Goal: Task Accomplishment & Management: Use online tool/utility

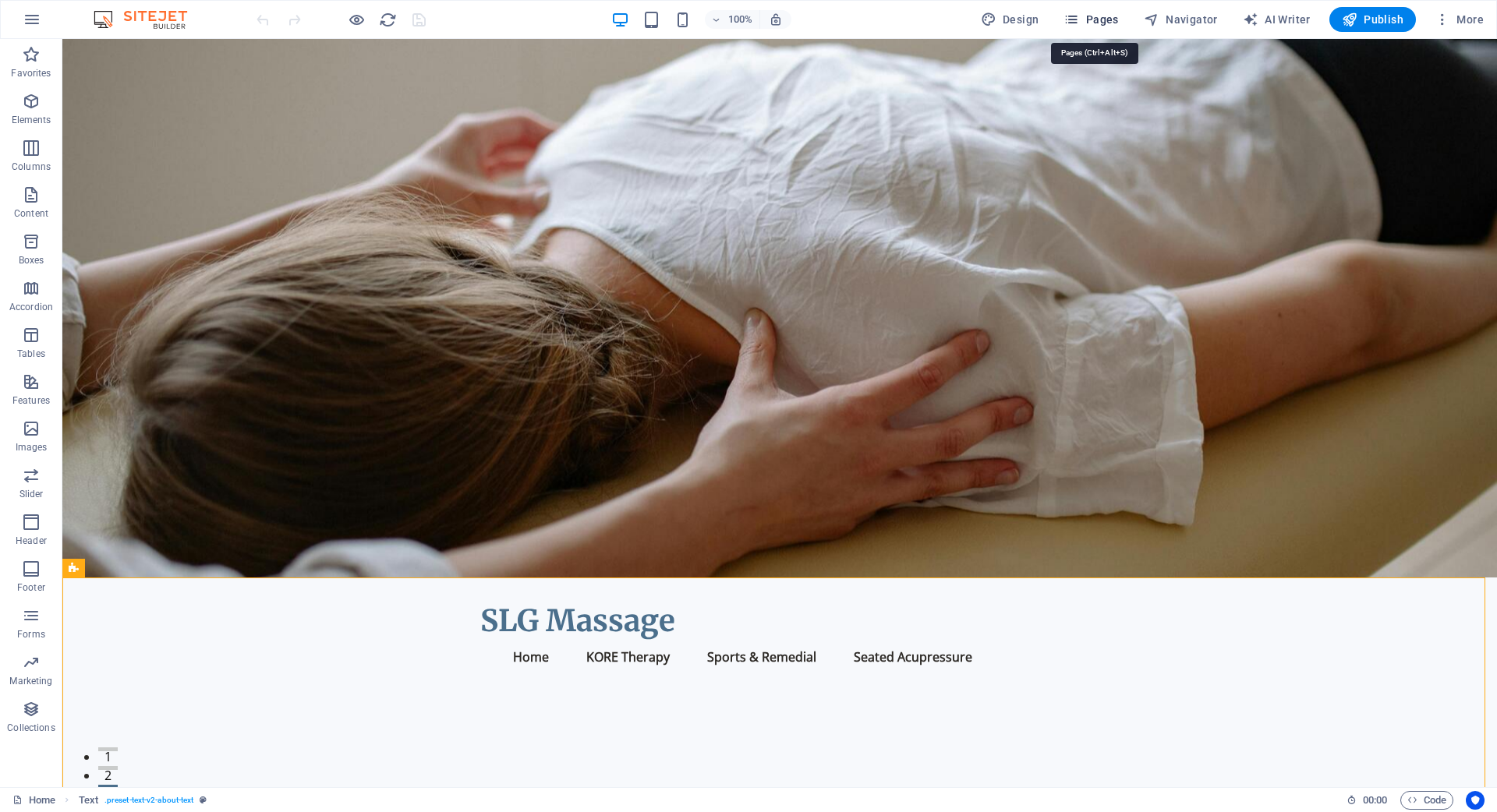
click at [1099, 22] on span "Pages" at bounding box center [1091, 19] width 55 height 16
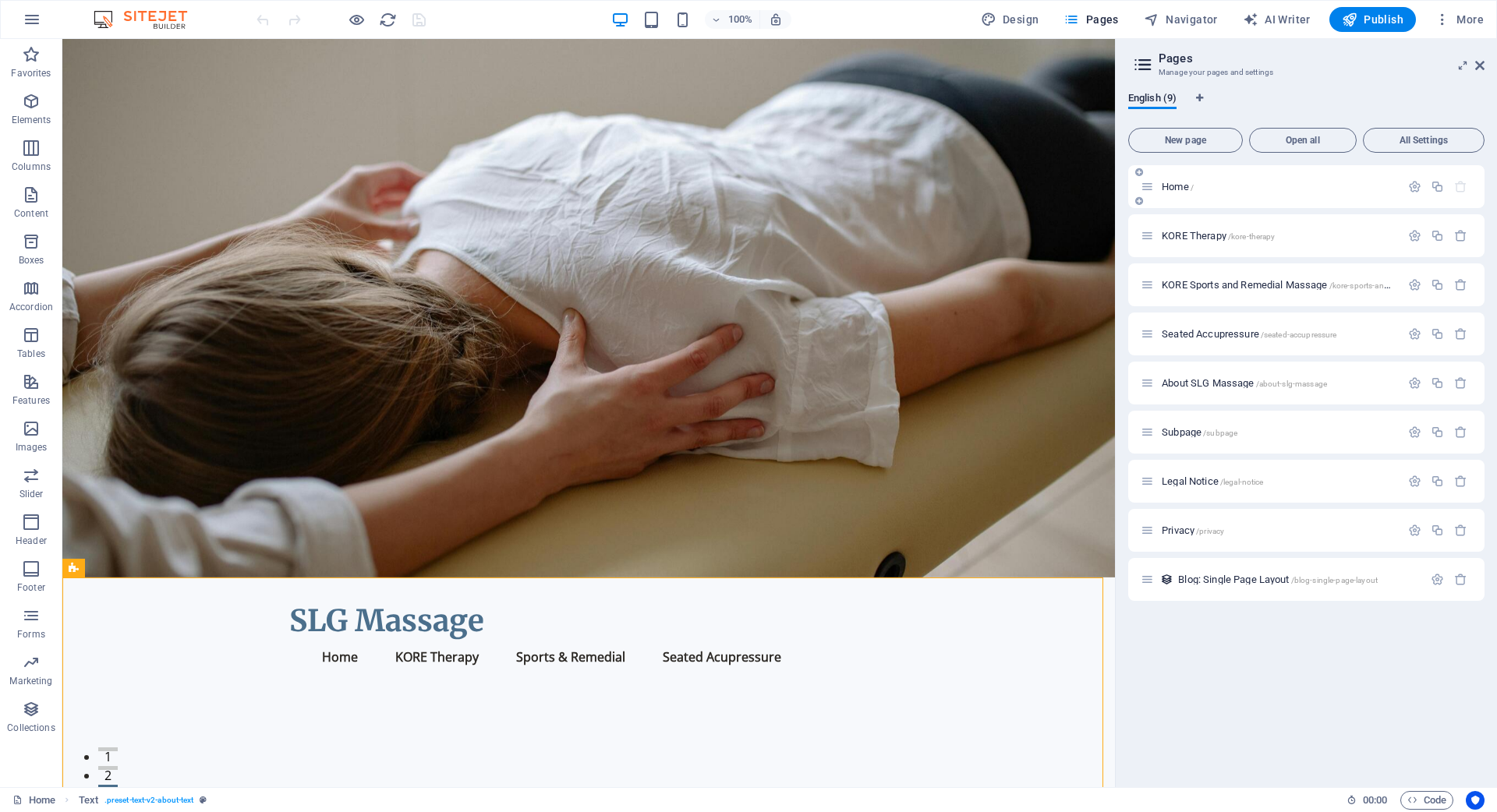
click at [1307, 191] on div "Home /" at bounding box center [1271, 187] width 260 height 18
click at [1428, 136] on span "All Settings" at bounding box center [1424, 140] width 108 height 9
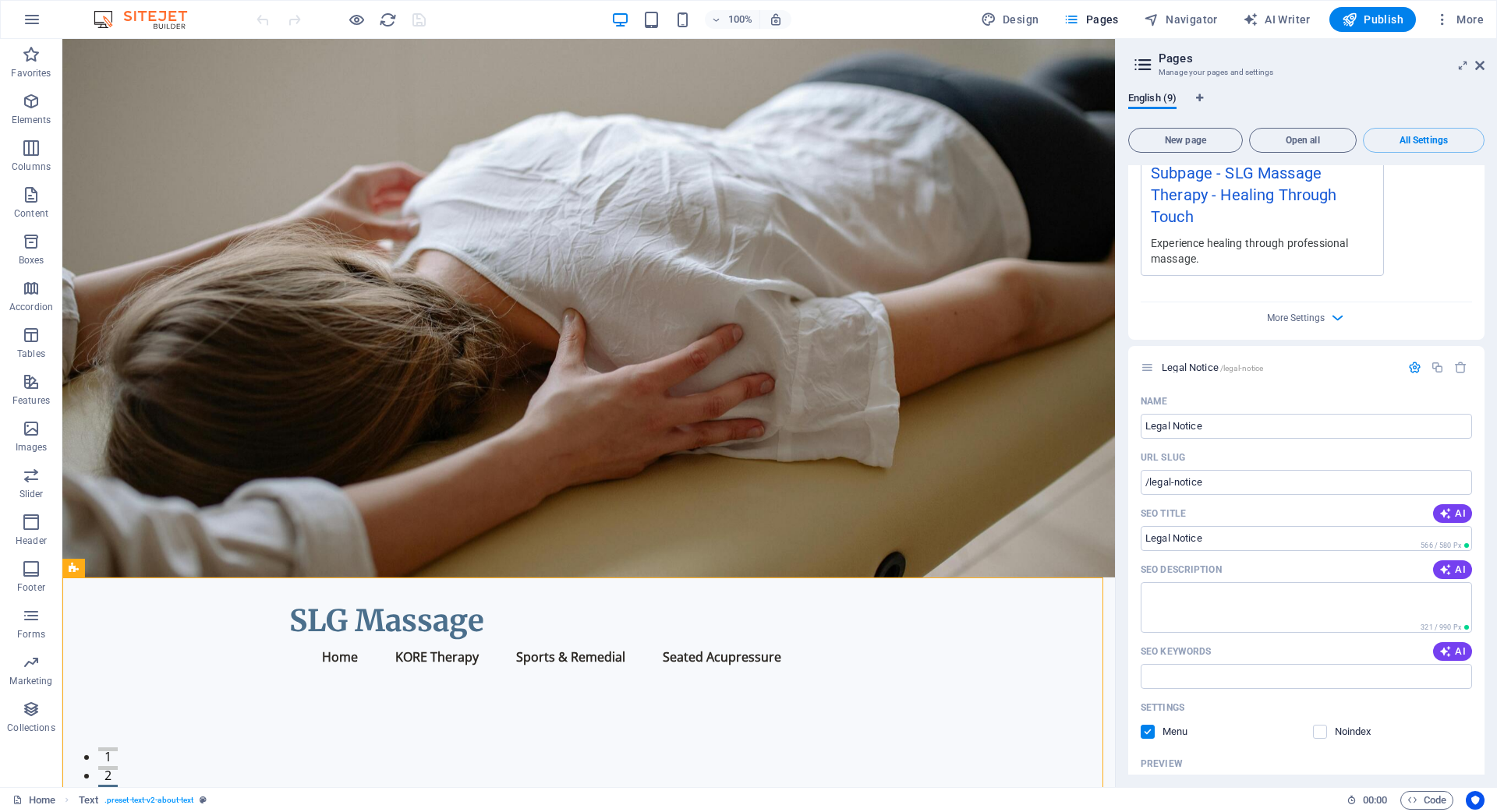
scroll to position [5164, 0]
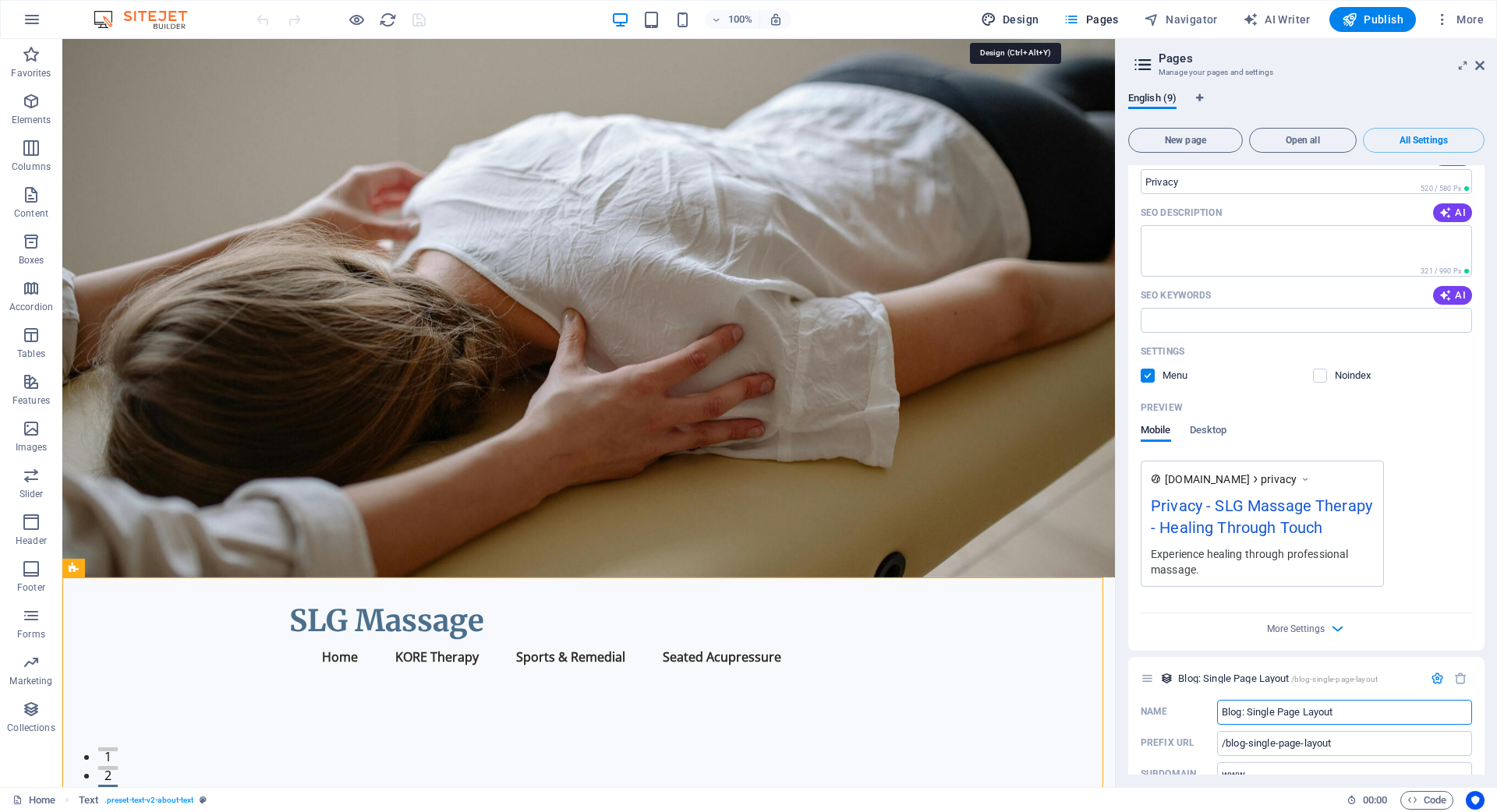
click at [1017, 18] on span "Design" at bounding box center [1010, 19] width 59 height 16
select select "px"
select select "200"
select select "px"
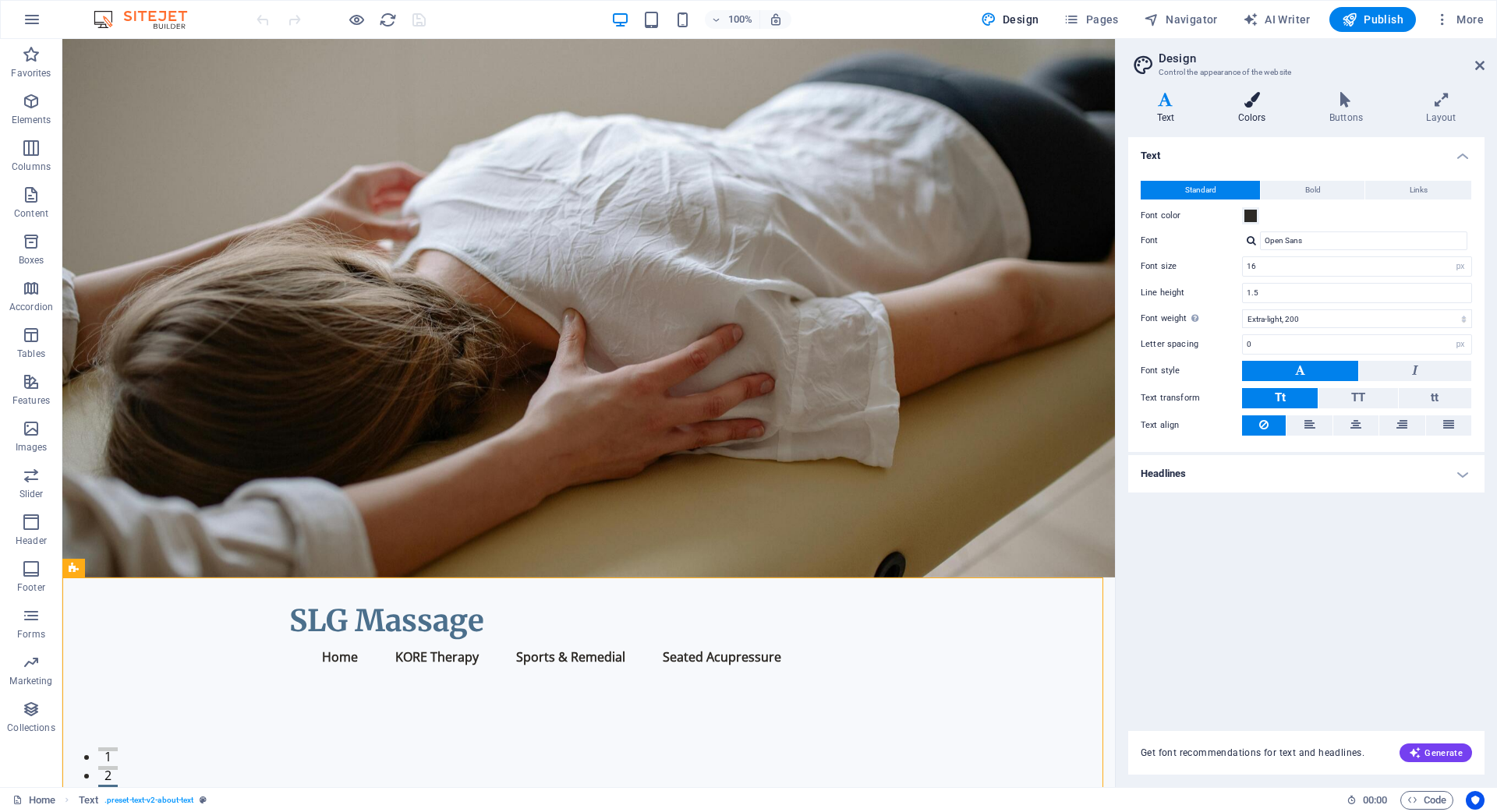
click at [1260, 103] on icon at bounding box center [1252, 99] width 85 height 16
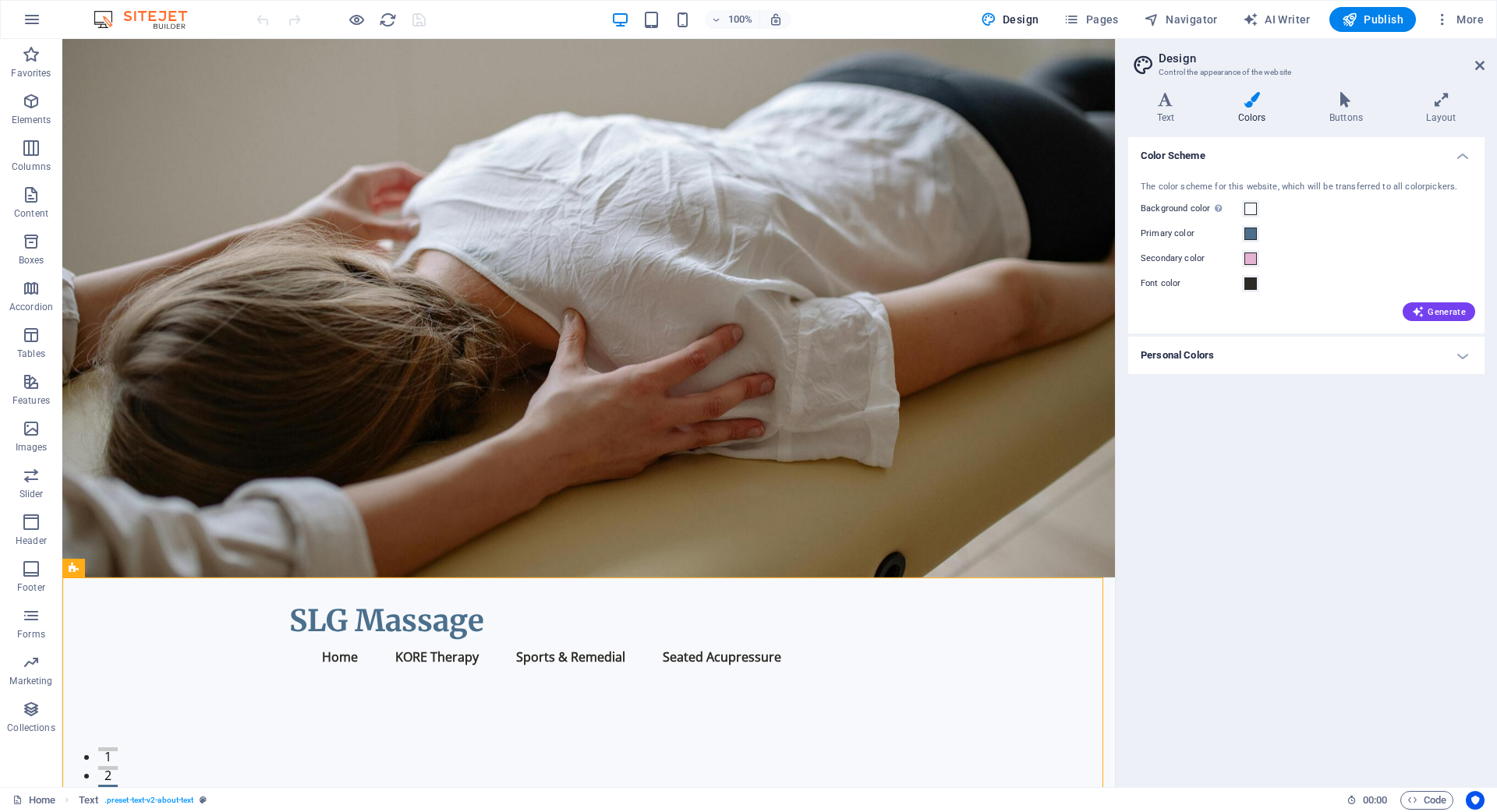
click at [1462, 354] on h4 "Personal Colors" at bounding box center [1306, 355] width 356 height 38
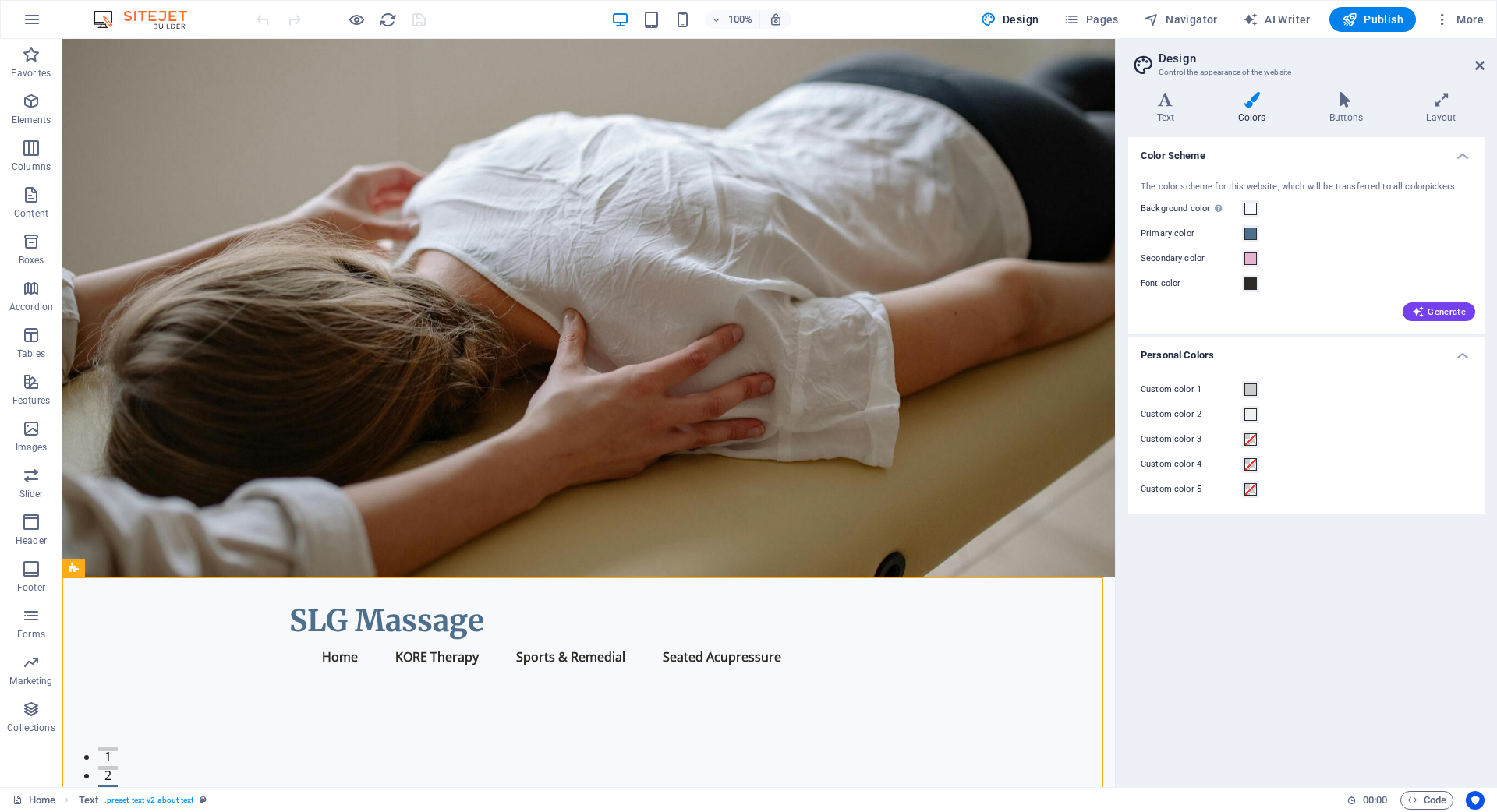
click at [1462, 354] on h4 "Personal Colors" at bounding box center [1306, 351] width 356 height 28
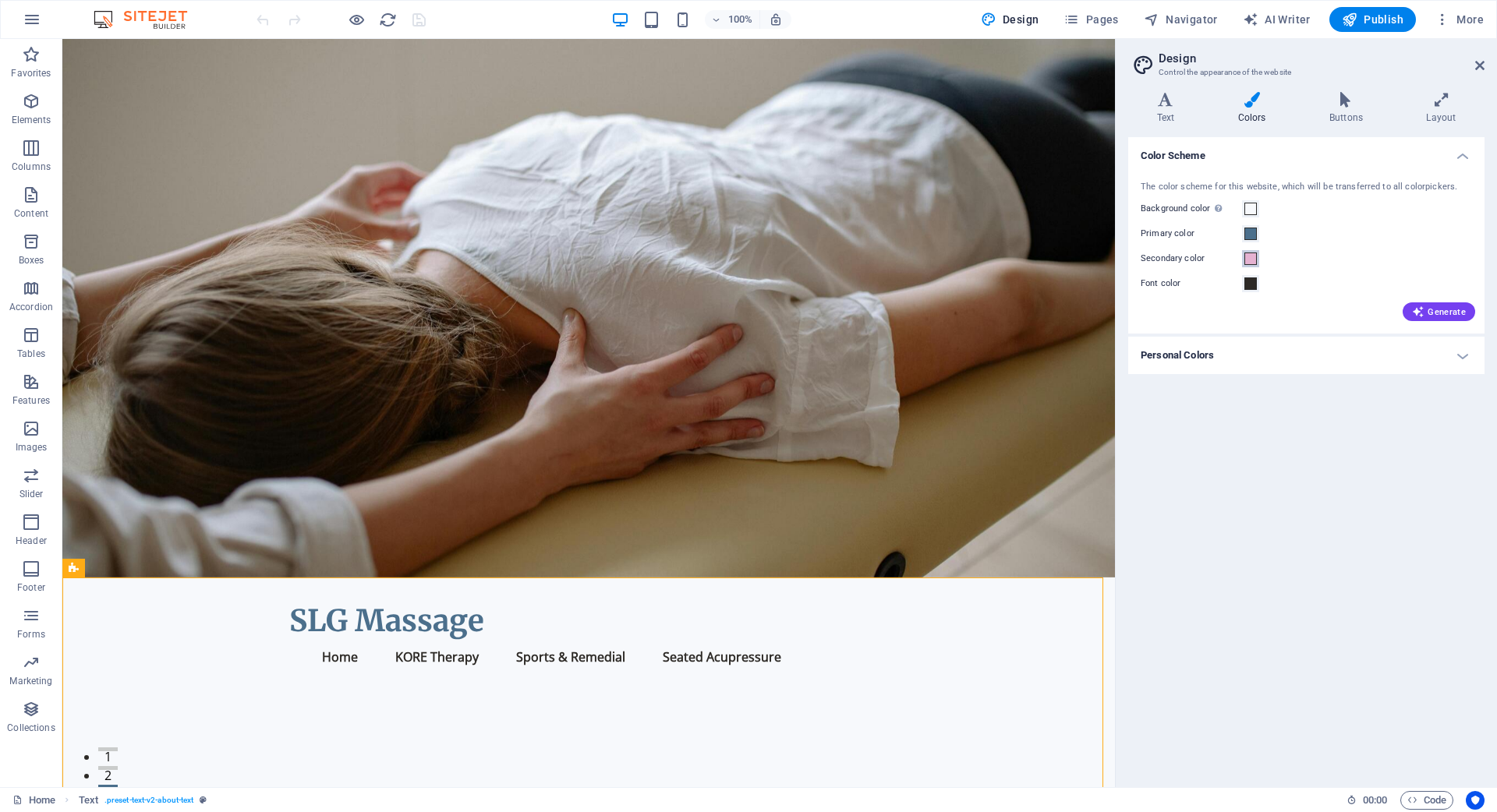
click at [1253, 257] on span at bounding box center [1251, 259] width 13 height 13
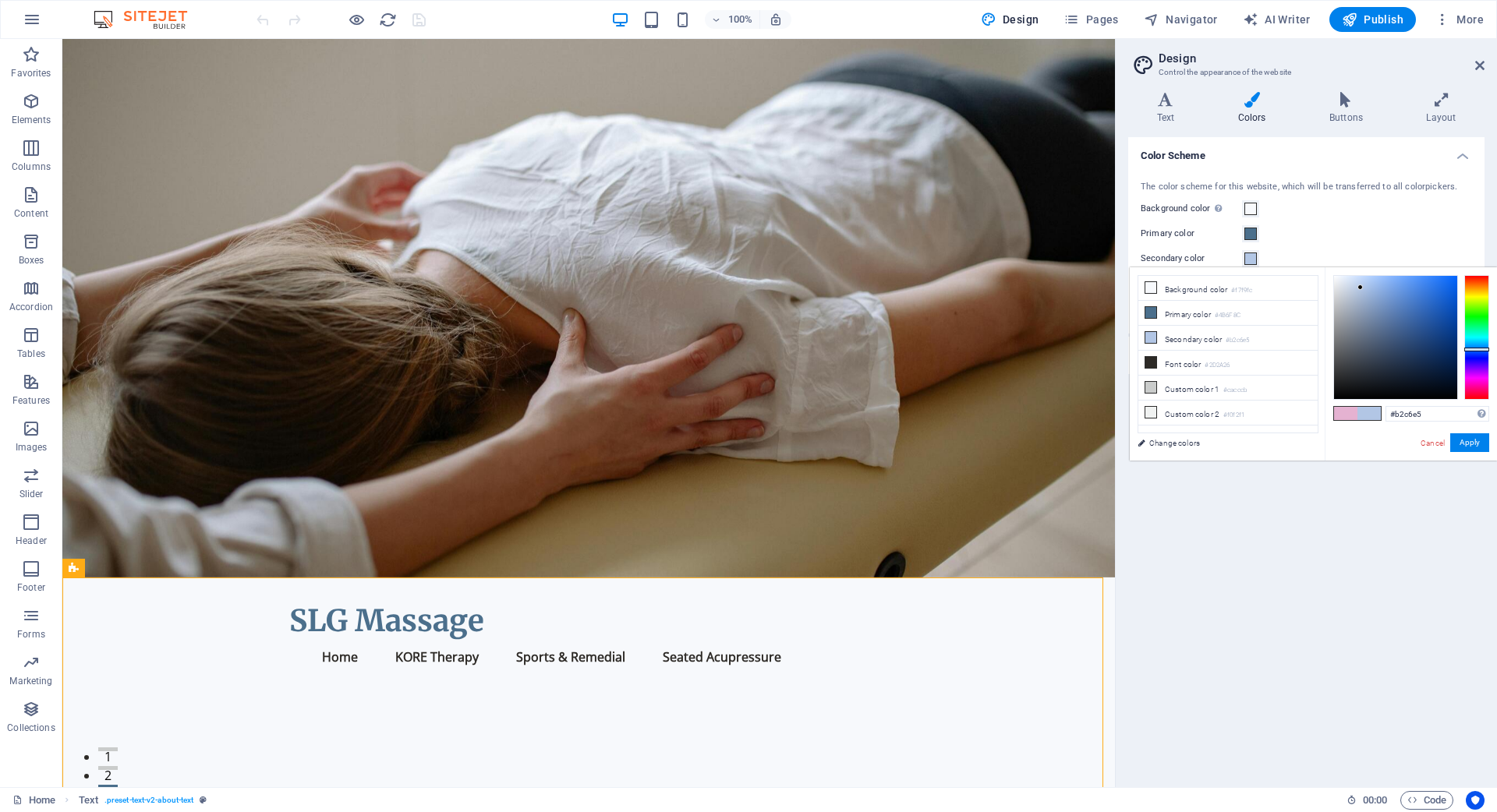
drag, startPoint x: 1477, startPoint y: 386, endPoint x: 1481, endPoint y: 349, distance: 37.2
click at [1481, 349] on div at bounding box center [1476, 350] width 25 height 4
type input "#4b88e7"
drag, startPoint x: 1362, startPoint y: 287, endPoint x: 1416, endPoint y: 287, distance: 54.0
click at [1416, 287] on div at bounding box center [1416, 287] width 5 height 5
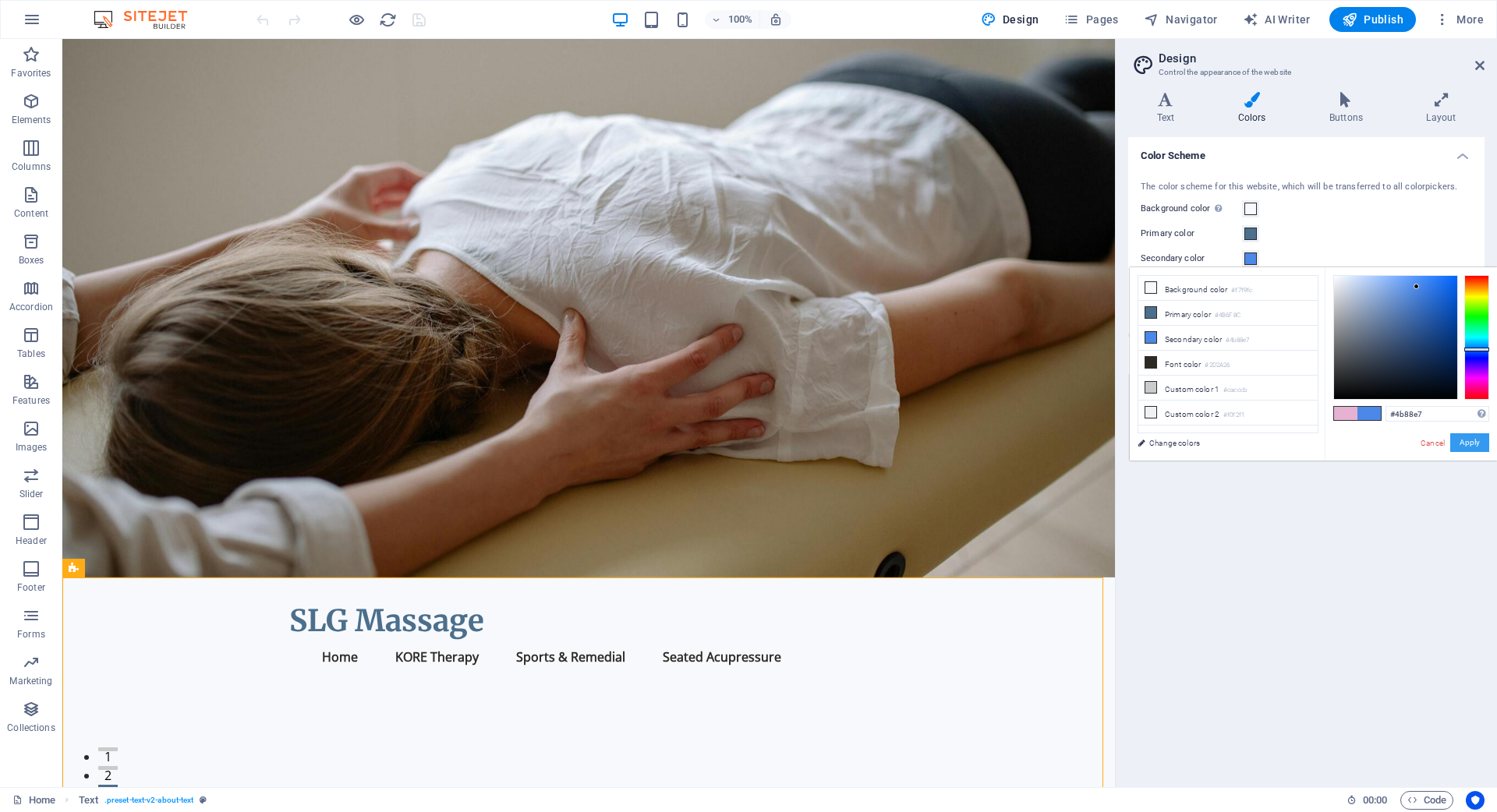
click at [1472, 439] on button "Apply" at bounding box center [1470, 442] width 39 height 18
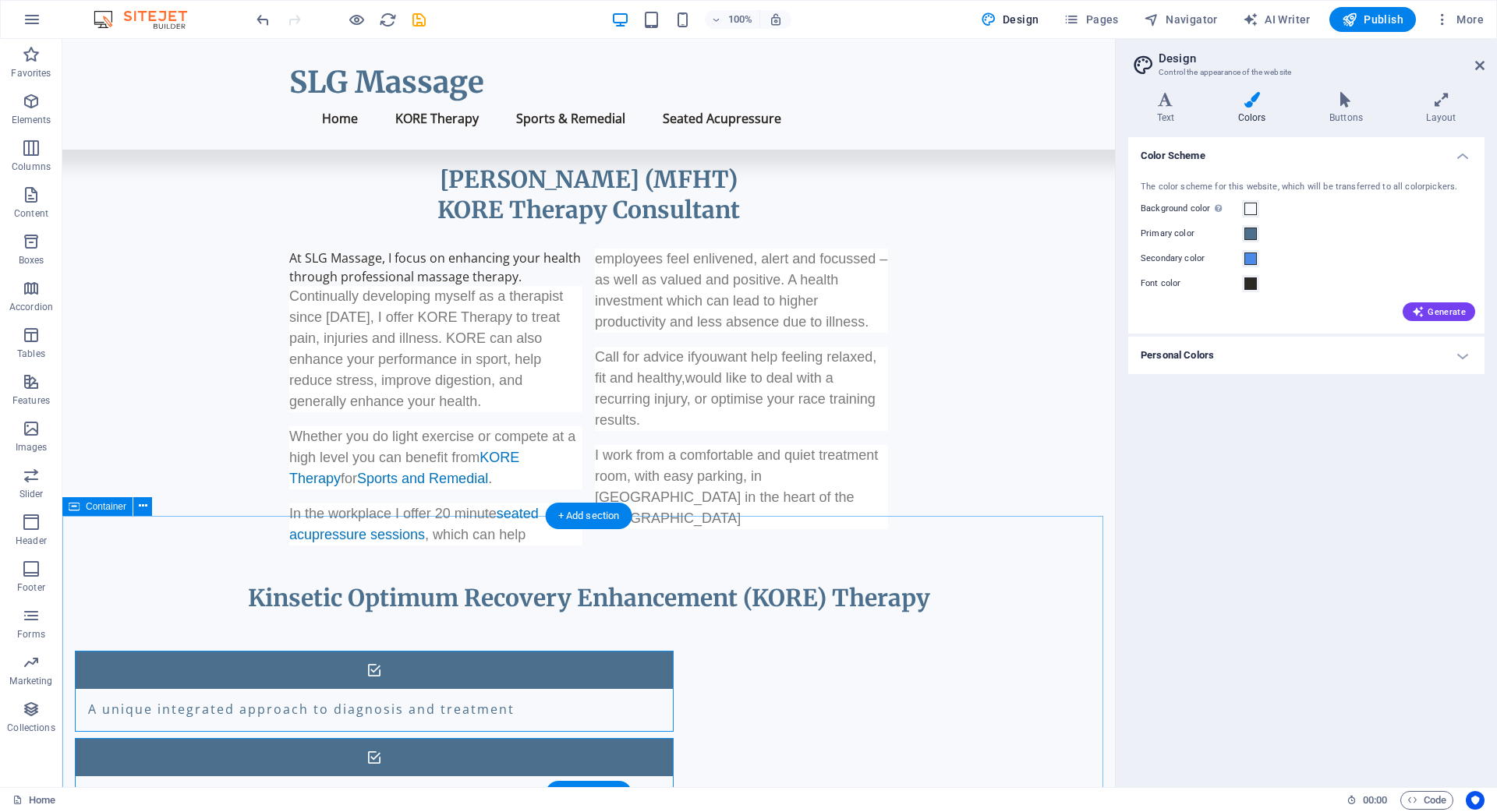
scroll to position [250, 0]
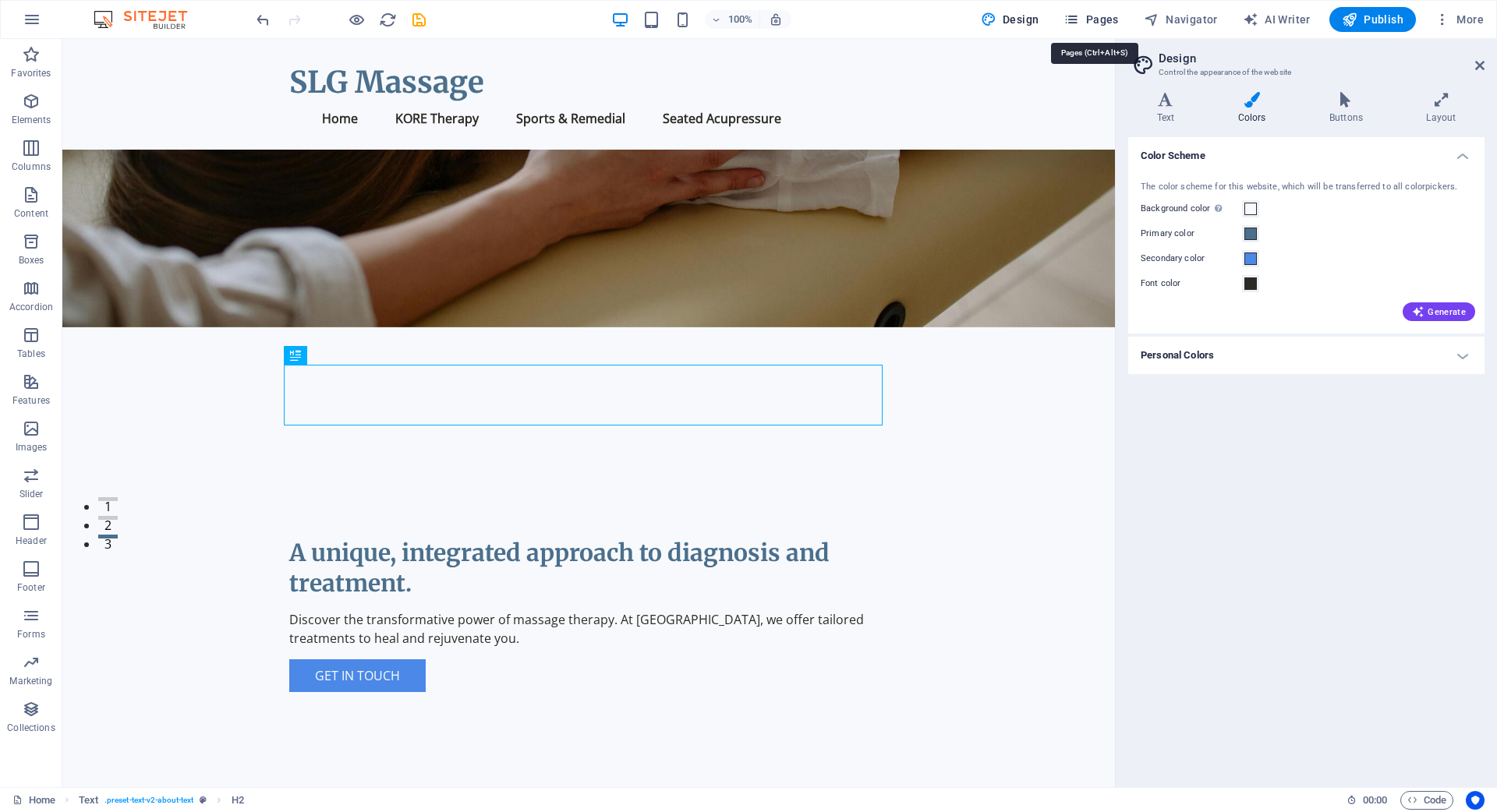
click at [1103, 16] on span "Pages" at bounding box center [1091, 19] width 55 height 16
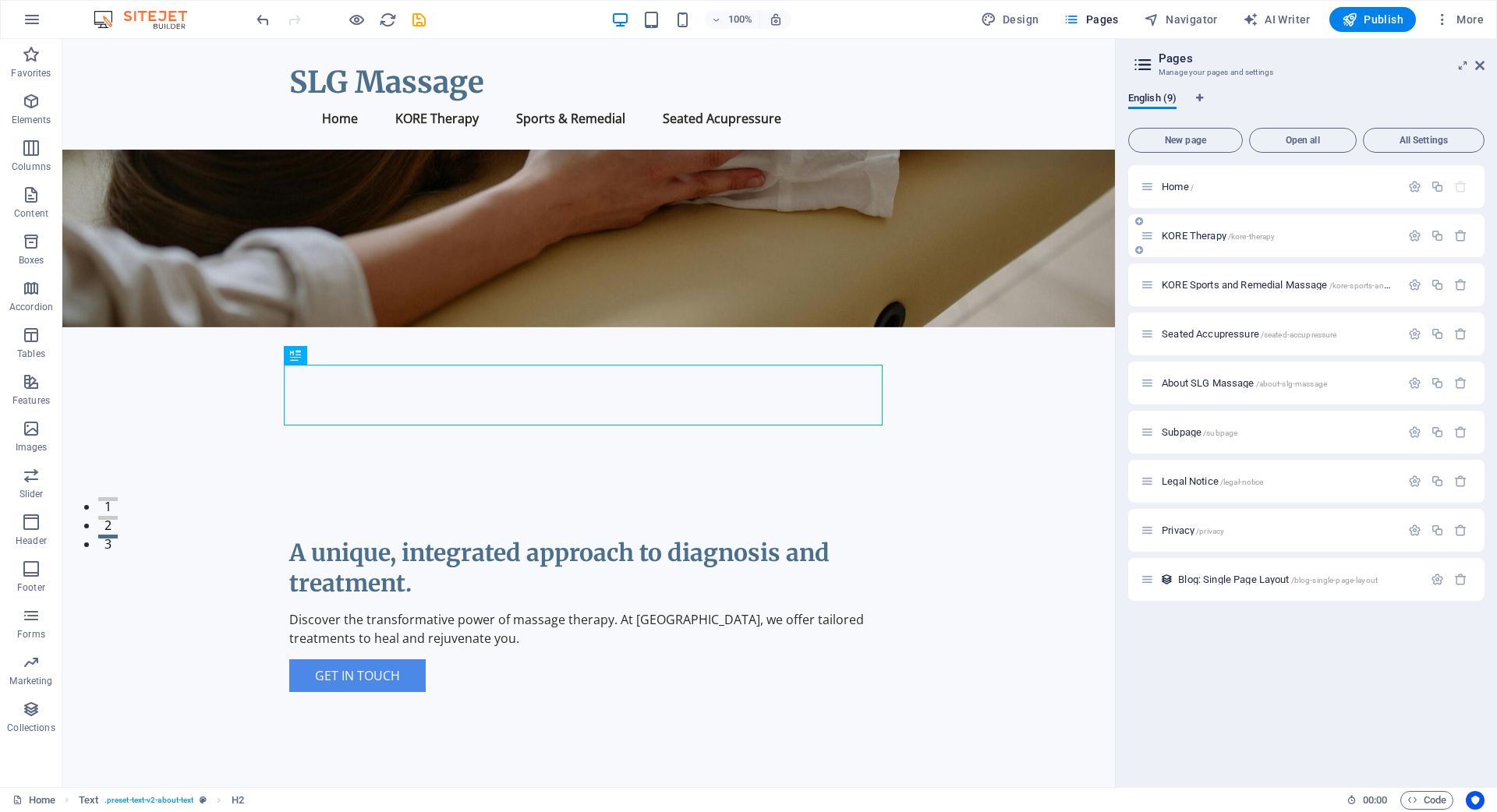
click at [1192, 237] on span "KORE Therapy /kore-therapy" at bounding box center [1218, 235] width 113 height 12
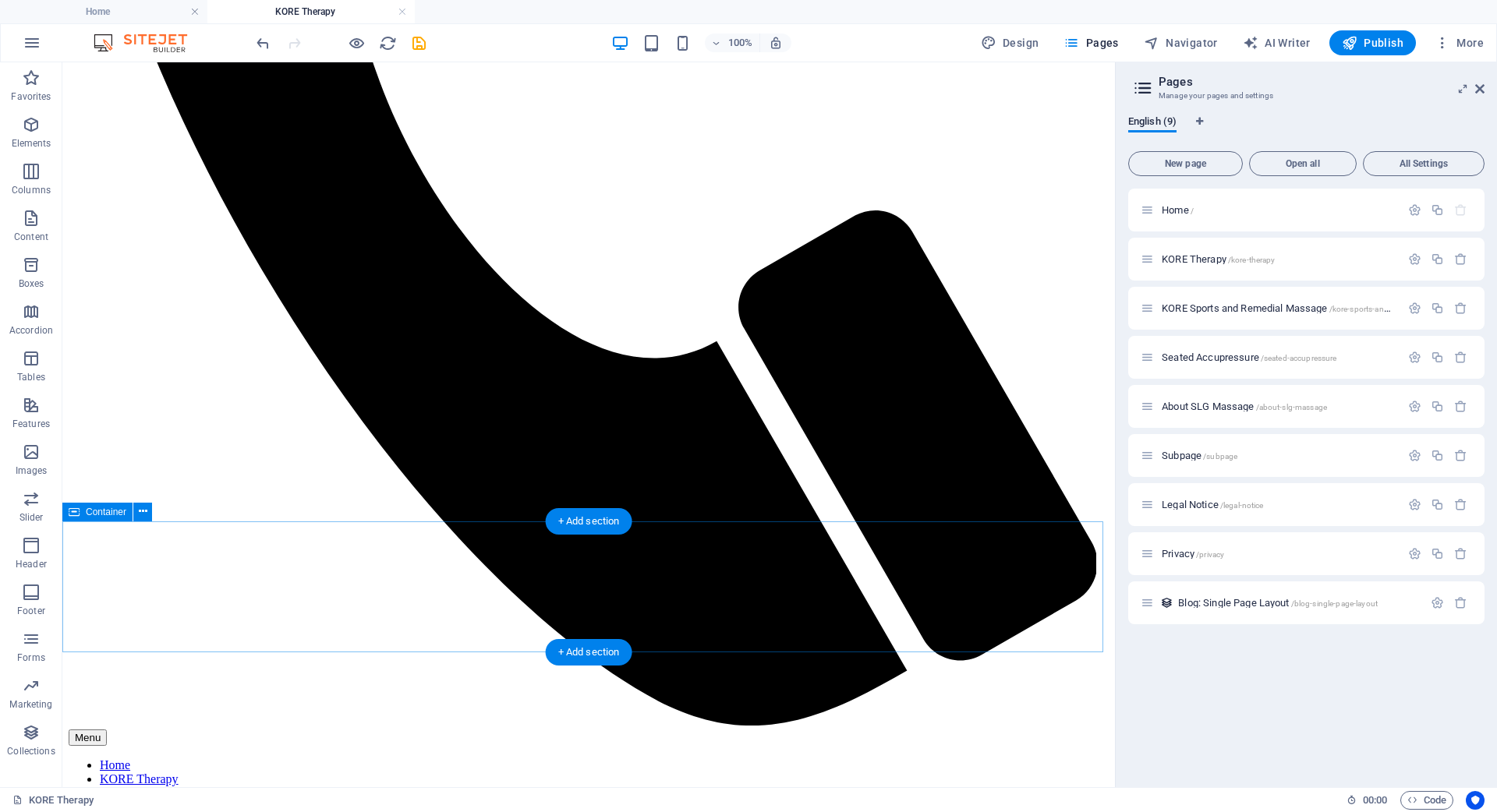
scroll to position [798, 0]
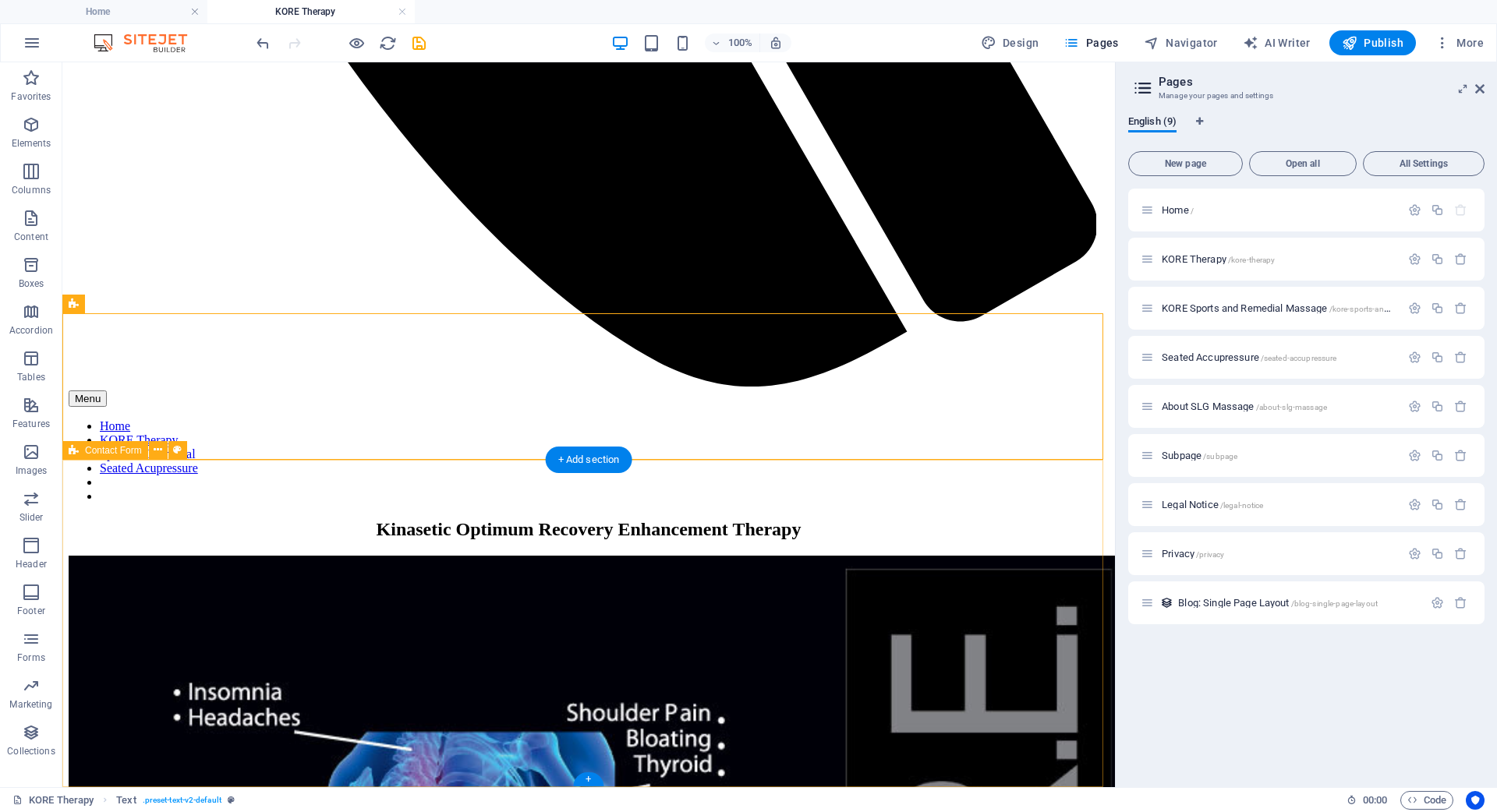
scroll to position [0, 0]
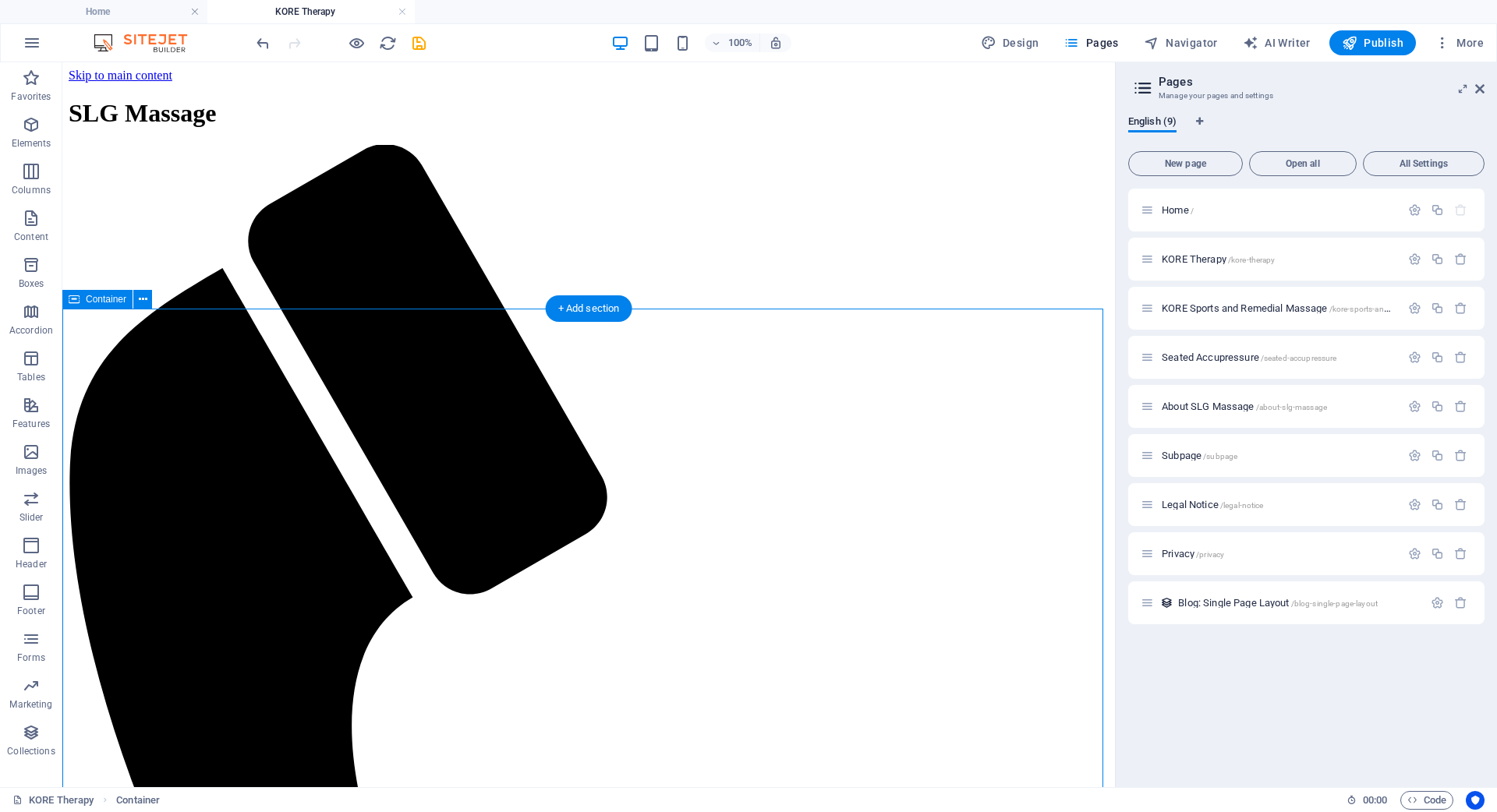
click at [1092, 40] on span "Pages" at bounding box center [1091, 42] width 55 height 16
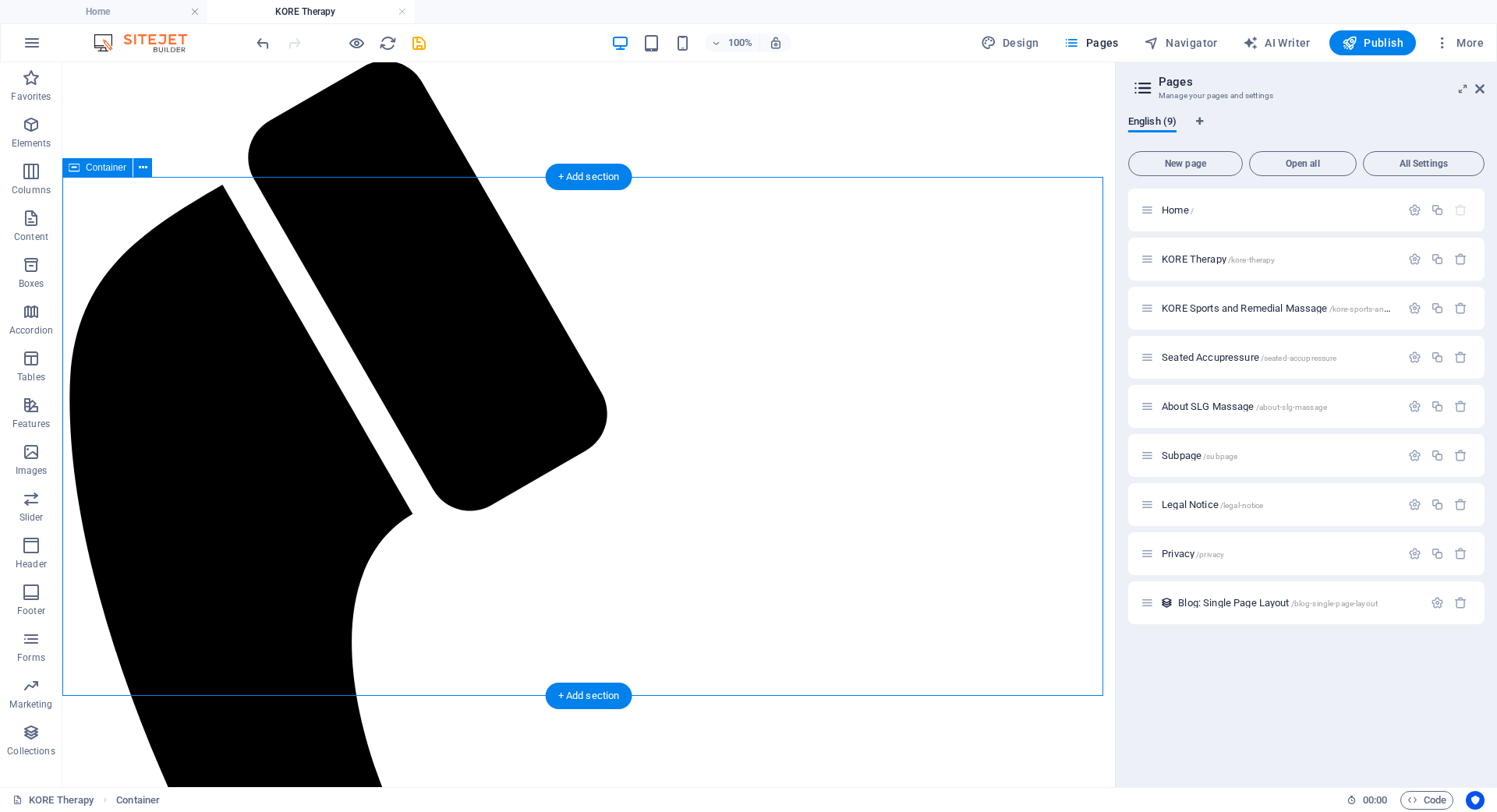
scroll to position [166, 0]
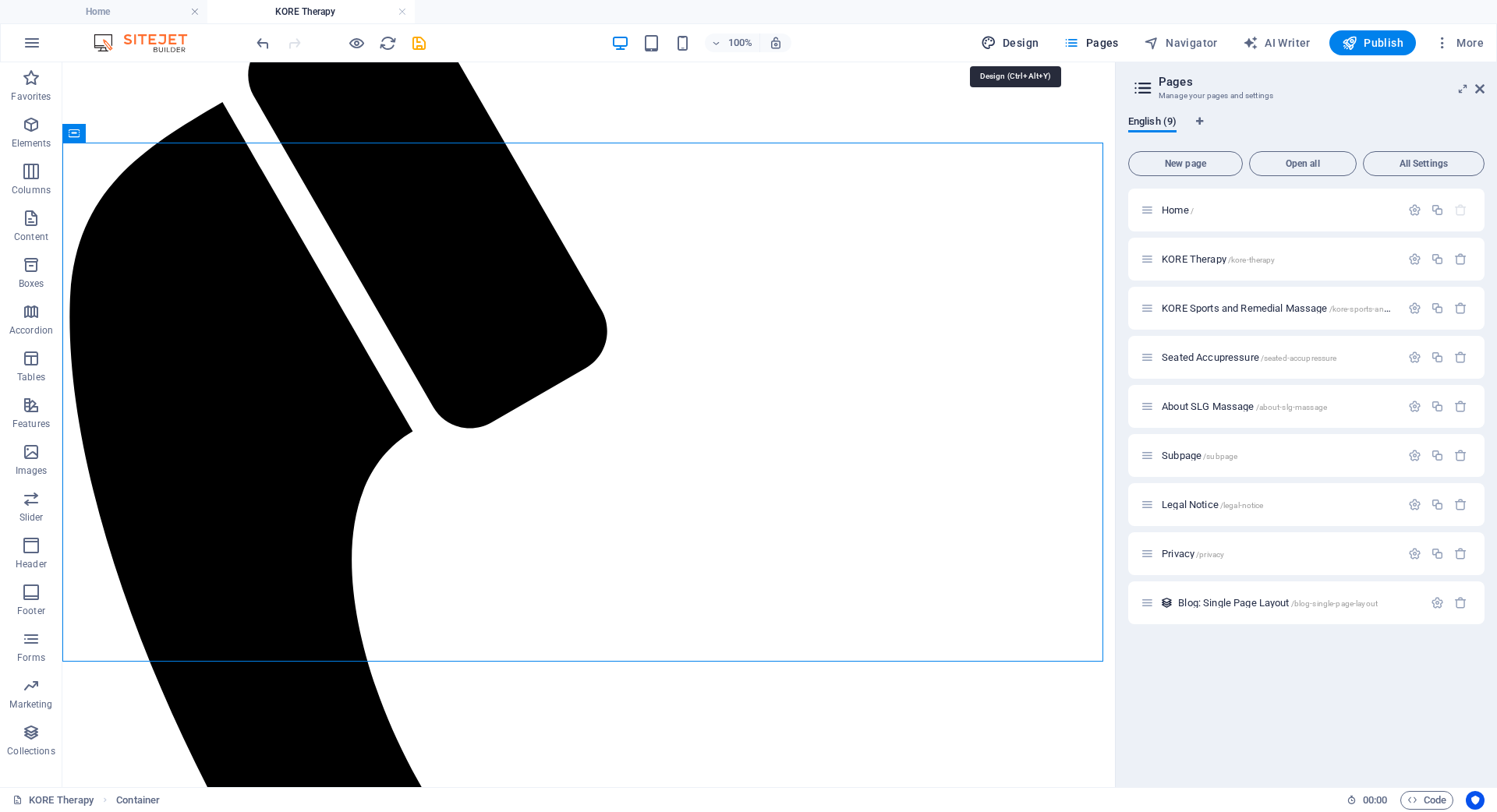
click at [1012, 38] on span "Design" at bounding box center [1010, 42] width 59 height 16
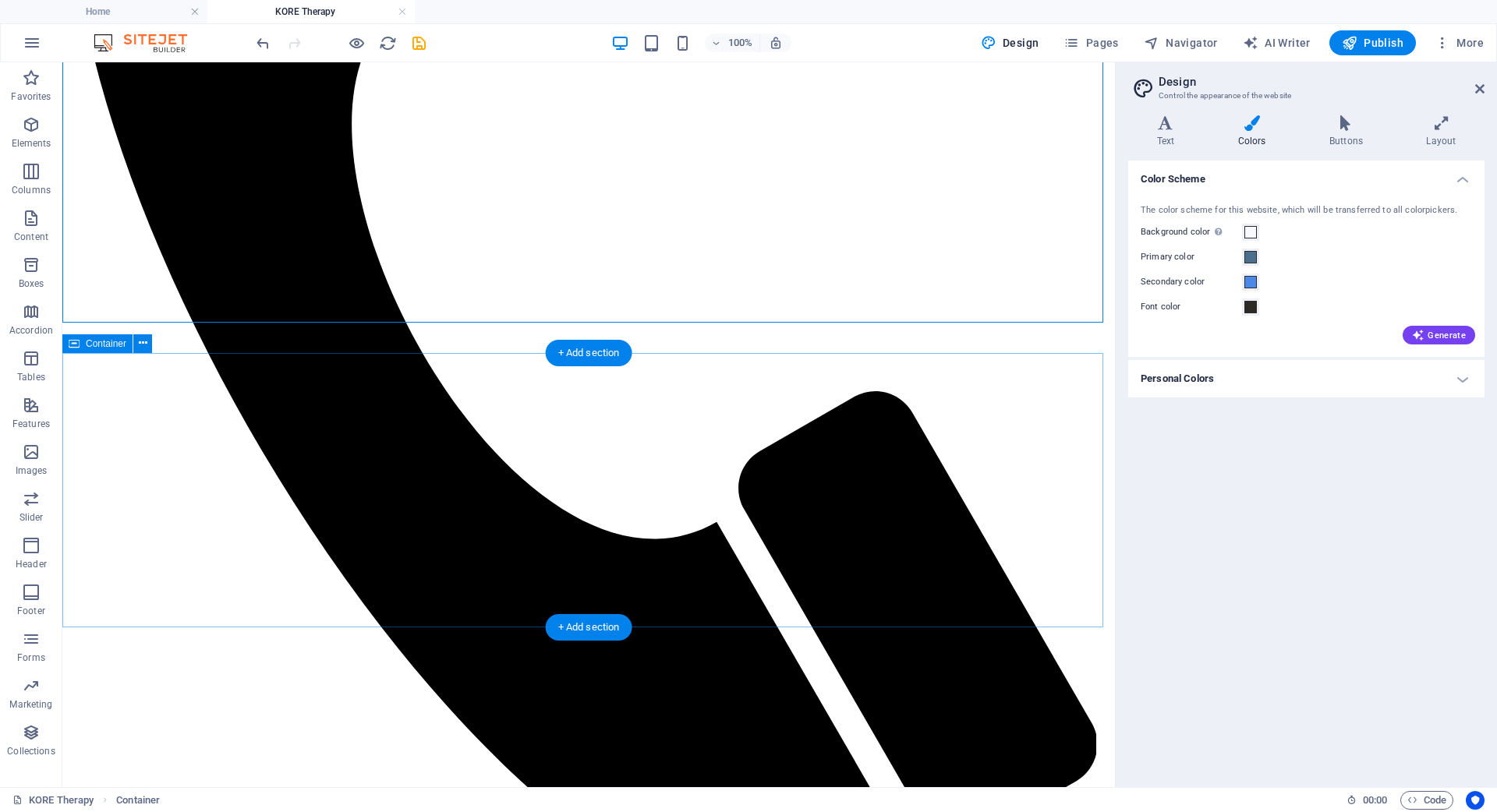
scroll to position [686, 0]
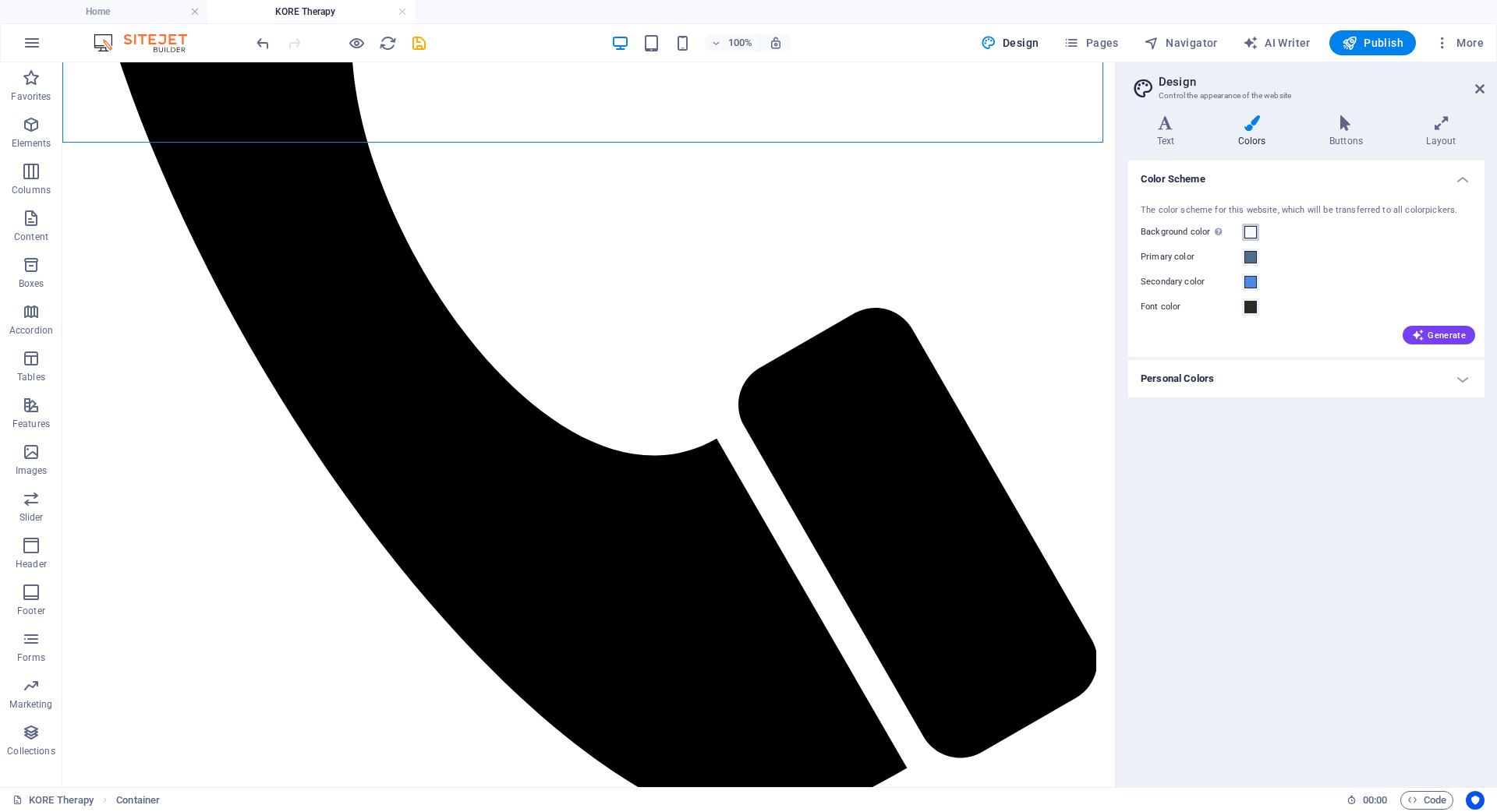
click at [1248, 230] on span at bounding box center [1251, 233] width 13 height 13
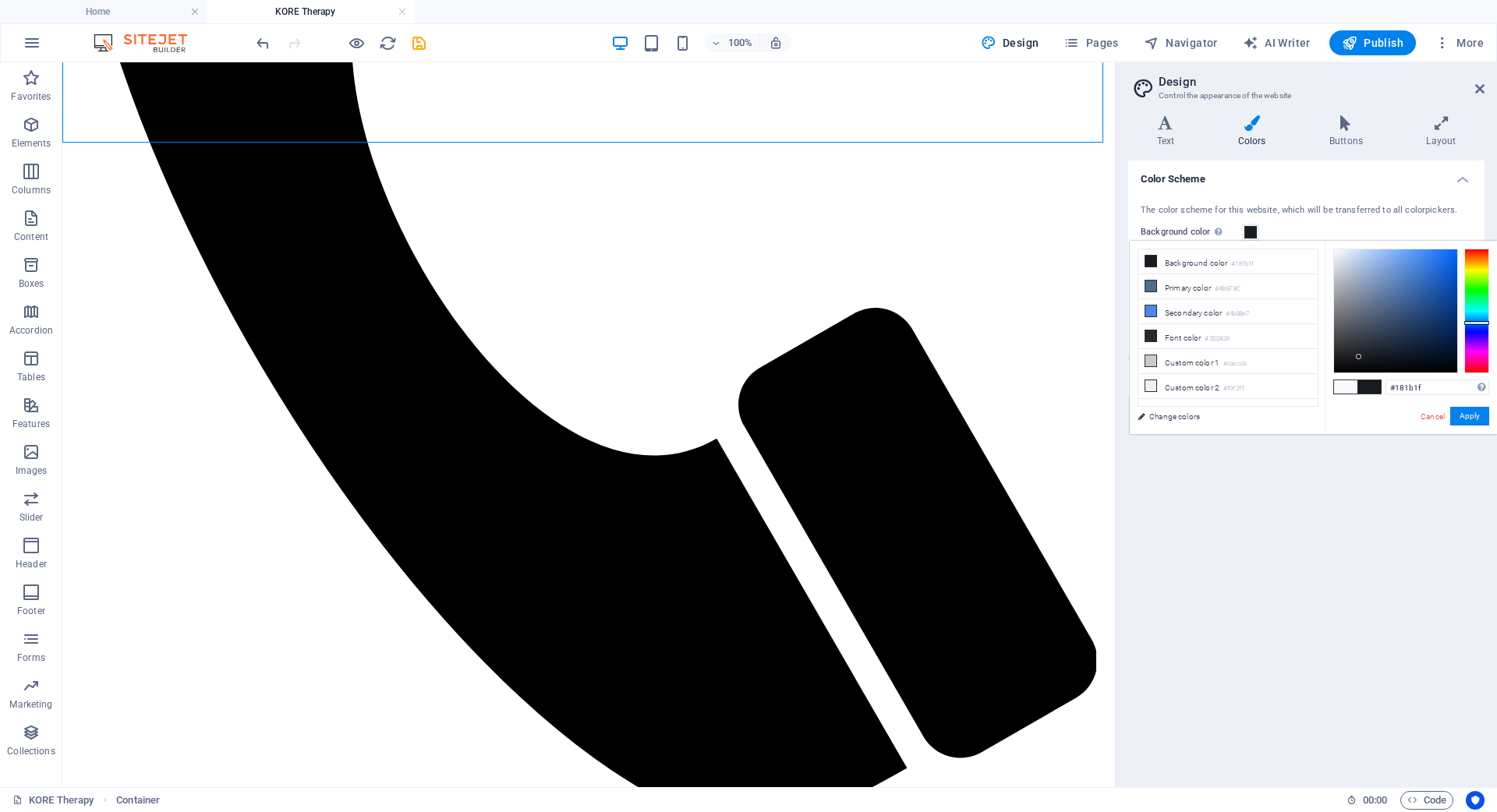
drag, startPoint x: 1337, startPoint y: 263, endPoint x: 1359, endPoint y: 357, distance: 96.5
click at [1359, 357] on div at bounding box center [1359, 357] width 5 height 5
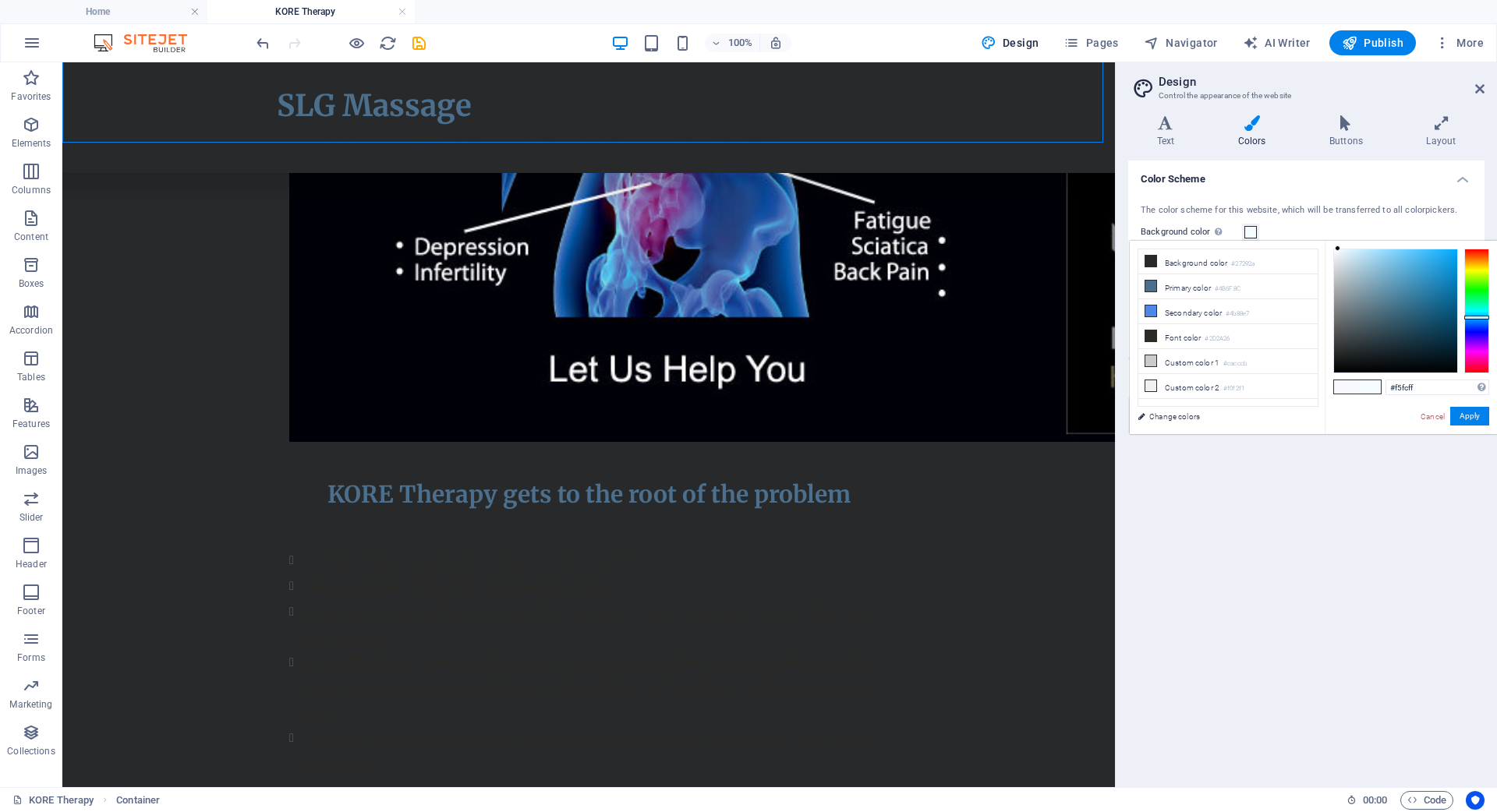
drag, startPoint x: 1357, startPoint y: 355, endPoint x: 1338, endPoint y: 248, distance: 108.7
click at [1338, 248] on div at bounding box center [1338, 248] width 5 height 5
click at [1431, 417] on link "Cancel" at bounding box center [1433, 417] width 27 height 12
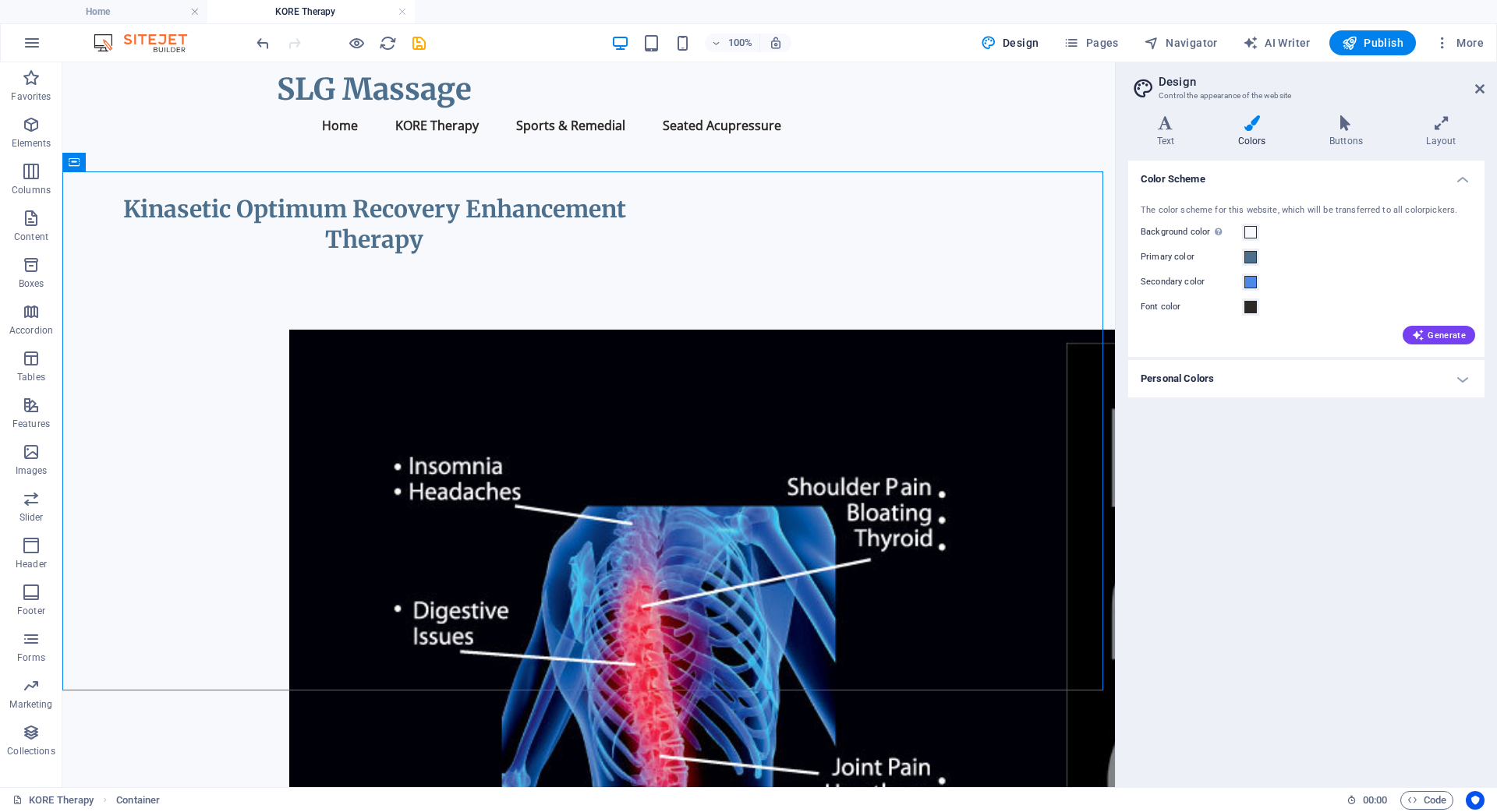
scroll to position [0, 0]
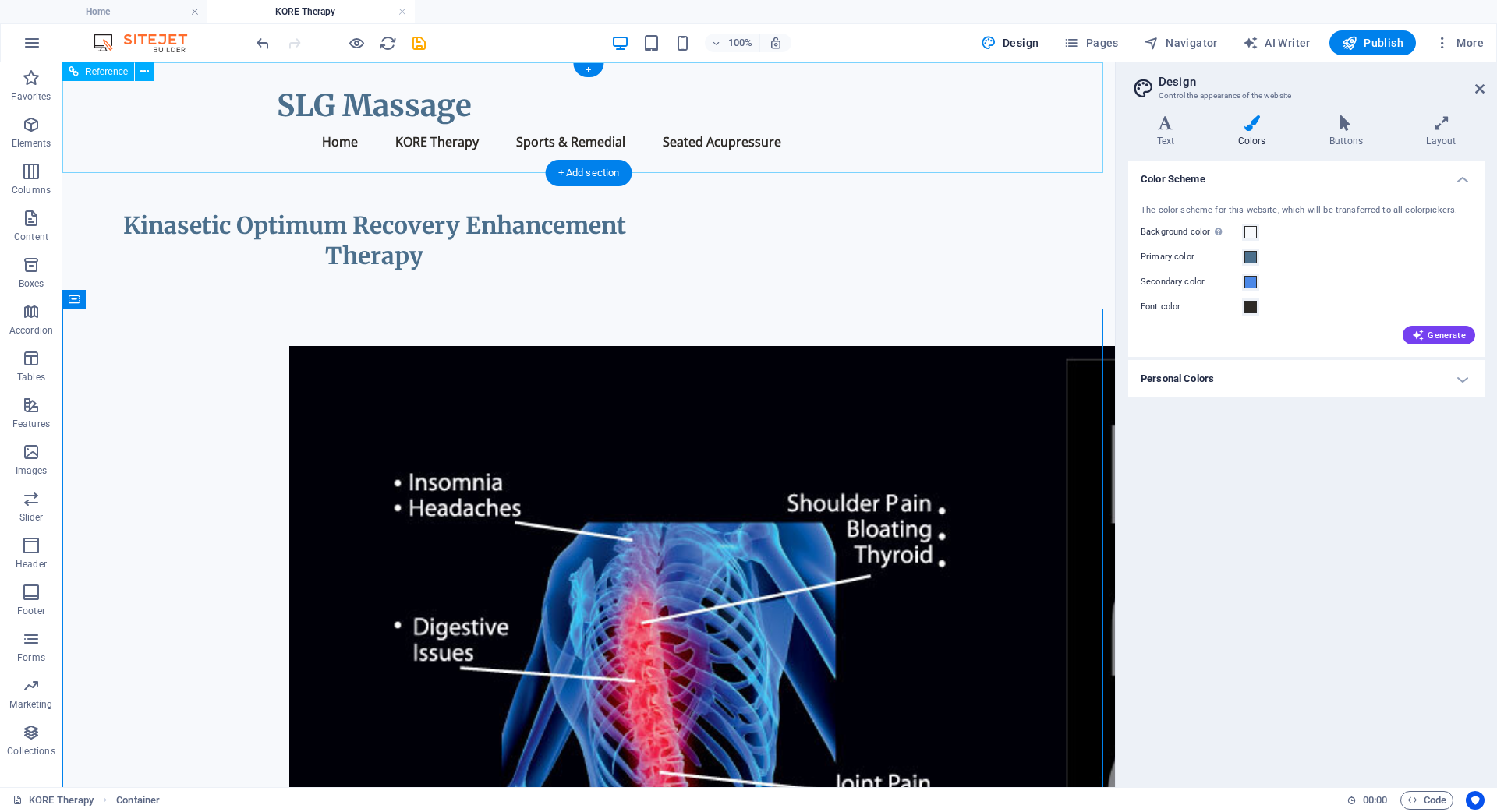
click at [95, 101] on div "SLG Massage Menu Home KORE Therapy Sports & Remedial Seated Acupressure" at bounding box center [589, 117] width 1053 height 111
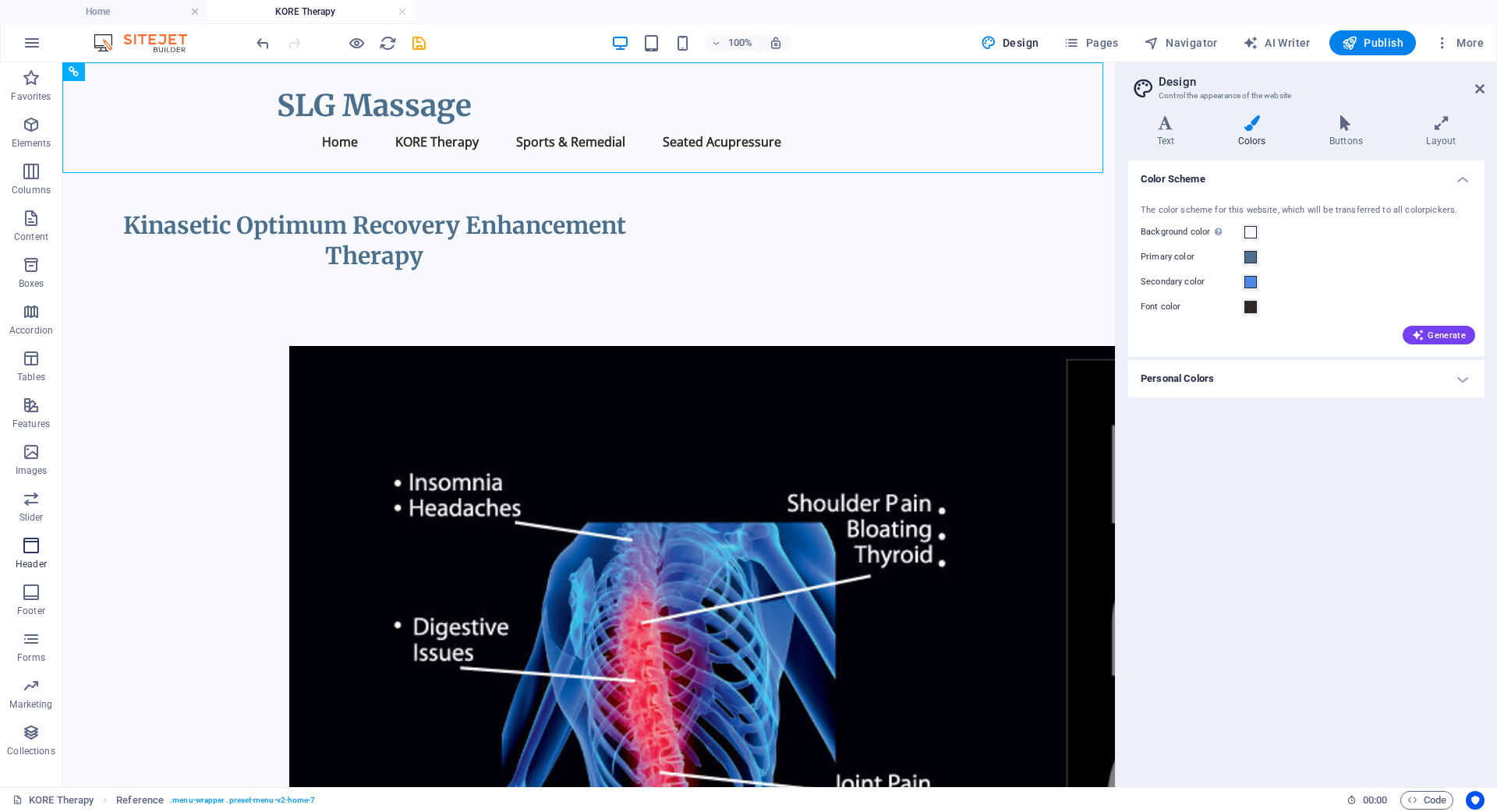
click at [32, 550] on icon "button" at bounding box center [31, 546] width 18 height 18
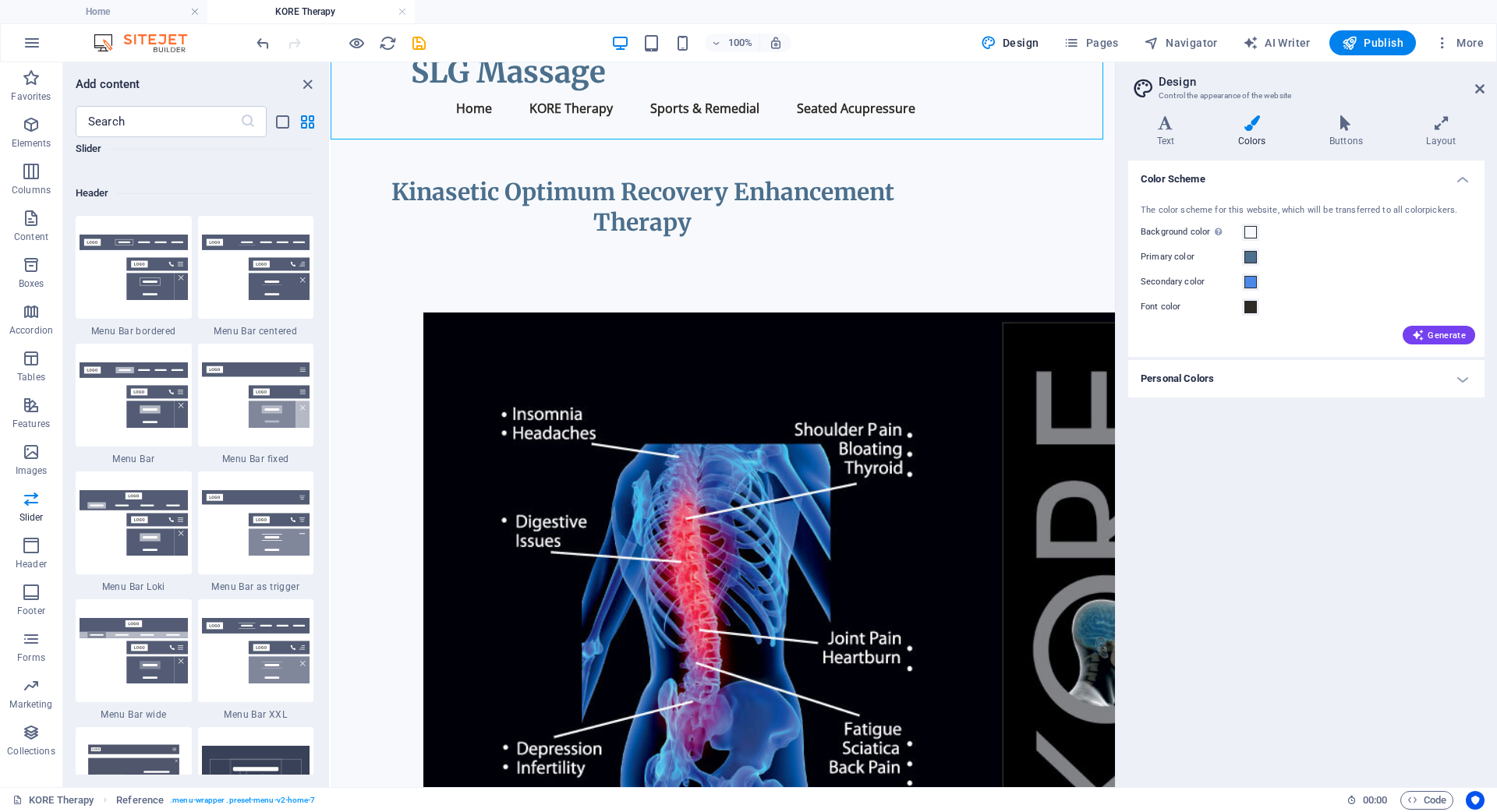
scroll to position [7992, 0]
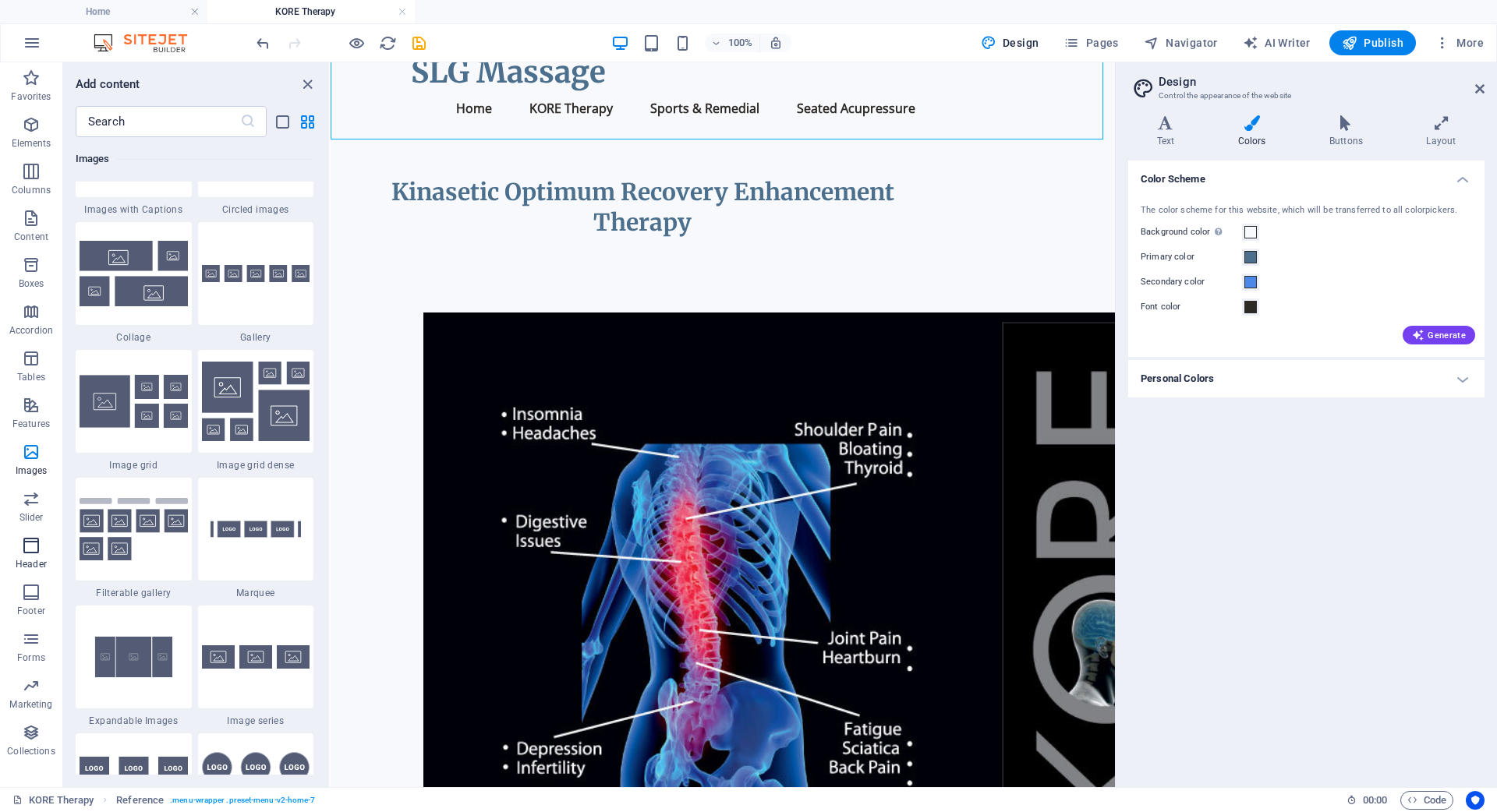
click at [29, 553] on icon "button" at bounding box center [31, 546] width 18 height 18
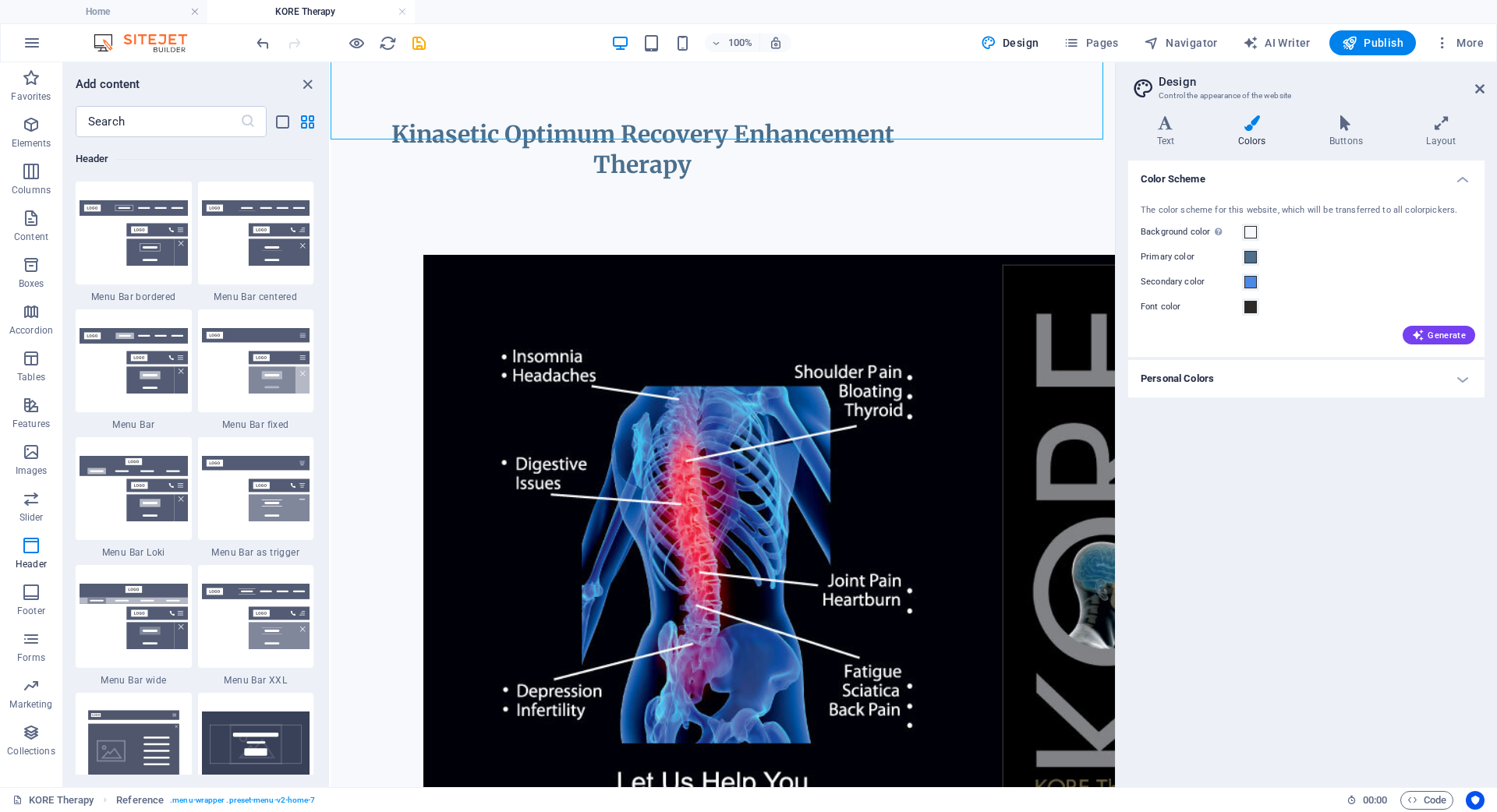
scroll to position [189, 0]
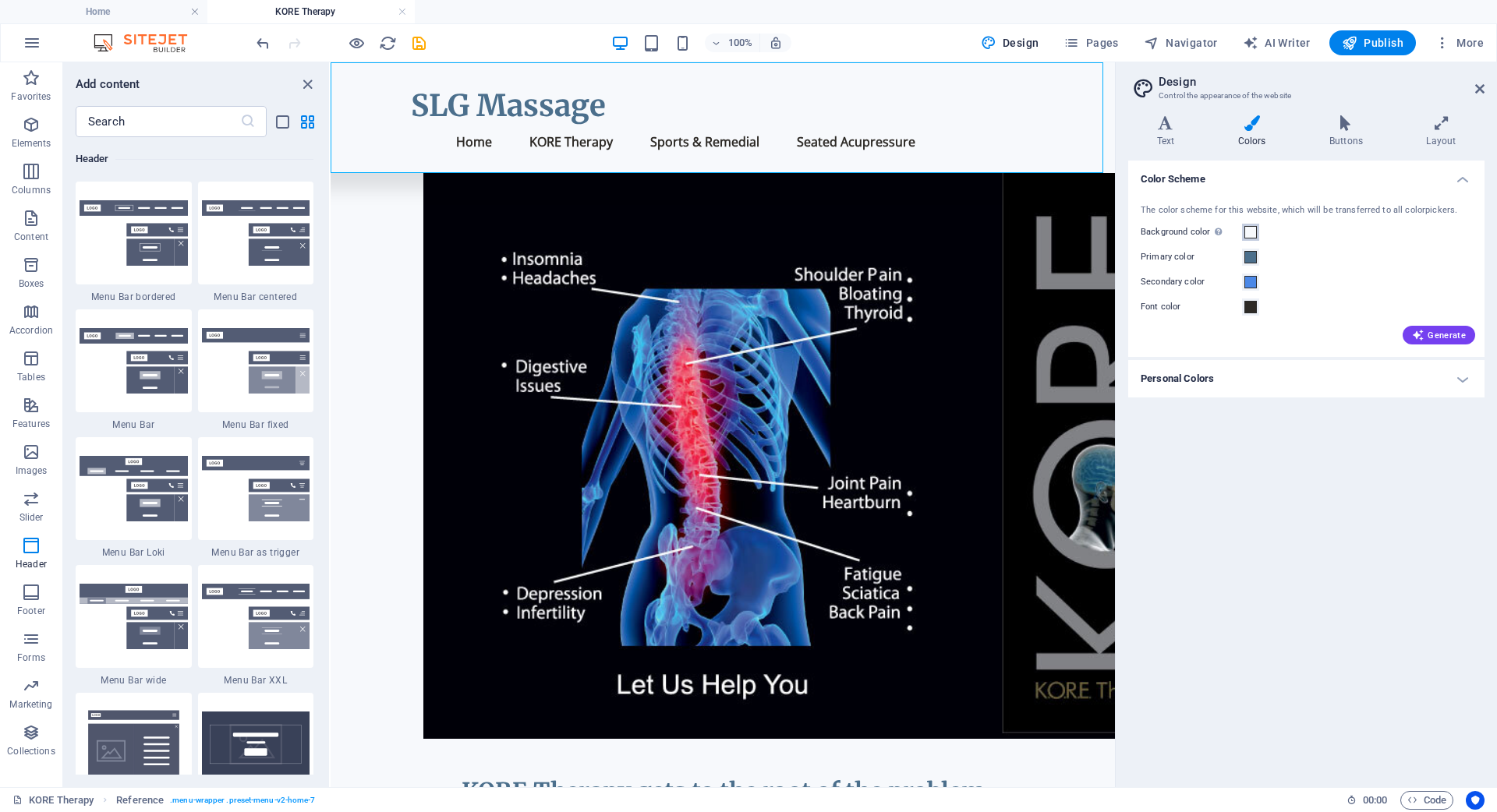
click at [1247, 233] on span at bounding box center [1251, 233] width 13 height 13
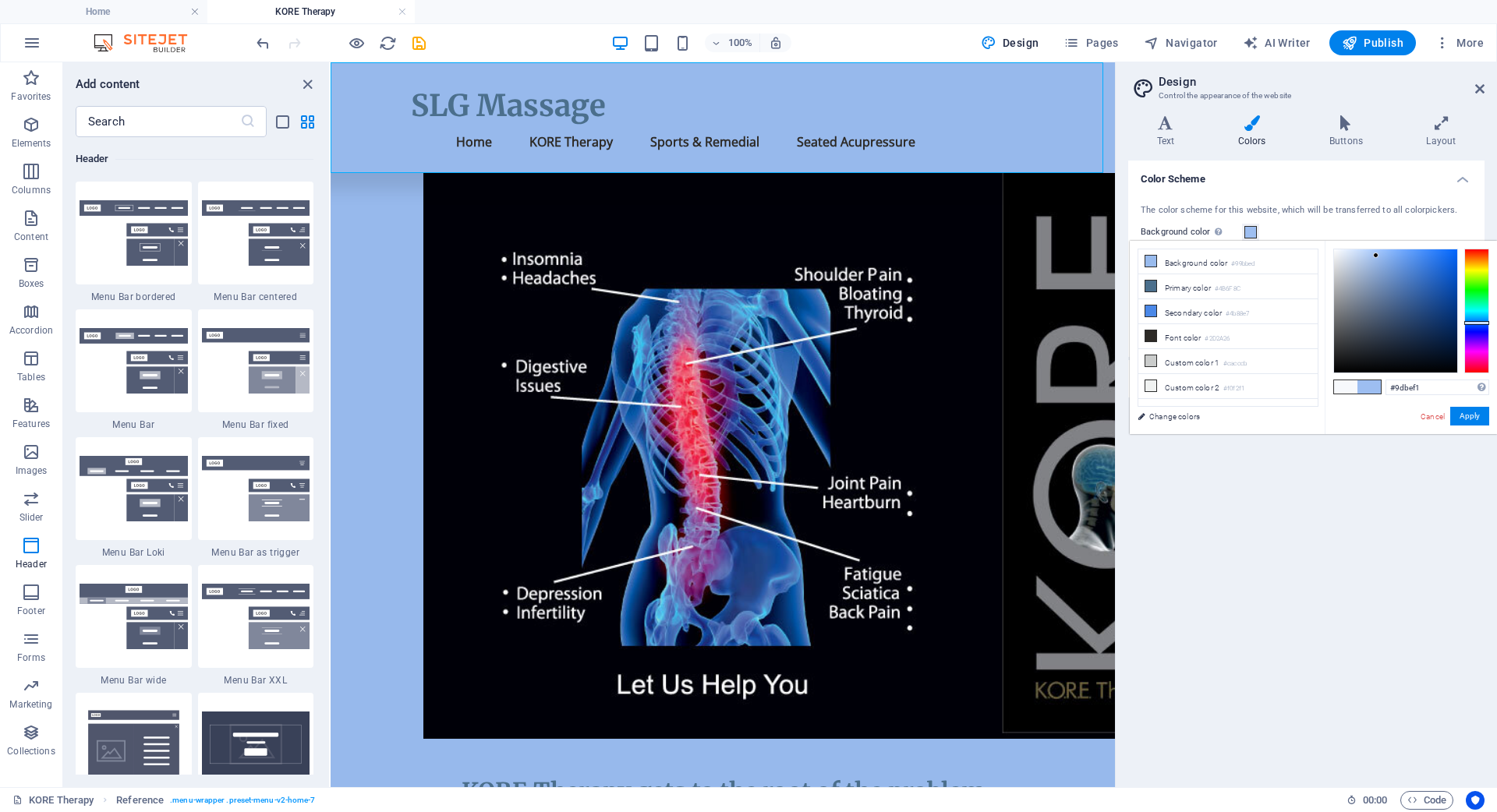
type input "#99bbed"
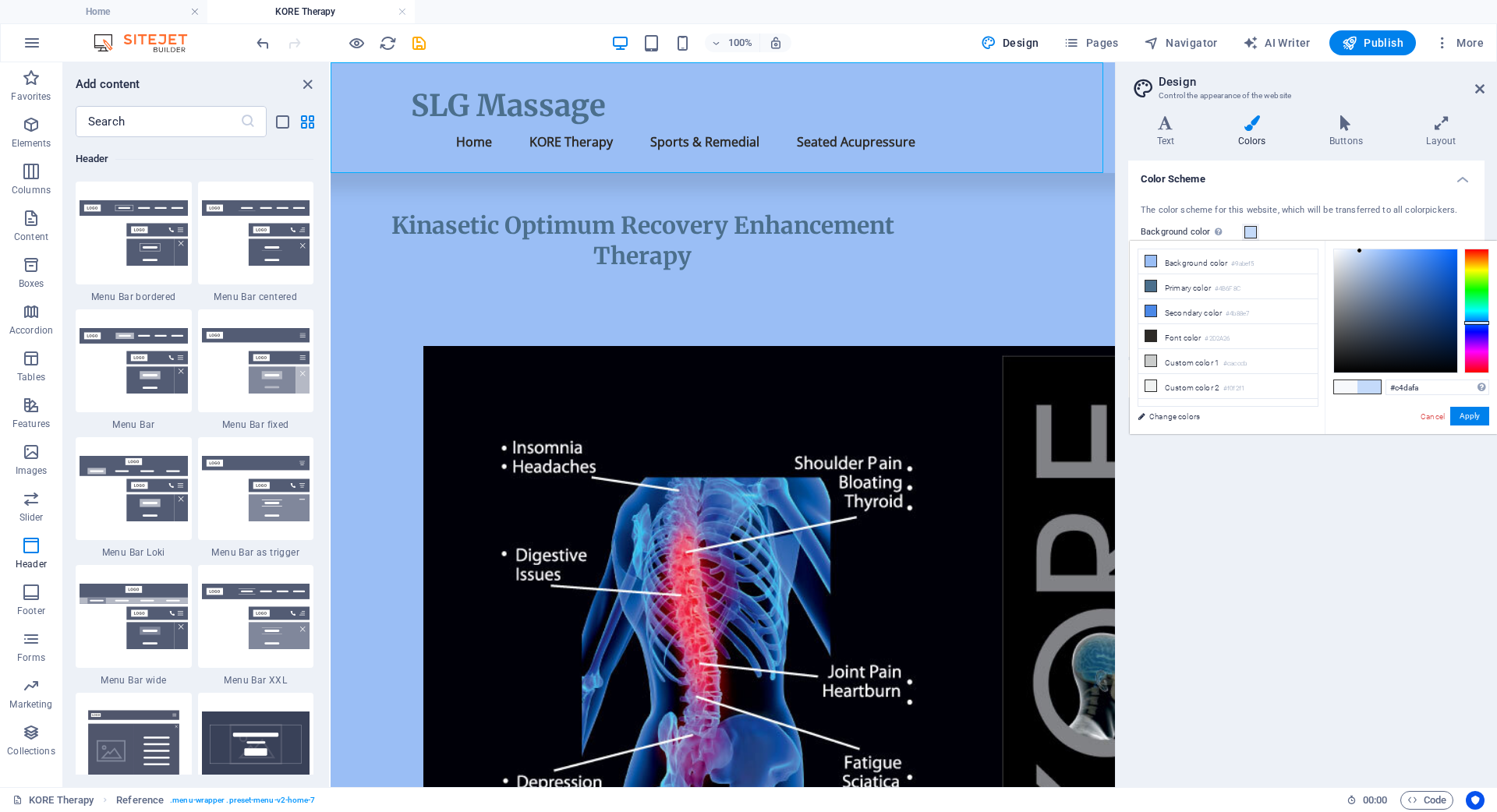
scroll to position [189, 0]
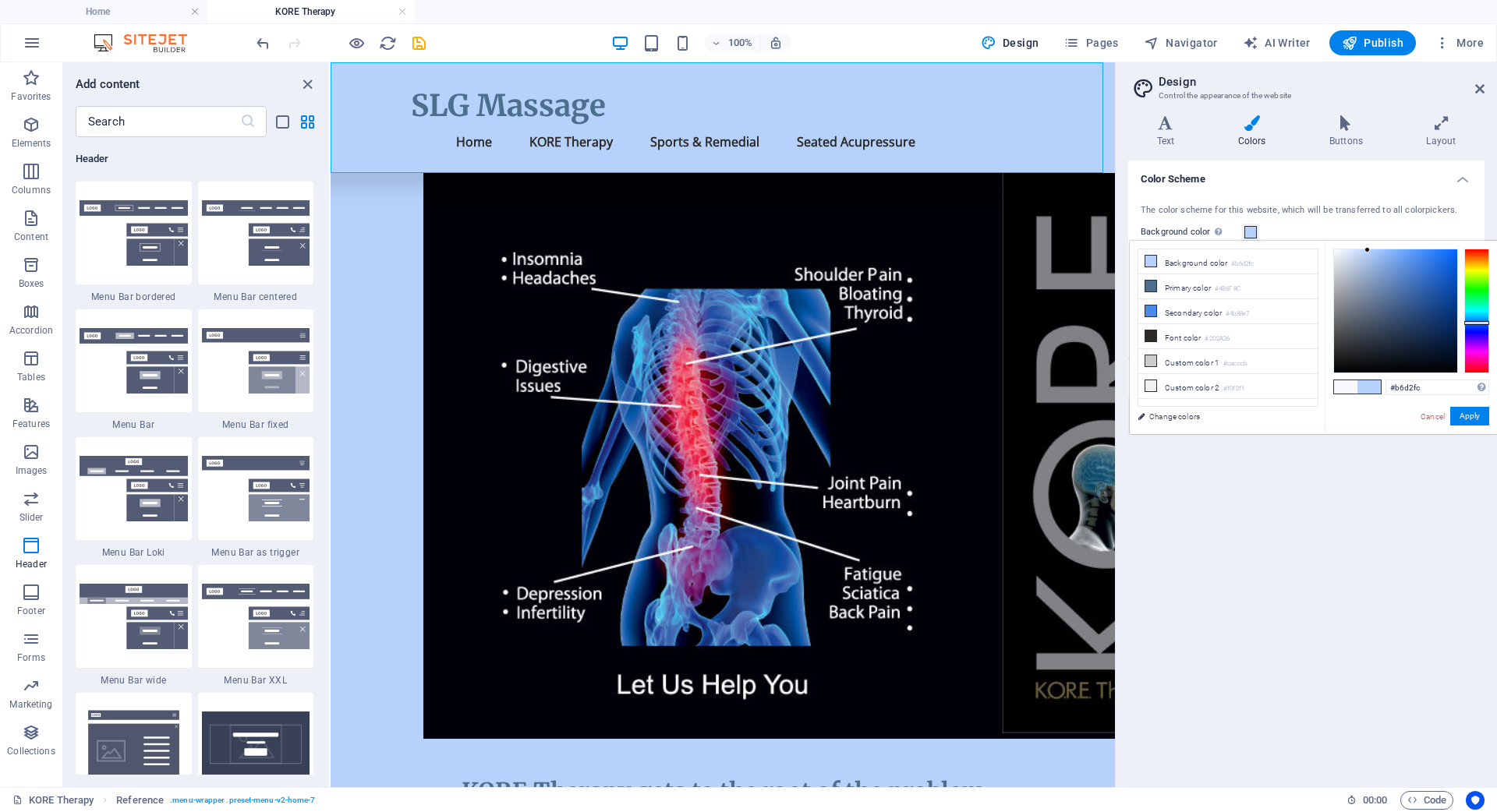
click at [1368, 250] on div at bounding box center [1367, 250] width 5 height 5
click at [484, 108] on div "SLG Massage" at bounding box center [722, 104] width 624 height 36
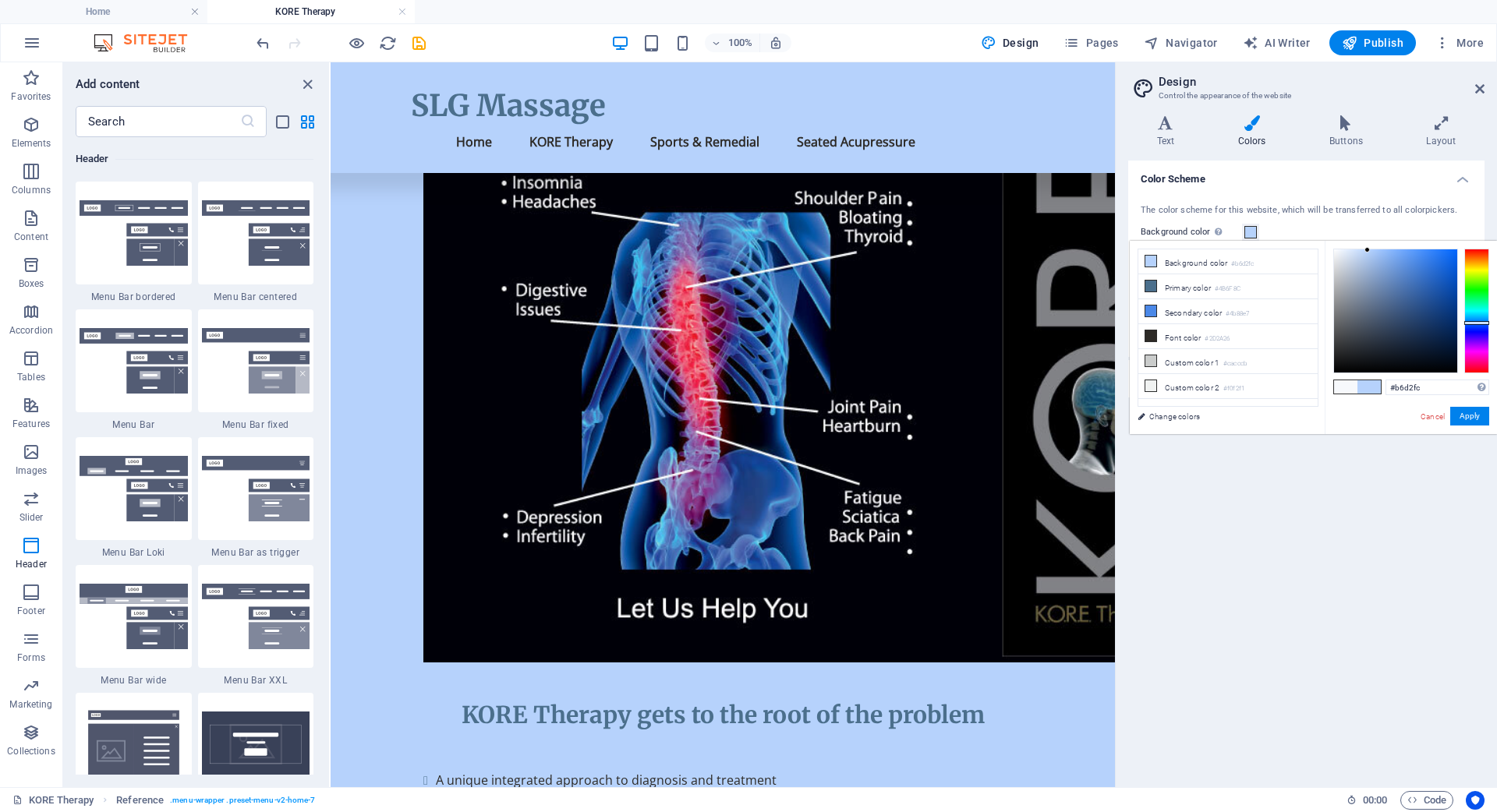
scroll to position [512, 0]
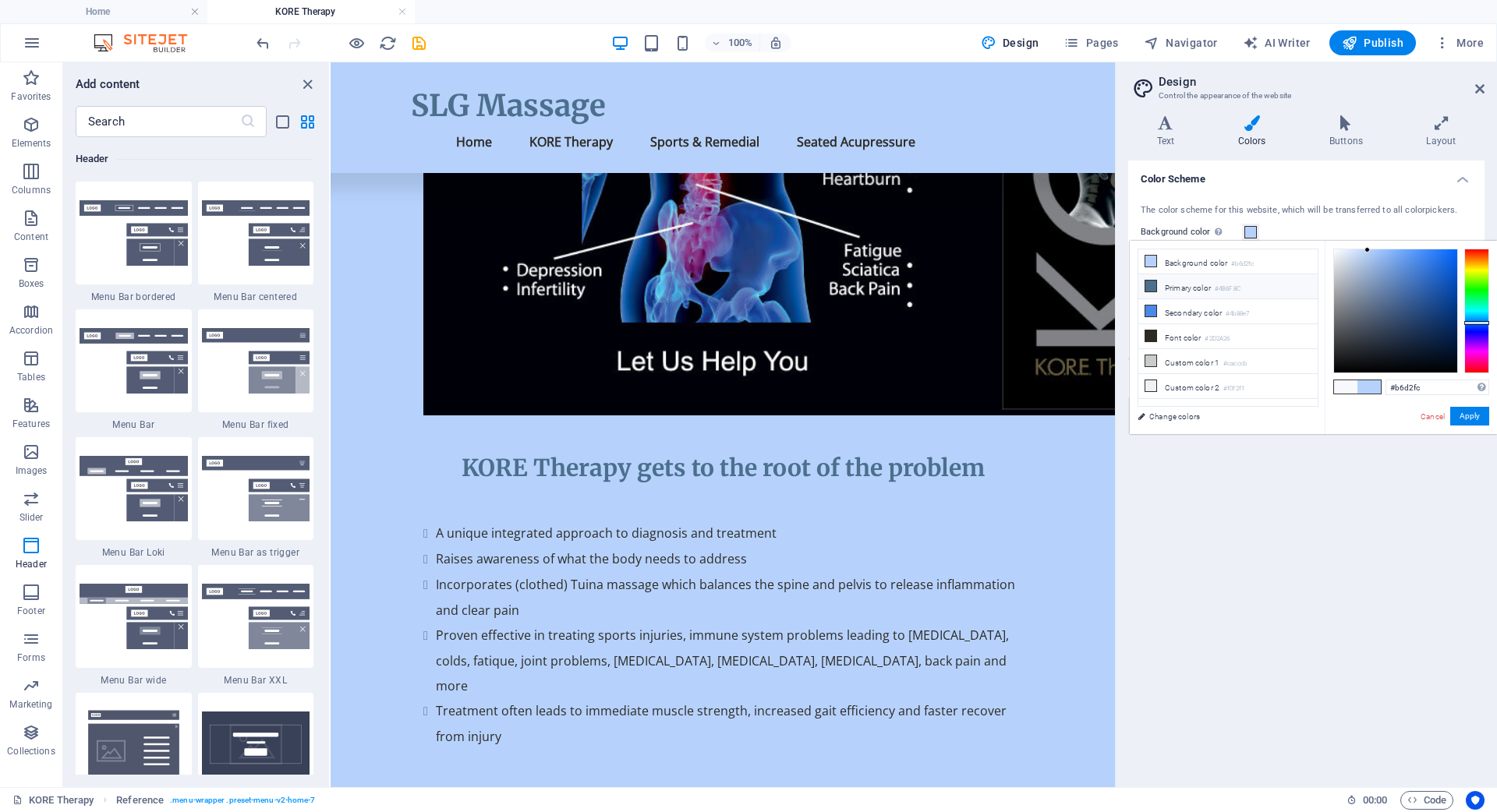
click at [1147, 288] on icon at bounding box center [1151, 287] width 11 height 11
click at [1148, 287] on icon at bounding box center [1151, 287] width 11 height 11
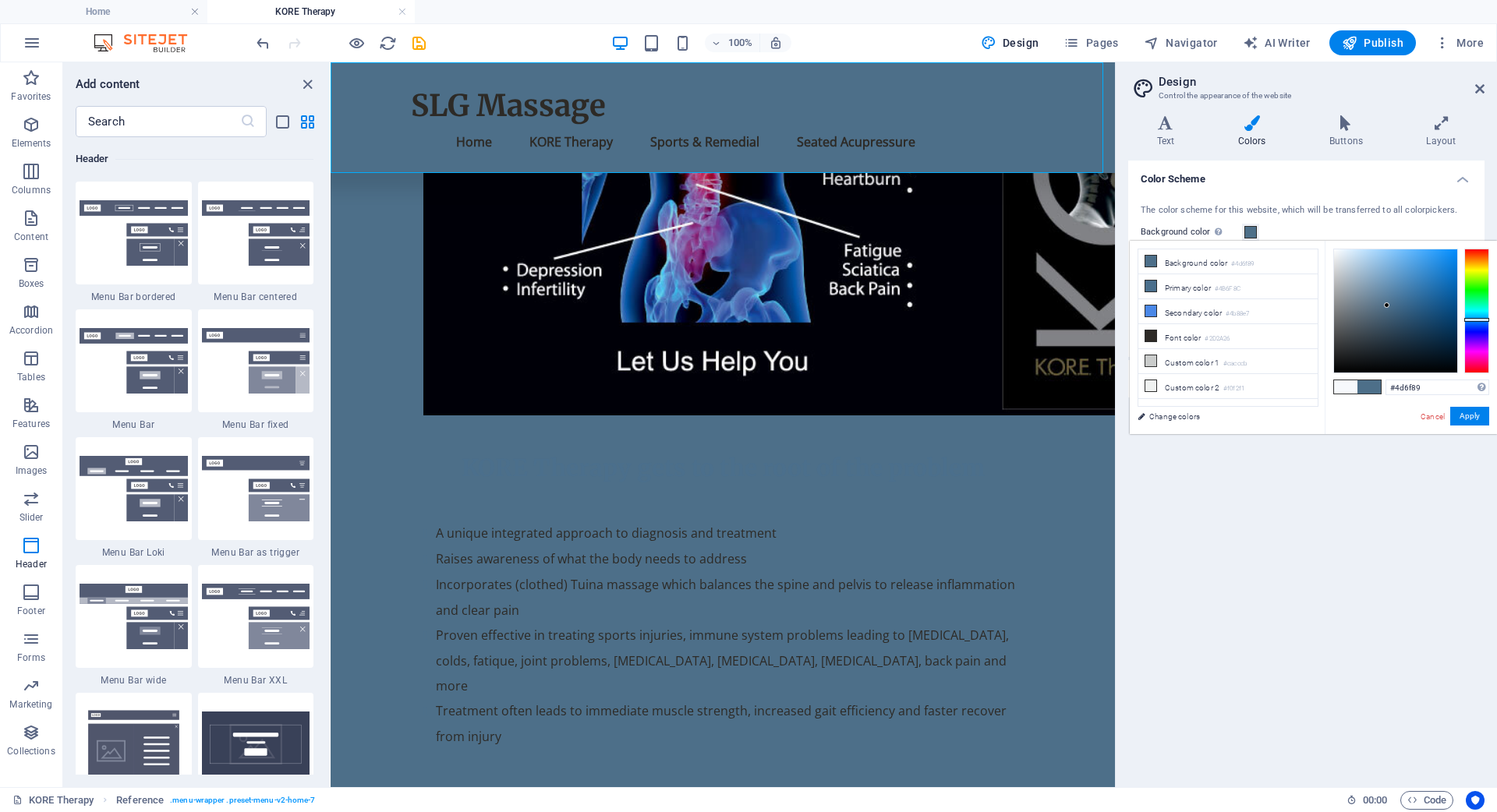
click at [1387, 306] on div at bounding box center [1386, 305] width 5 height 5
click at [1147, 262] on icon at bounding box center [1151, 261] width 11 height 11
click at [1150, 262] on icon at bounding box center [1151, 261] width 11 height 11
click at [1149, 260] on icon at bounding box center [1151, 261] width 11 height 11
click at [1149, 261] on icon at bounding box center [1151, 261] width 11 height 11
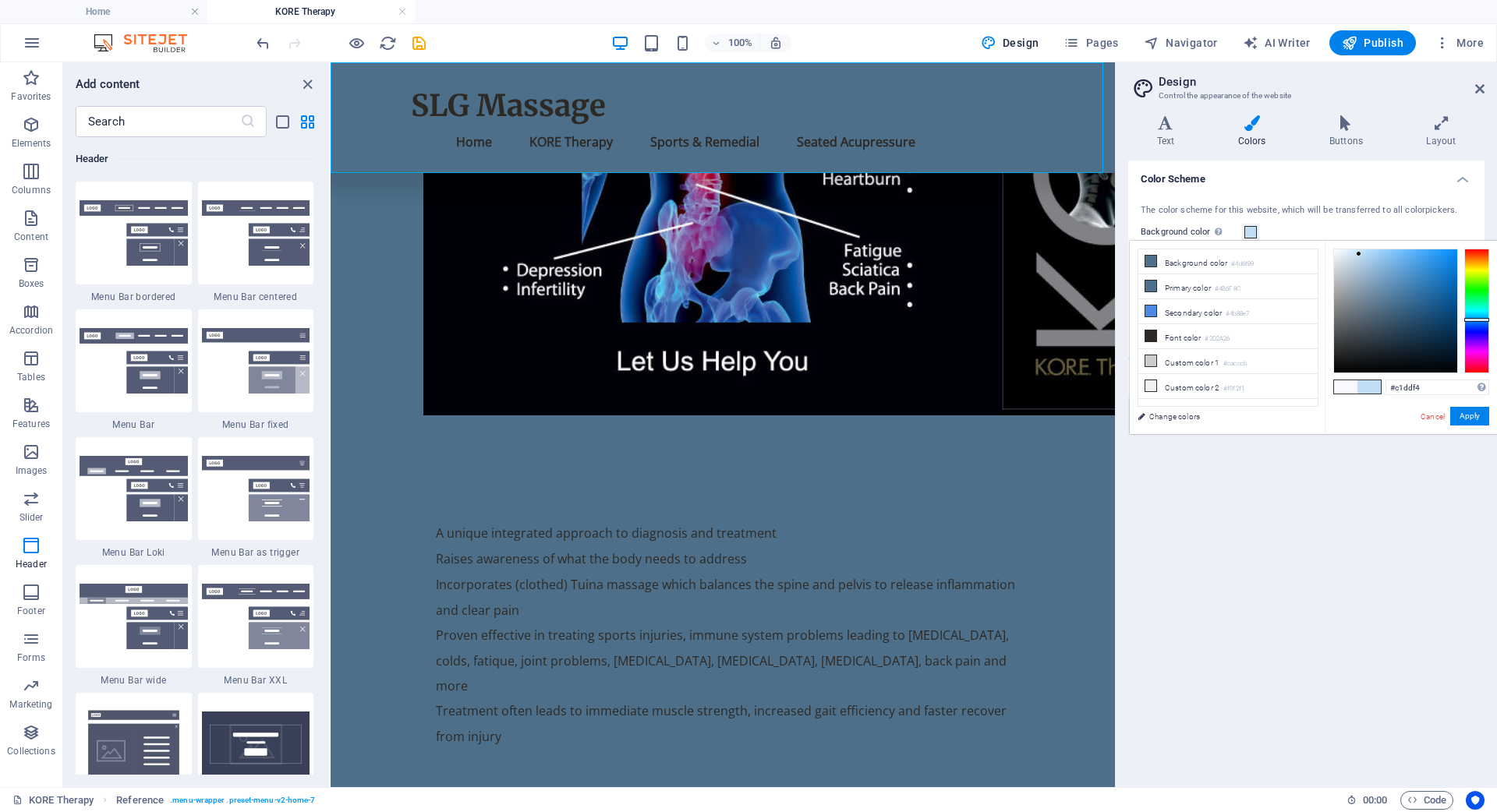
drag, startPoint x: 1386, startPoint y: 305, endPoint x: 1359, endPoint y: 254, distance: 57.7
click at [1359, 254] on div at bounding box center [1359, 254] width 5 height 5
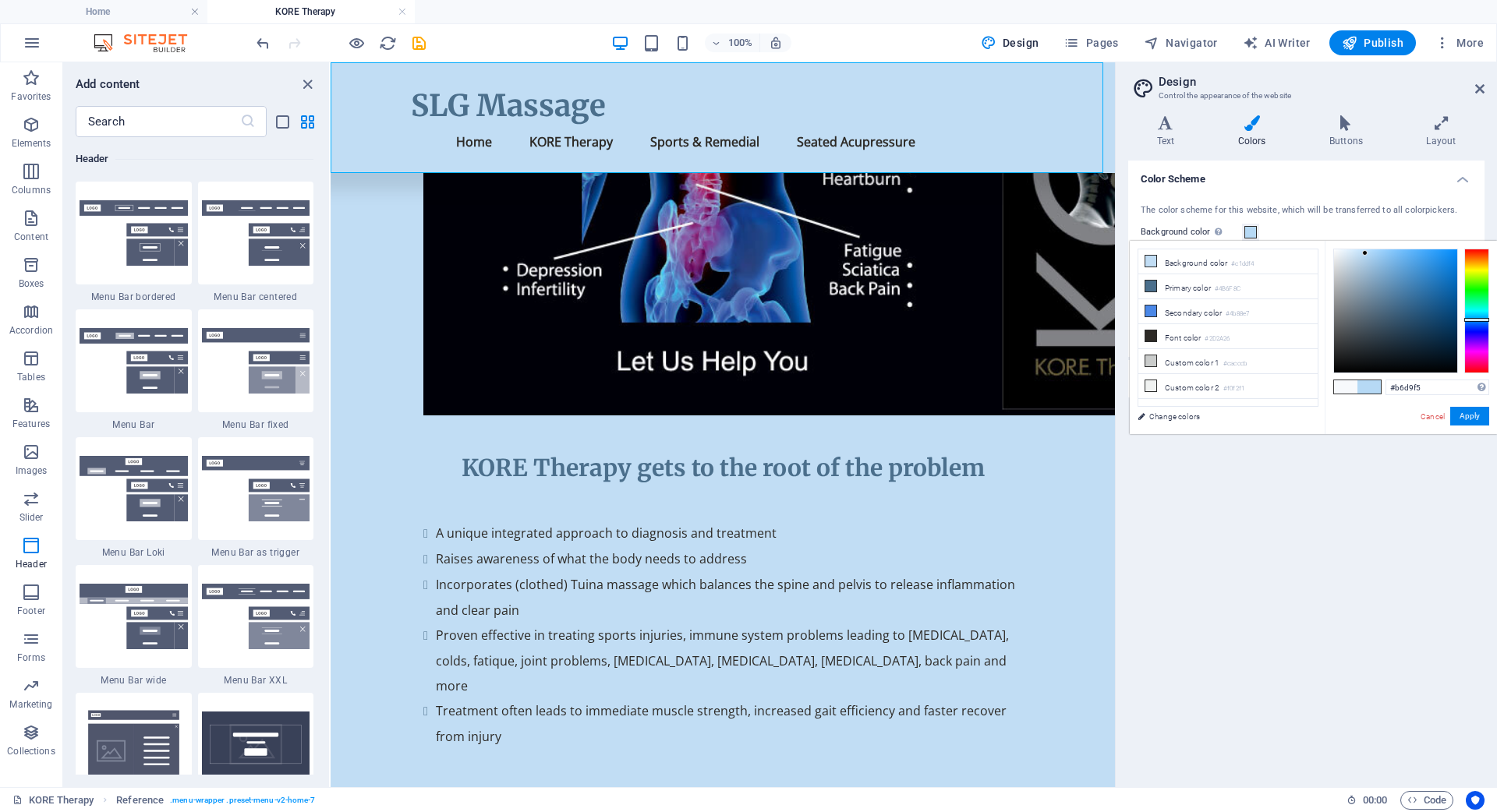
type input "#b4d8f5"
drag, startPoint x: 1358, startPoint y: 254, endPoint x: 1366, endPoint y: 254, distance: 8.0
click at [1366, 254] on div at bounding box center [1365, 253] width 5 height 5
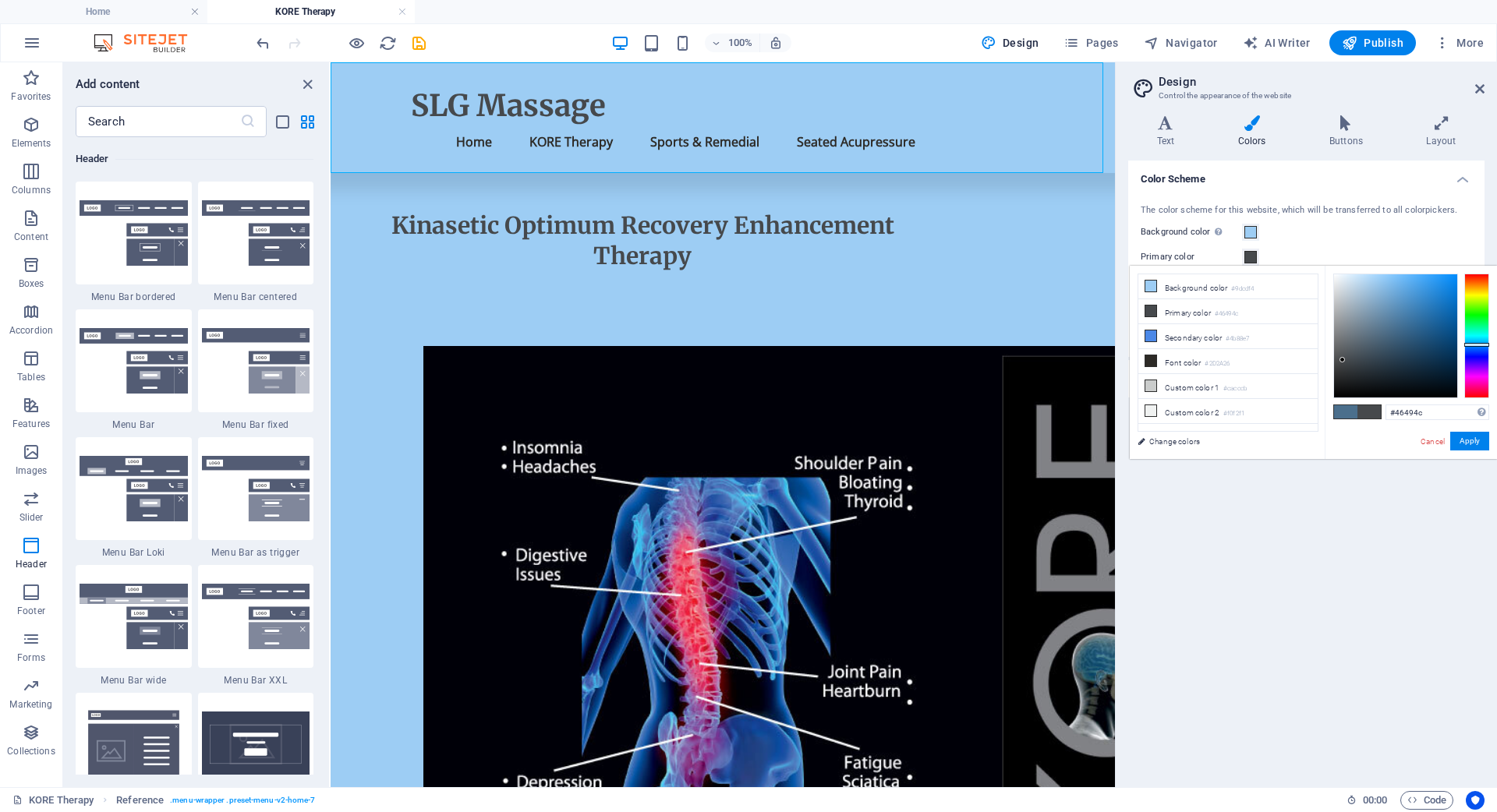
scroll to position [512, 0]
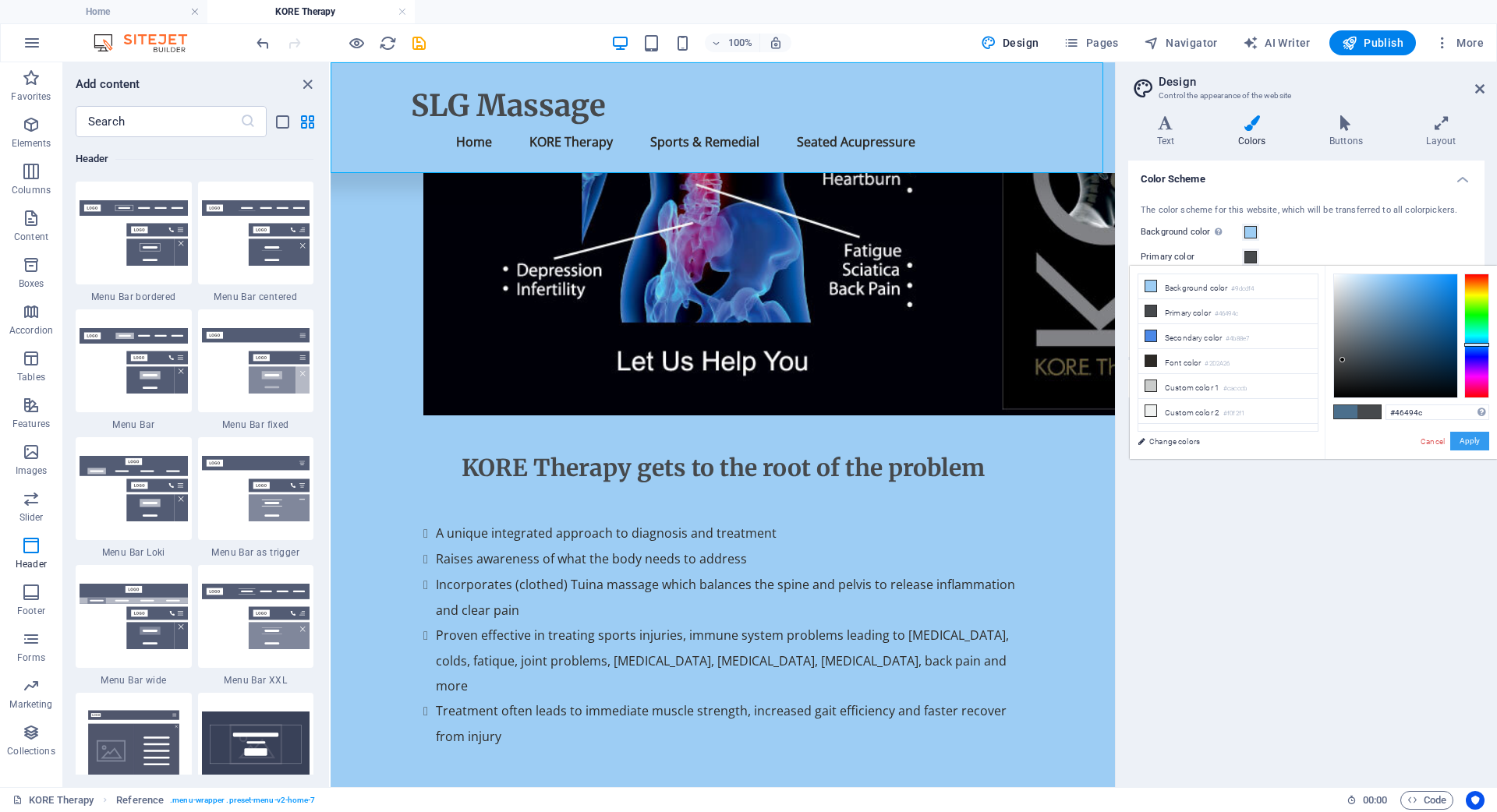
click at [1473, 441] on button "Apply" at bounding box center [1470, 441] width 39 height 18
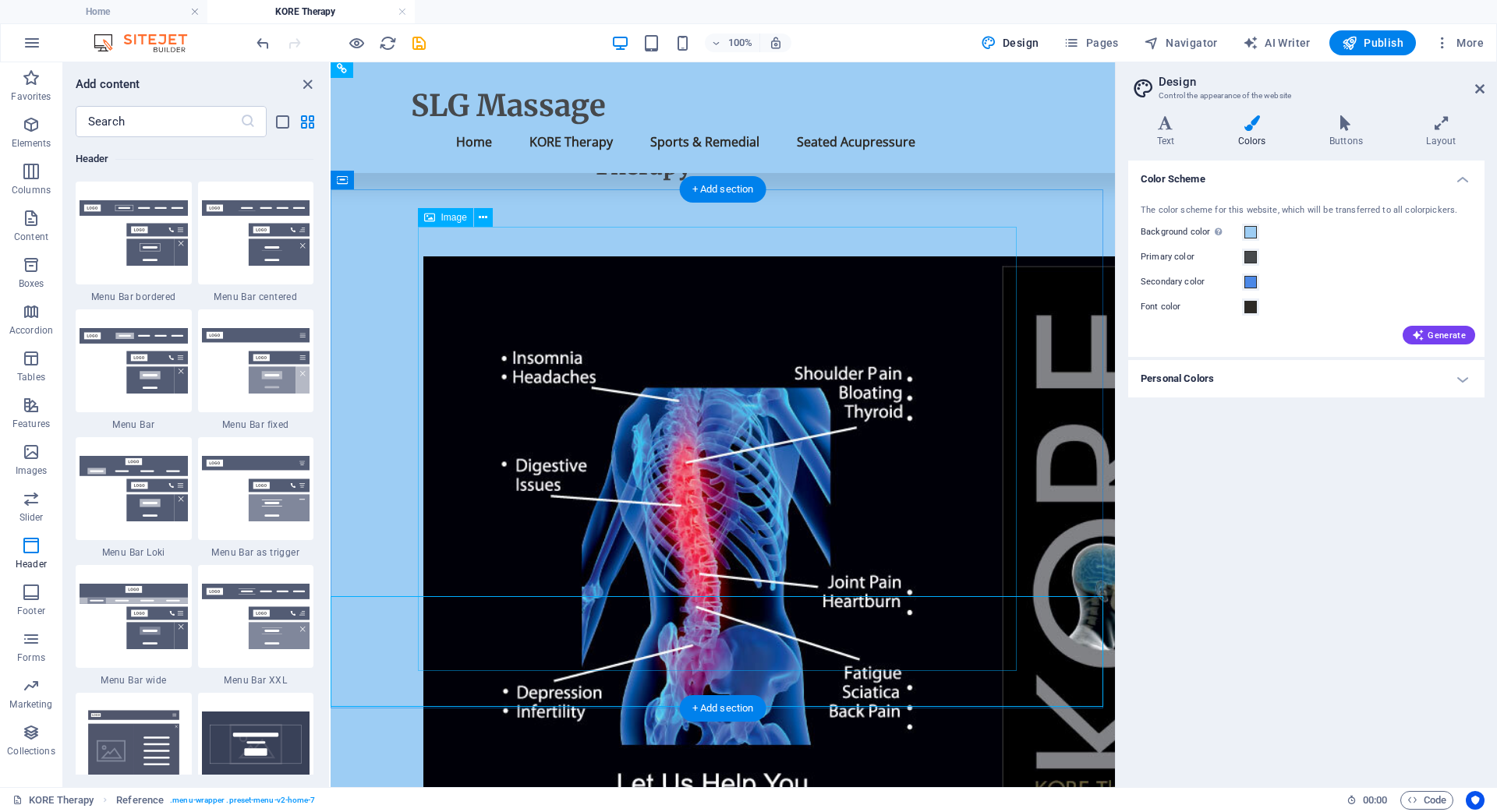
scroll to position [0, 0]
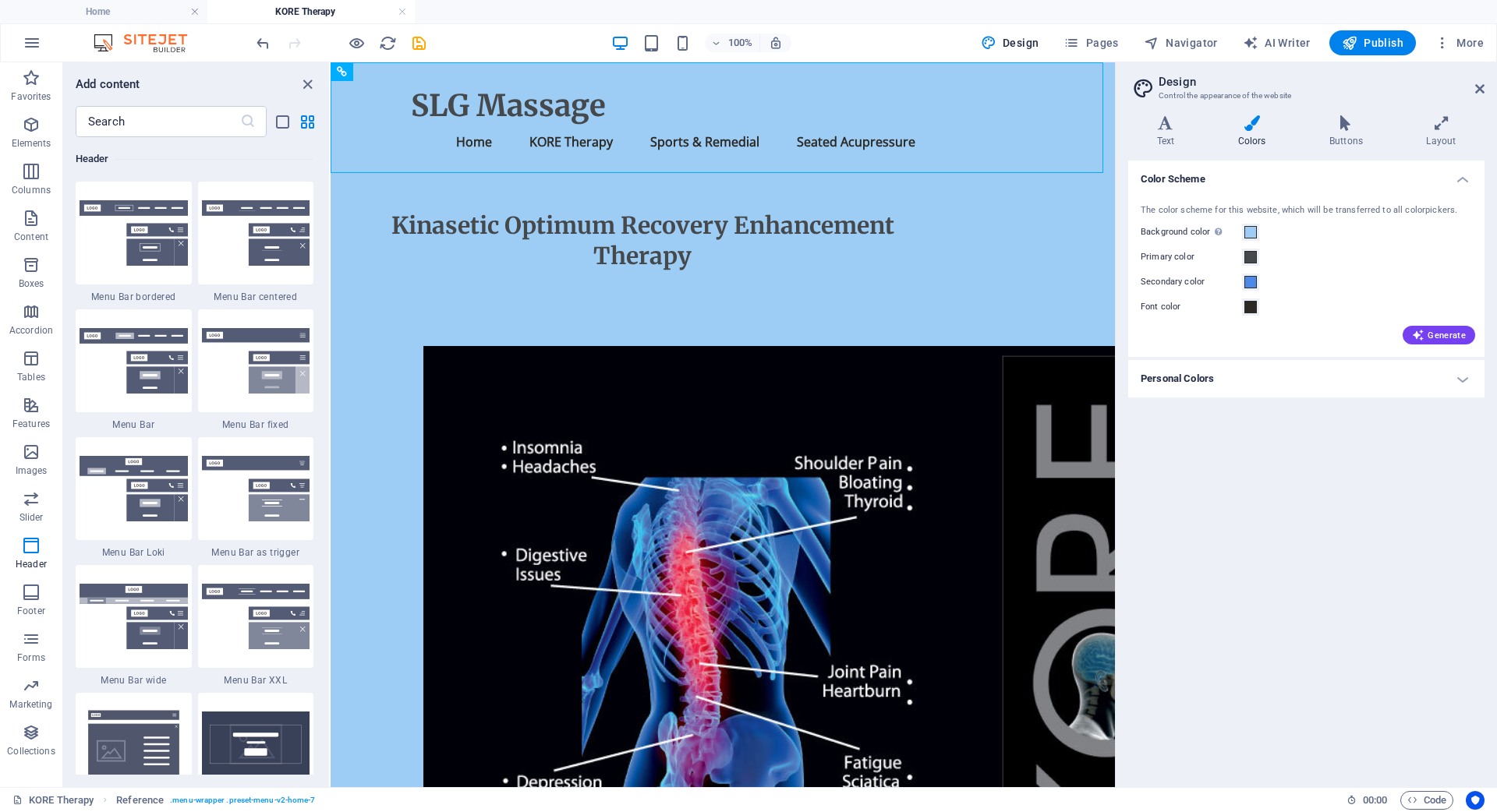
click at [1297, 496] on div "Color Scheme The color scheme for this website, which will be transferred to al…" at bounding box center [1306, 467] width 356 height 614
click at [1088, 41] on span "Pages" at bounding box center [1091, 42] width 55 height 16
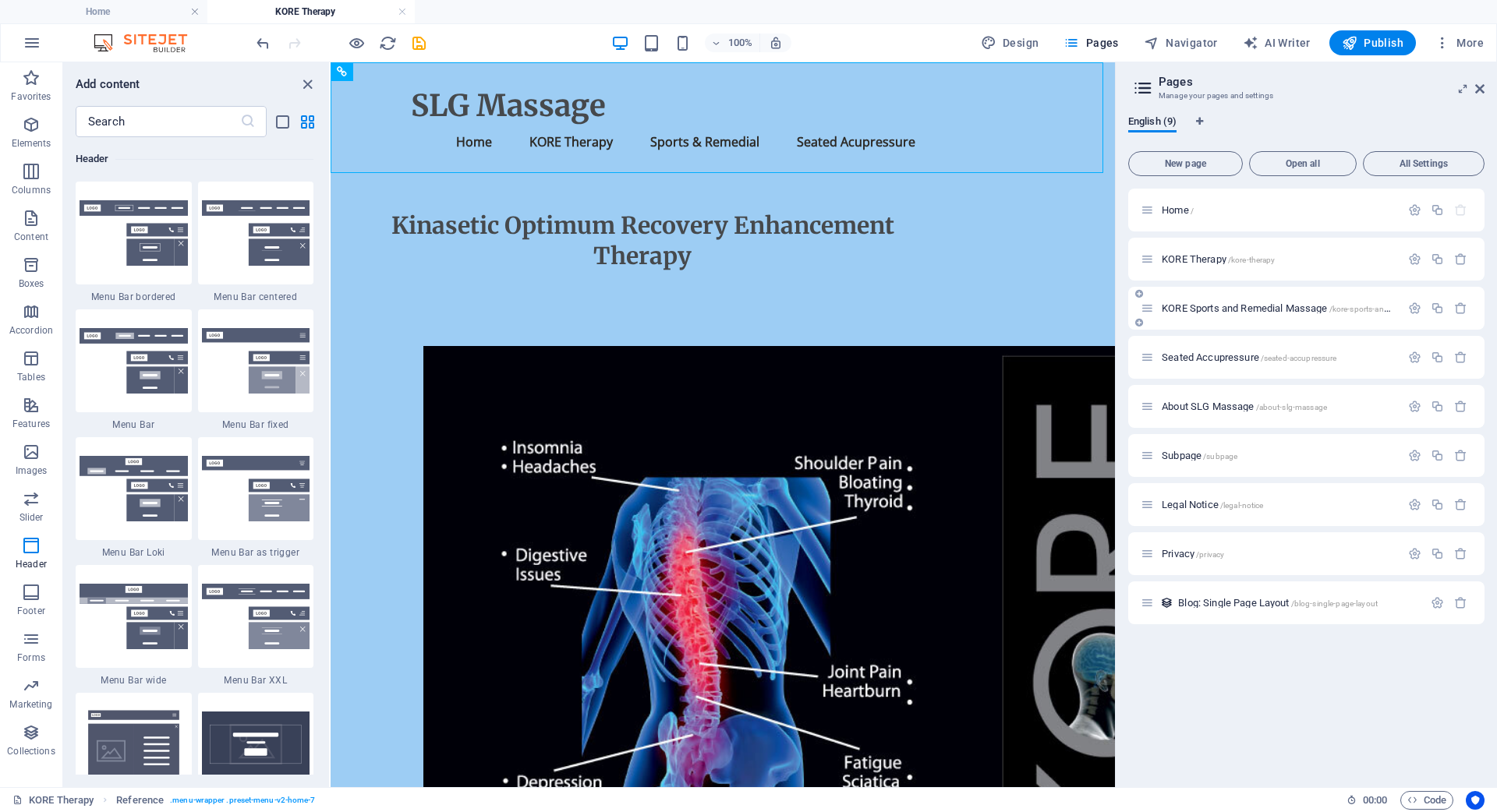
click at [1200, 309] on span "KORE Sports and Remedial Massage /kore-sports-and-remedial-massage" at bounding box center [1308, 308] width 293 height 12
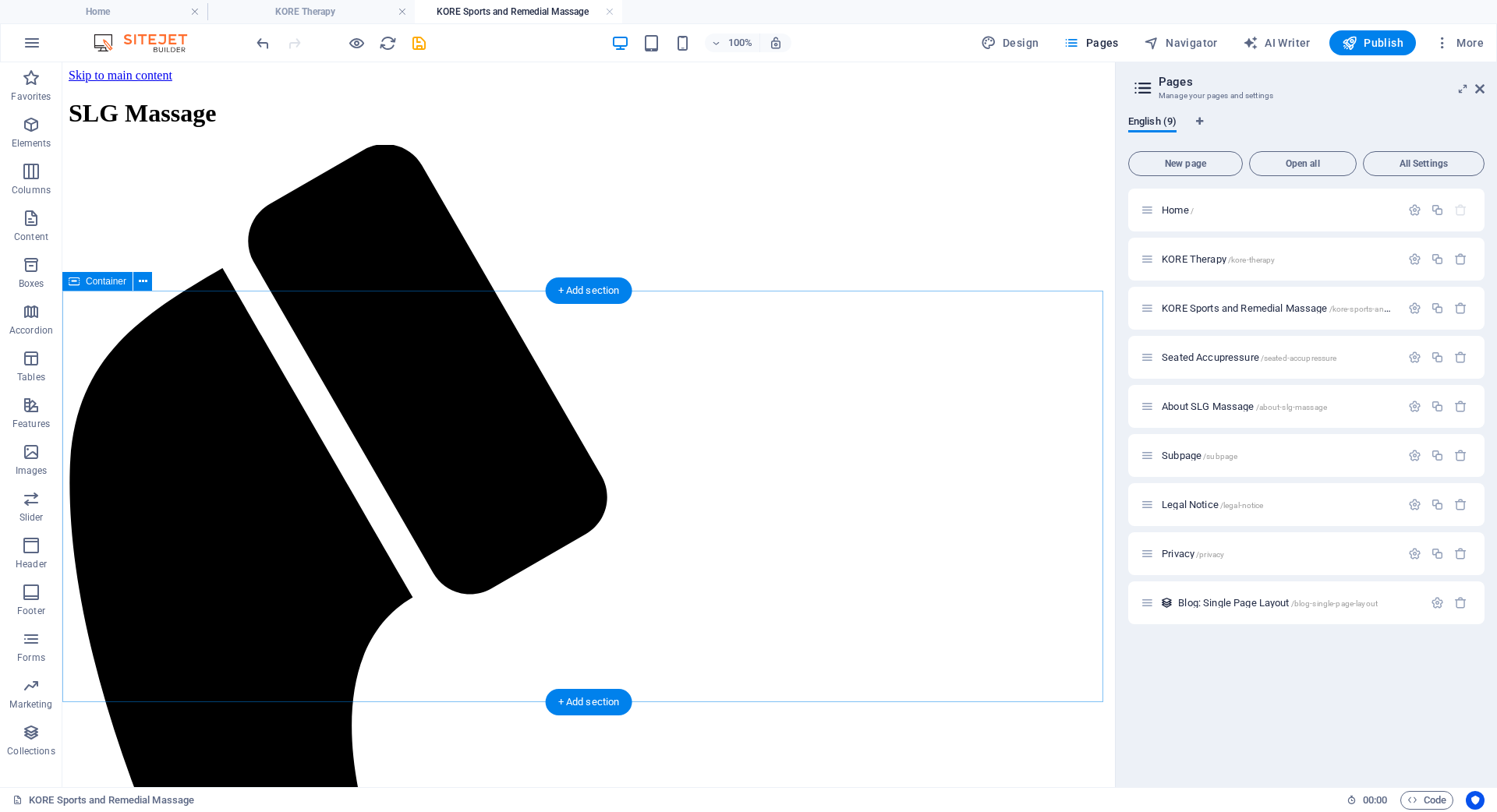
click at [1179, 263] on span "KORE Therapy /kore-therapy" at bounding box center [1218, 259] width 113 height 12
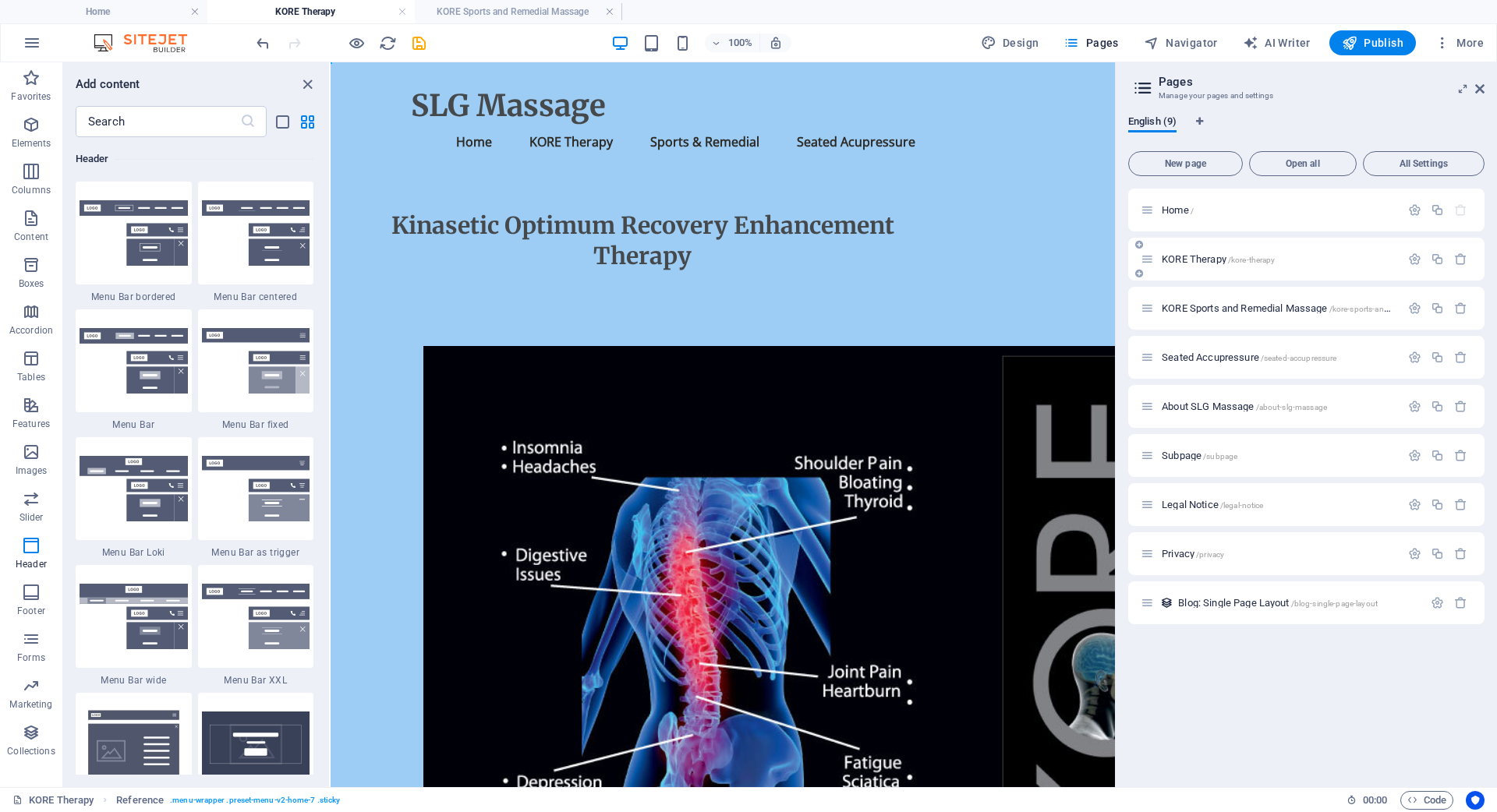
click at [1179, 262] on span "KORE Therapy /kore-therapy" at bounding box center [1218, 259] width 113 height 12
click at [1026, 41] on span "Design" at bounding box center [1010, 42] width 59 height 16
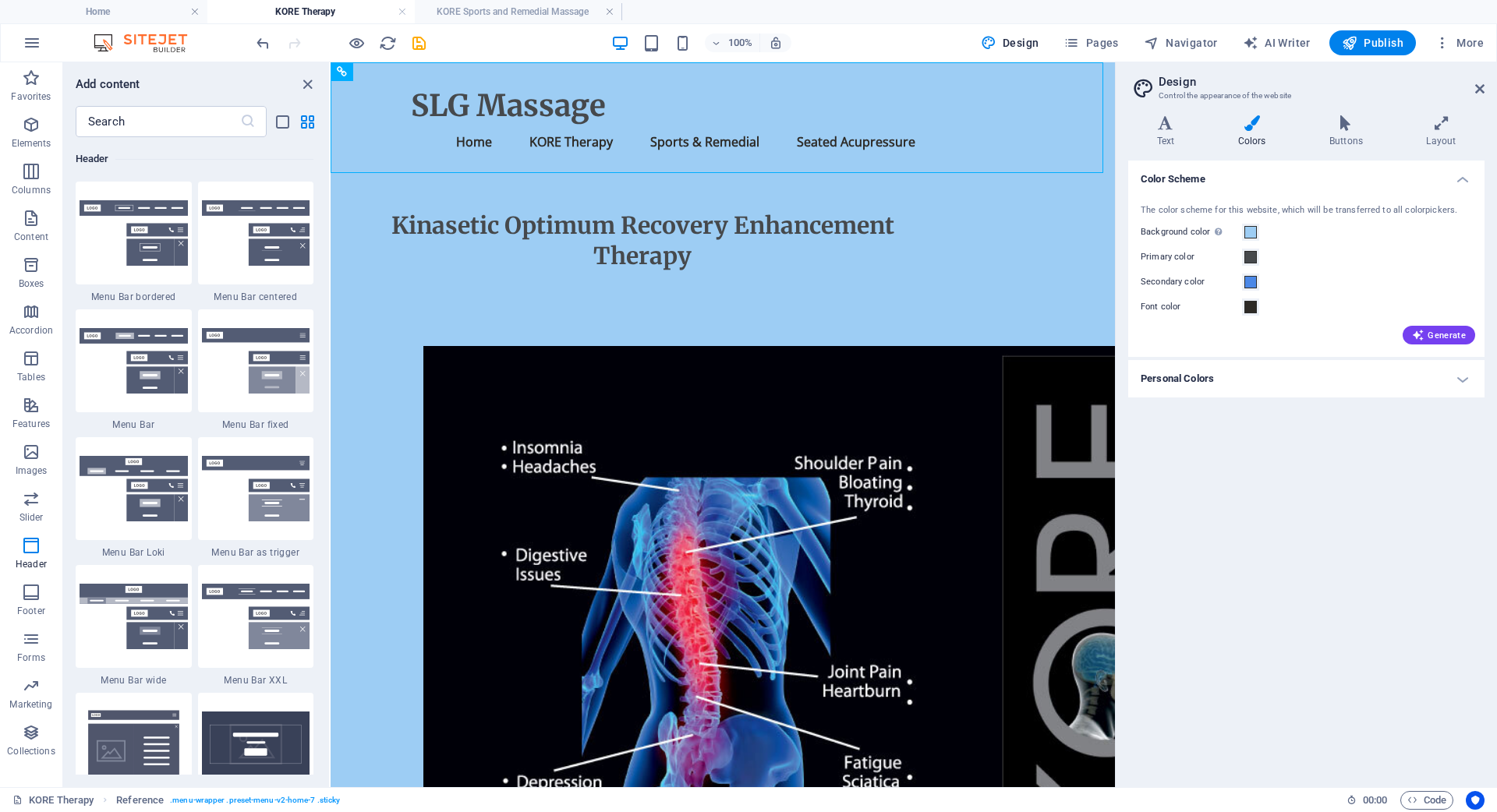
click at [1460, 374] on h4 "Personal Colors" at bounding box center [1306, 378] width 356 height 38
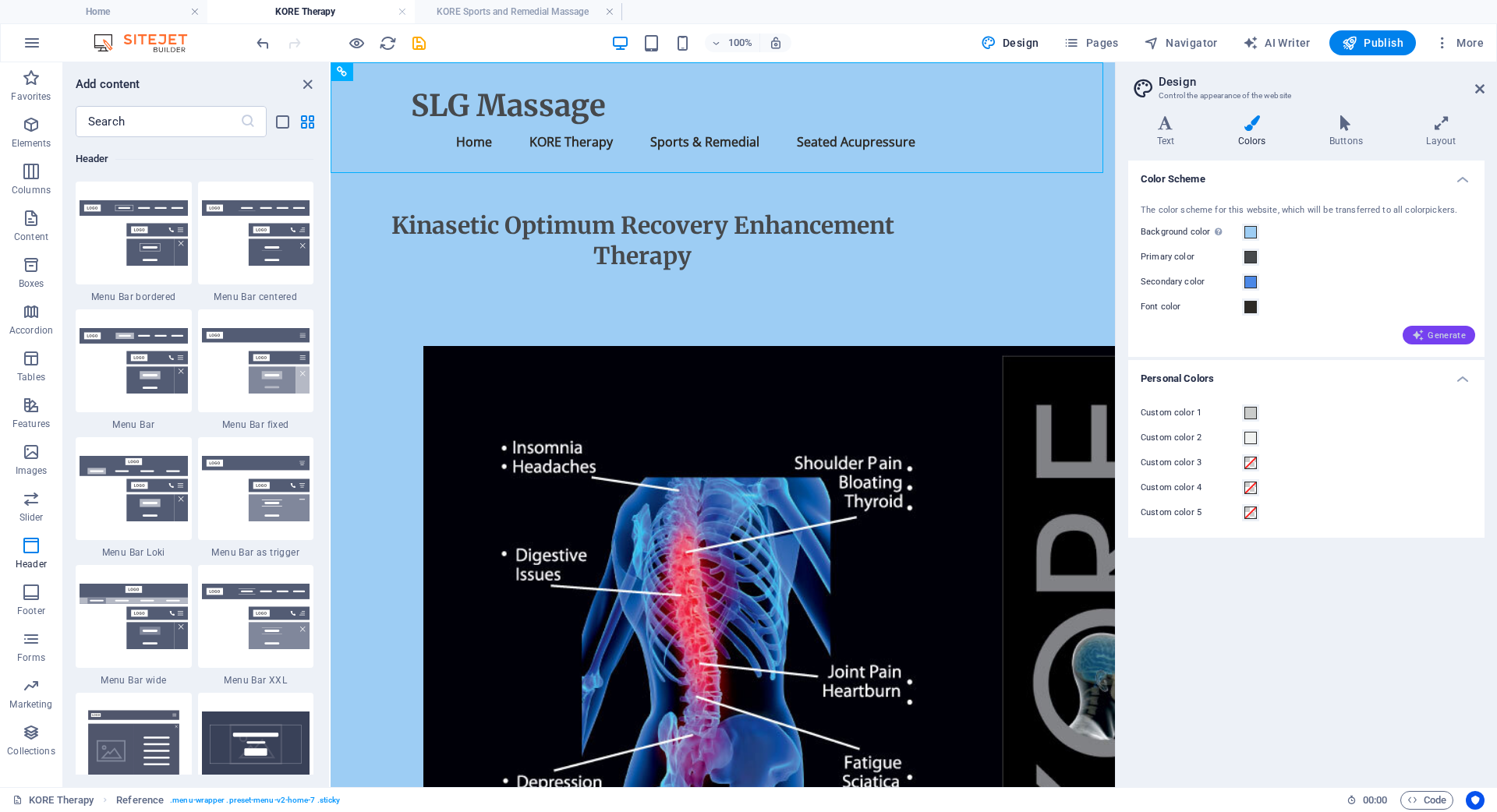
click at [1433, 331] on span "Generate" at bounding box center [1438, 335] width 54 height 13
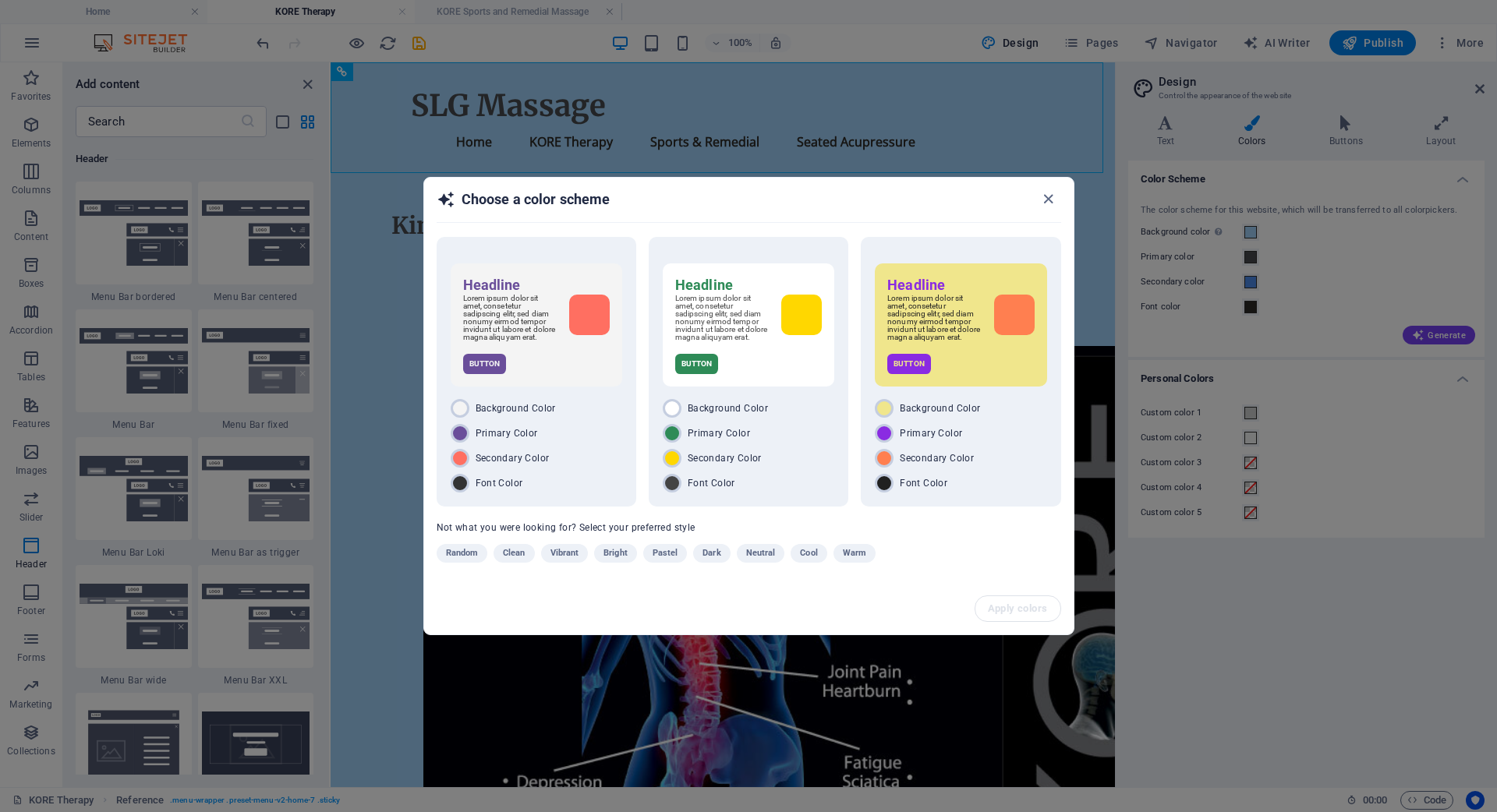
click at [711, 558] on span "Dark" at bounding box center [711, 553] width 18 height 18
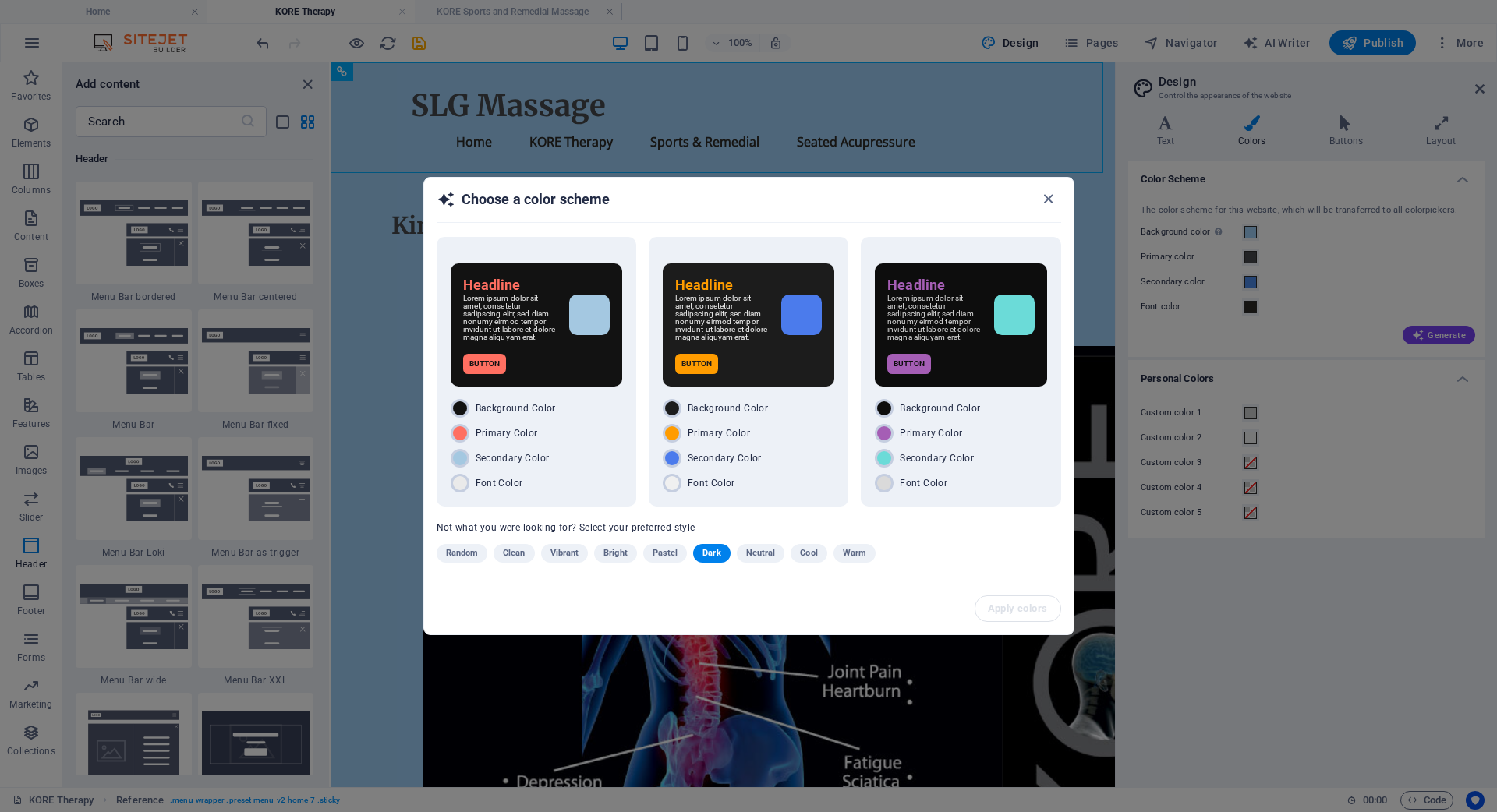
click at [759, 554] on span "Neutral" at bounding box center [761, 553] width 29 height 18
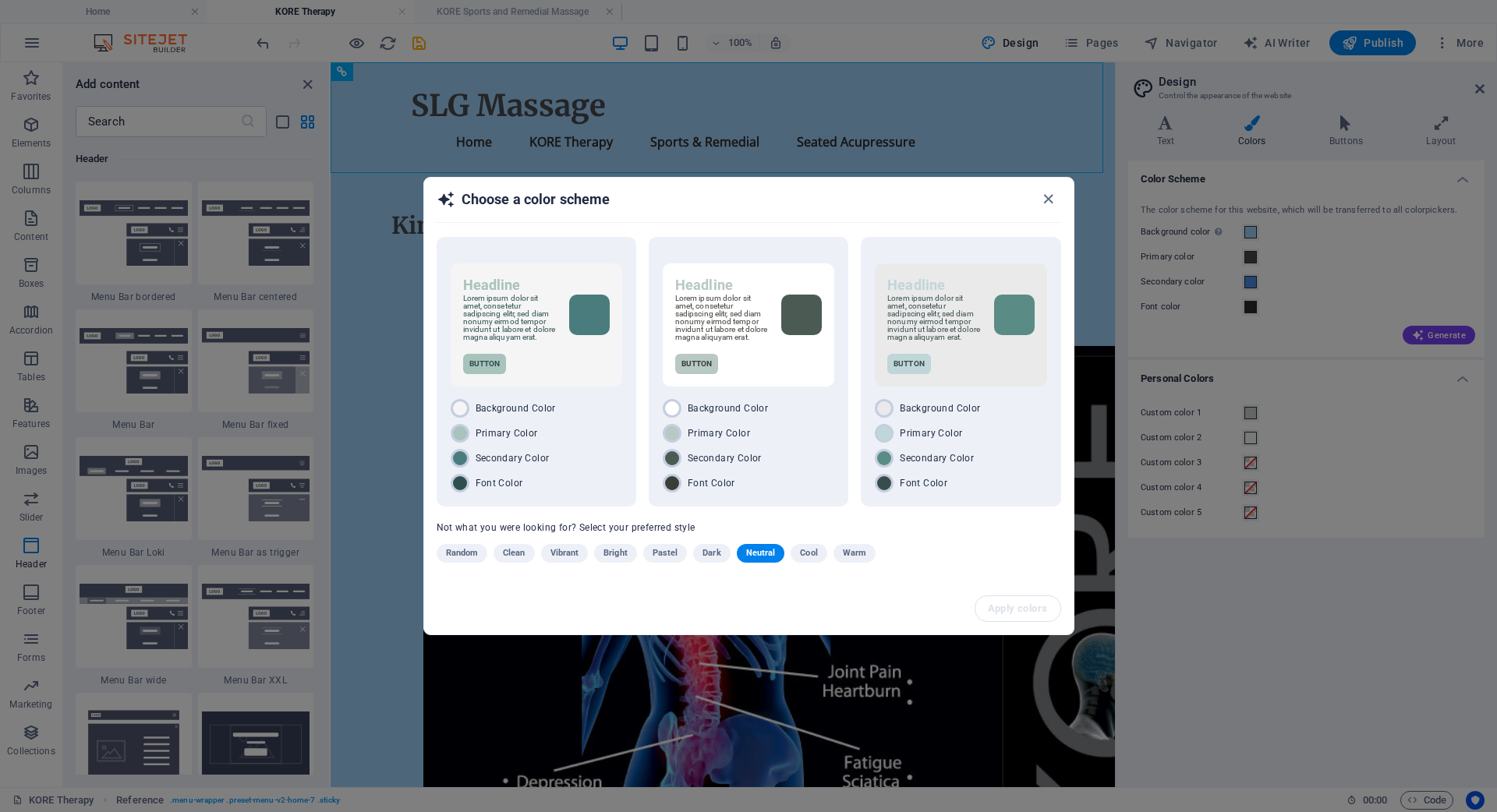
click at [809, 559] on span "Cool" at bounding box center [808, 553] width 17 height 18
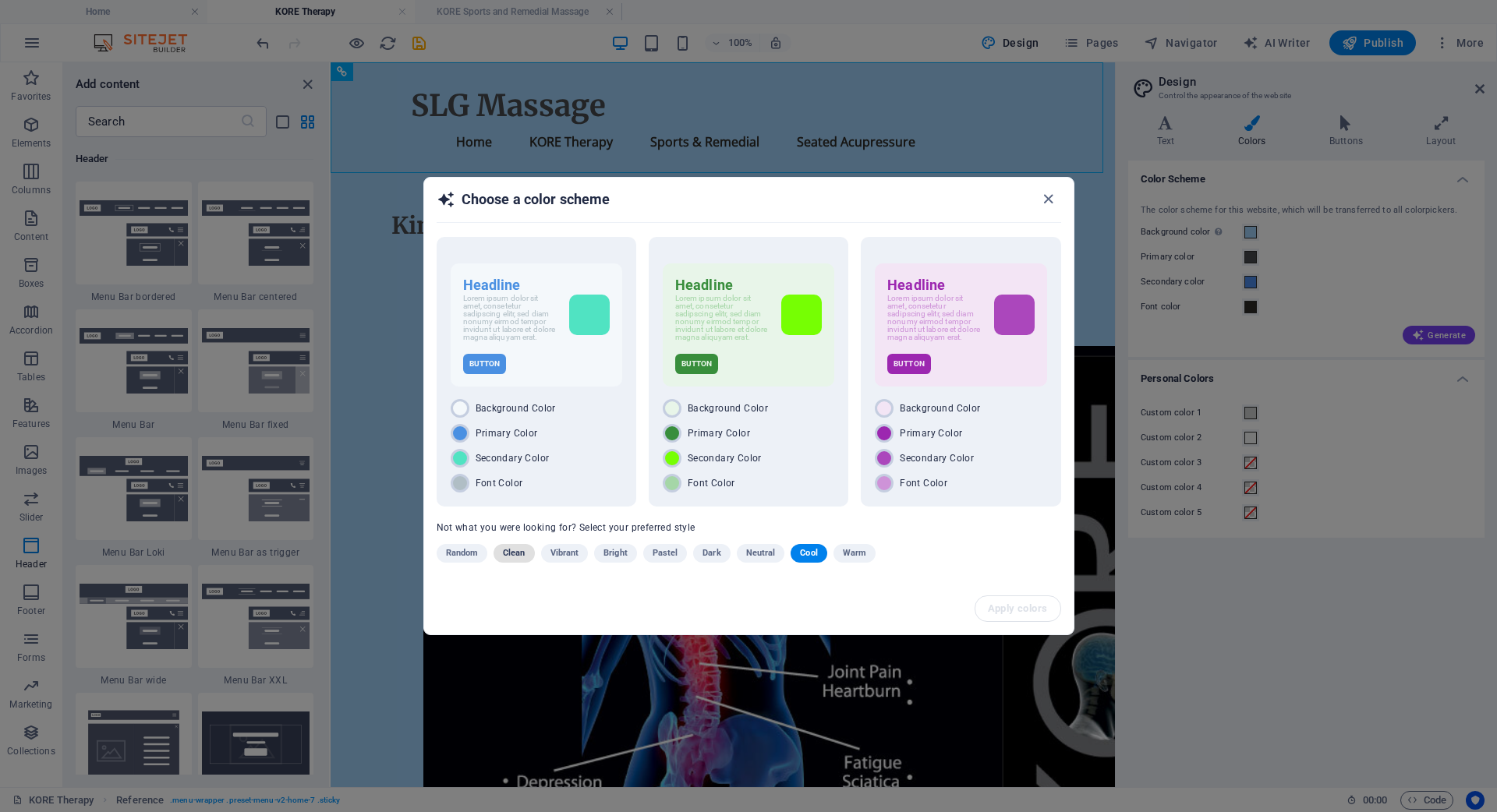
click at [514, 555] on span "Clean" at bounding box center [514, 553] width 22 height 18
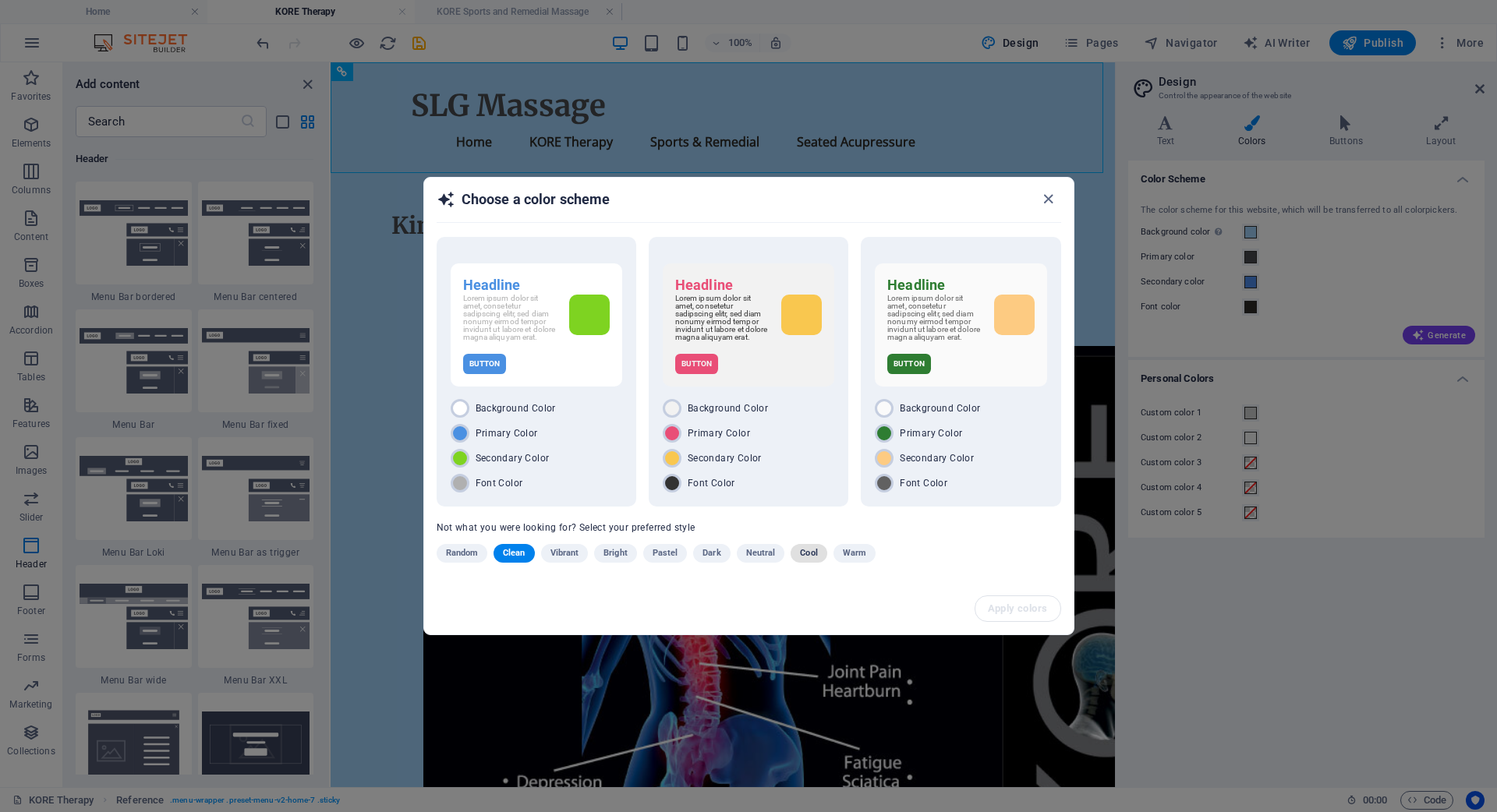
click at [809, 558] on span "Cool" at bounding box center [808, 553] width 17 height 18
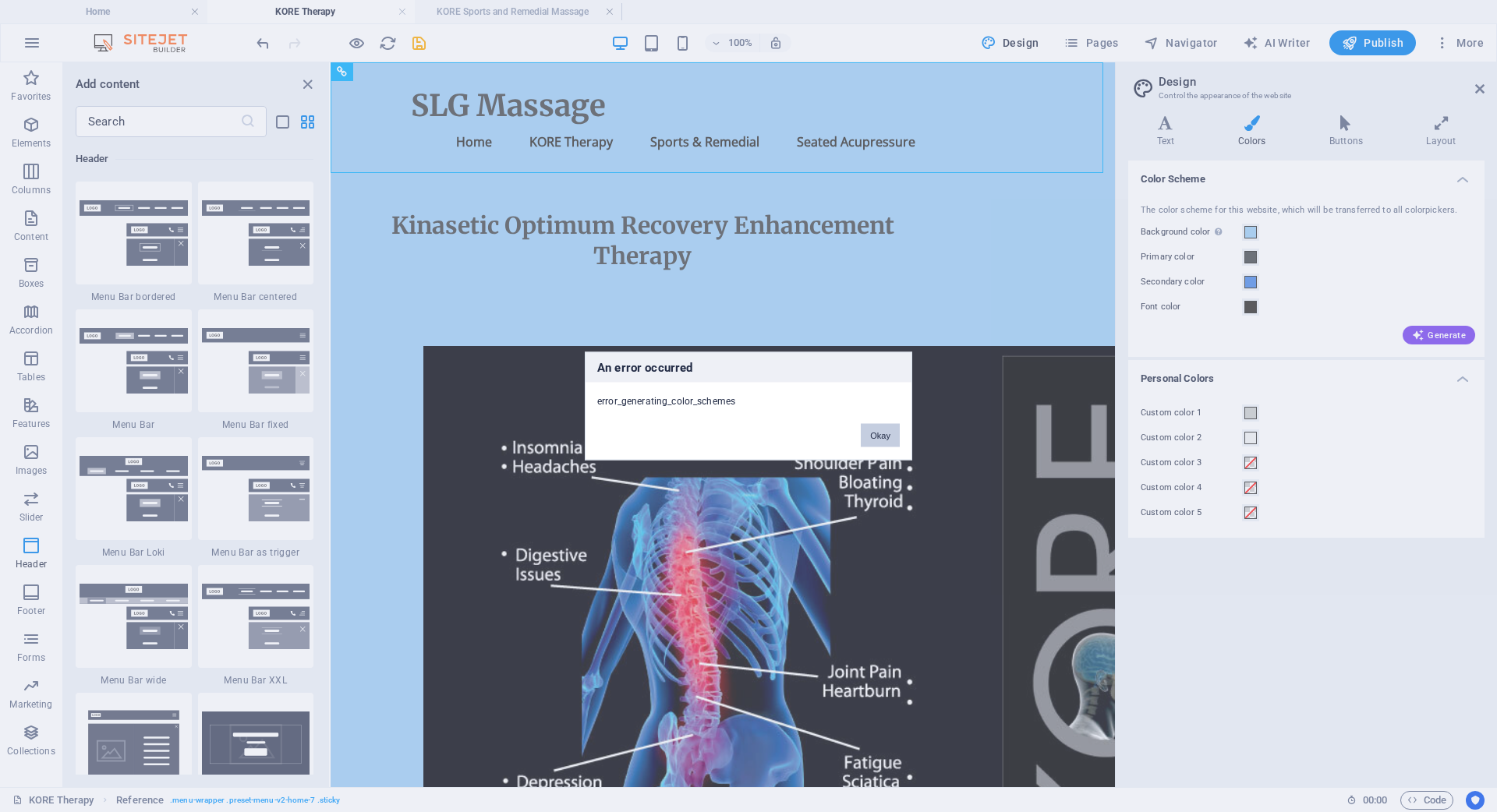
click at [885, 436] on button "Okay" at bounding box center [880, 436] width 39 height 24
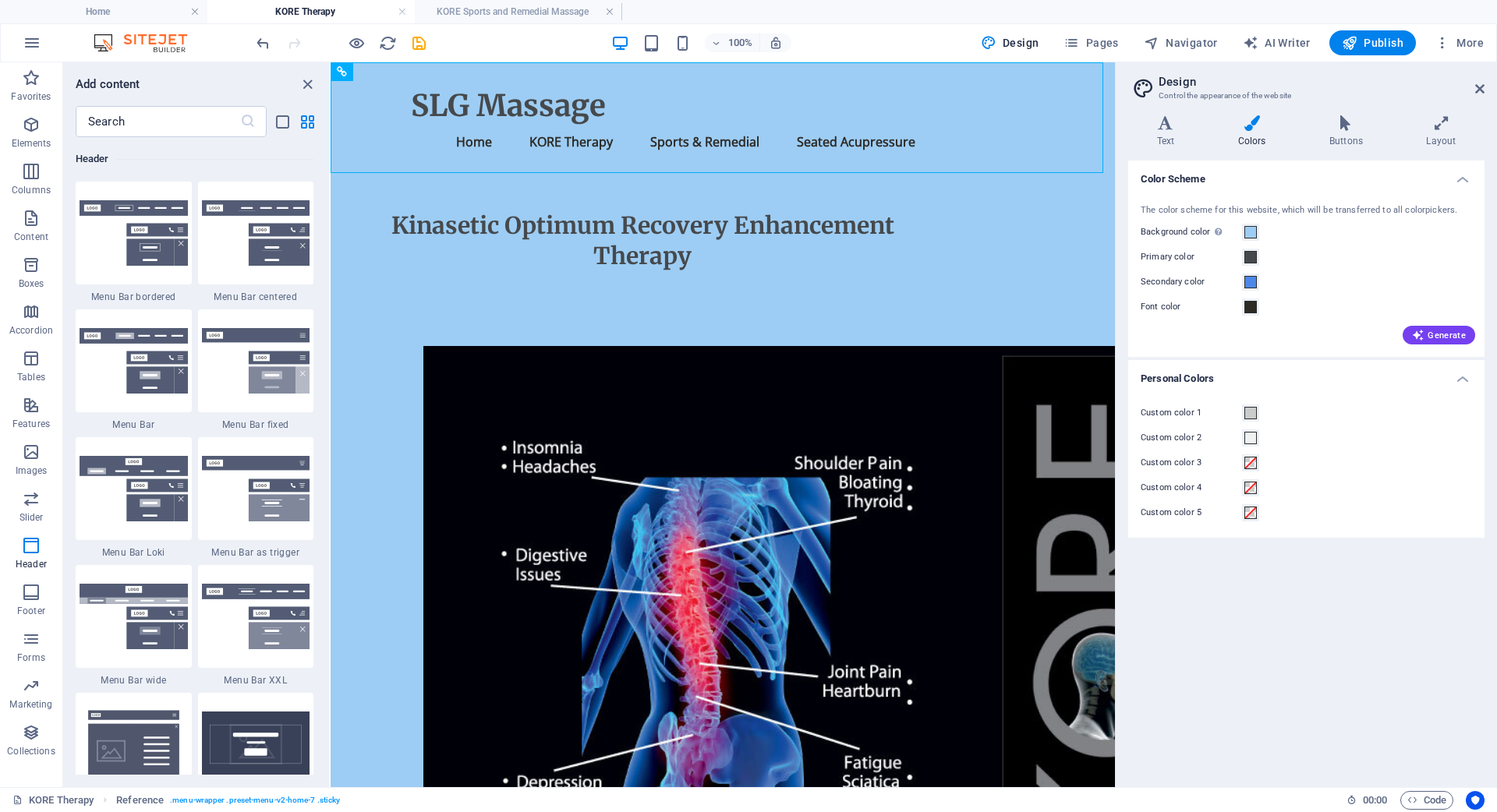
click at [1351, 646] on div "Color Scheme The color scheme for this website, which will be transferred to al…" at bounding box center [1306, 467] width 356 height 614
click at [1250, 230] on span at bounding box center [1251, 233] width 13 height 13
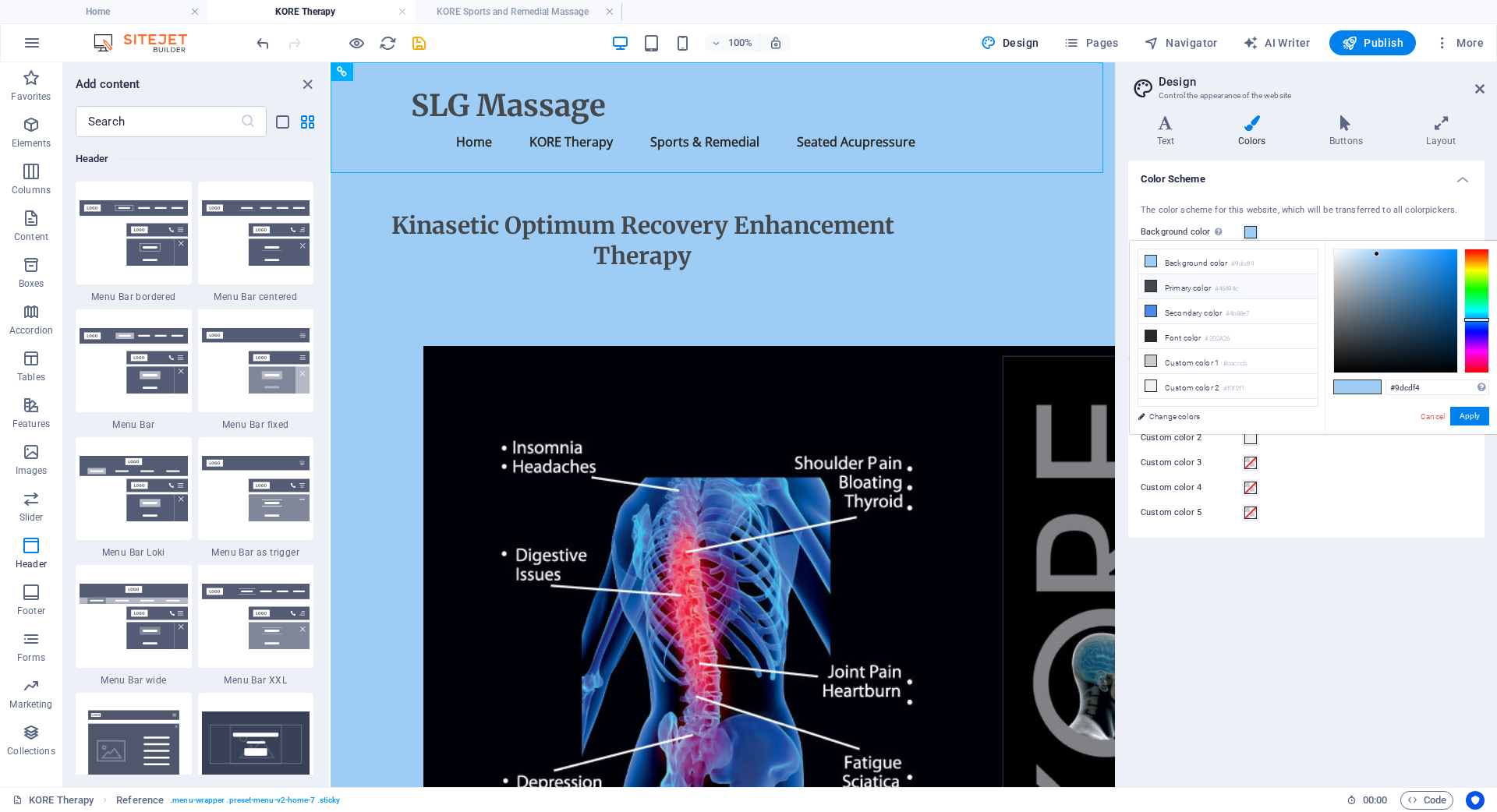
click at [1173, 292] on li "Primary color #46494c" at bounding box center [1228, 287] width 179 height 25
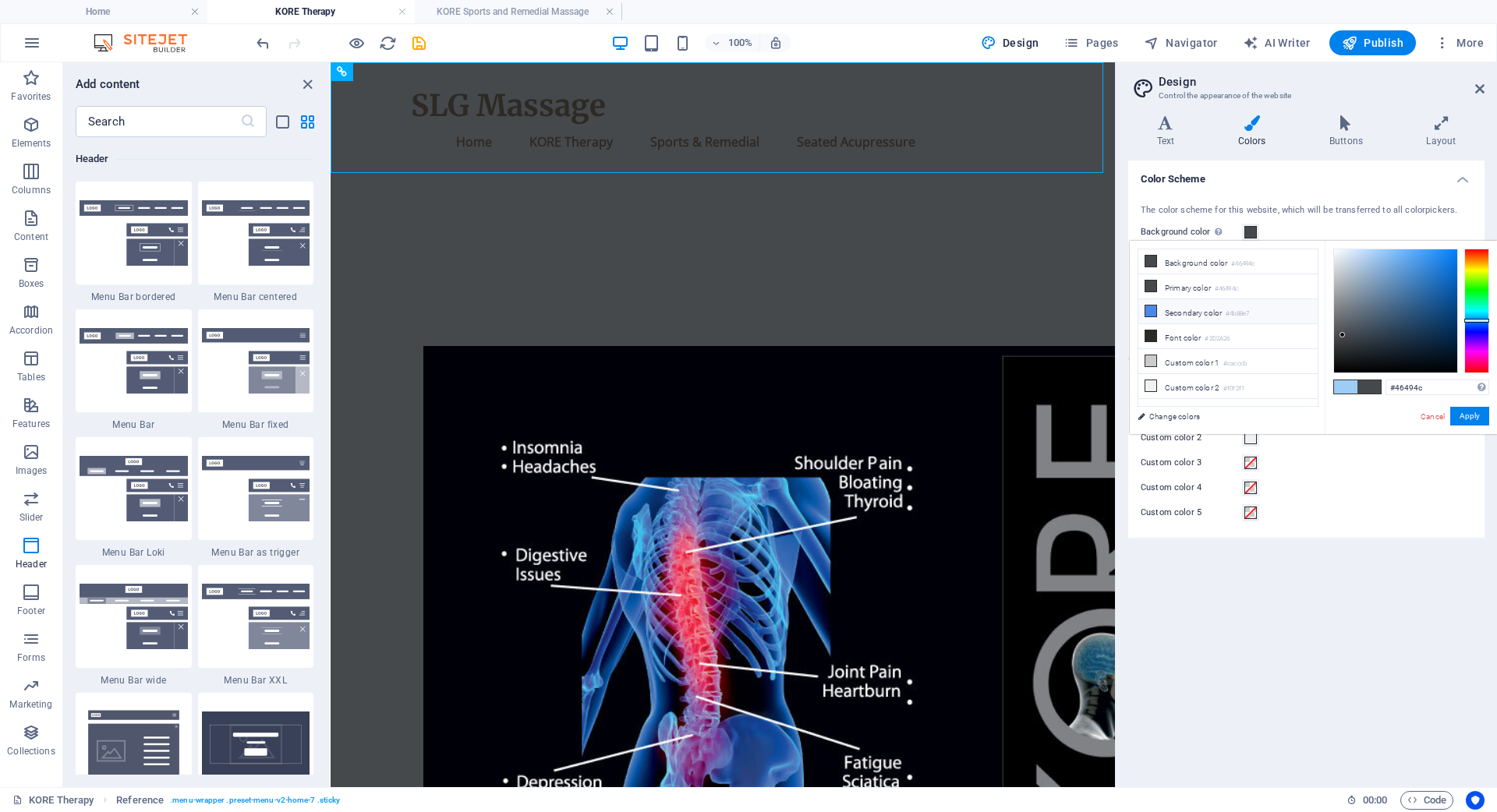
click at [1185, 313] on li "Secondary color #4b88e7" at bounding box center [1228, 311] width 179 height 25
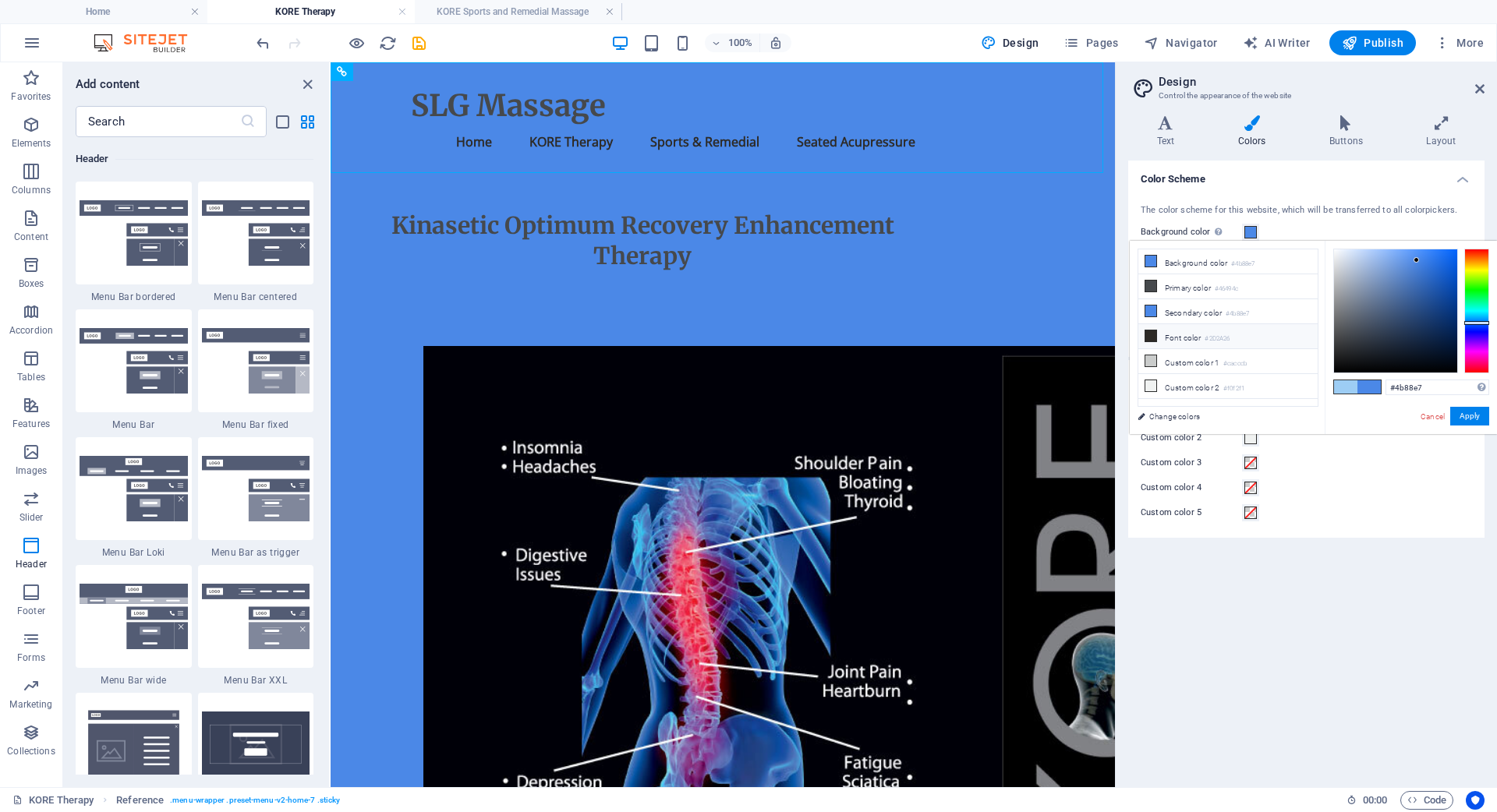
click at [1182, 341] on li "Font color #2D2A26" at bounding box center [1228, 336] width 179 height 25
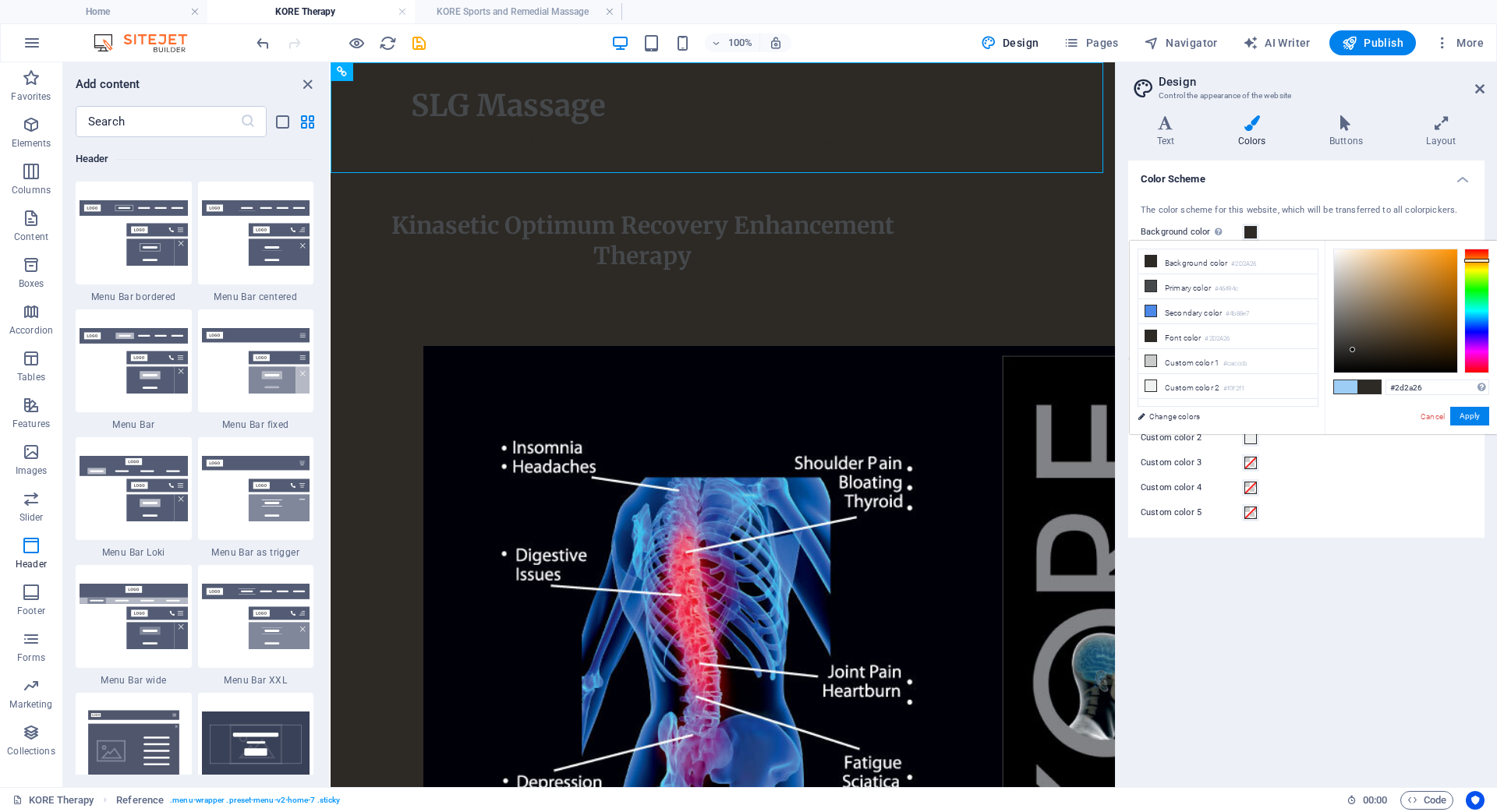
click at [1255, 123] on icon at bounding box center [1252, 123] width 85 height 16
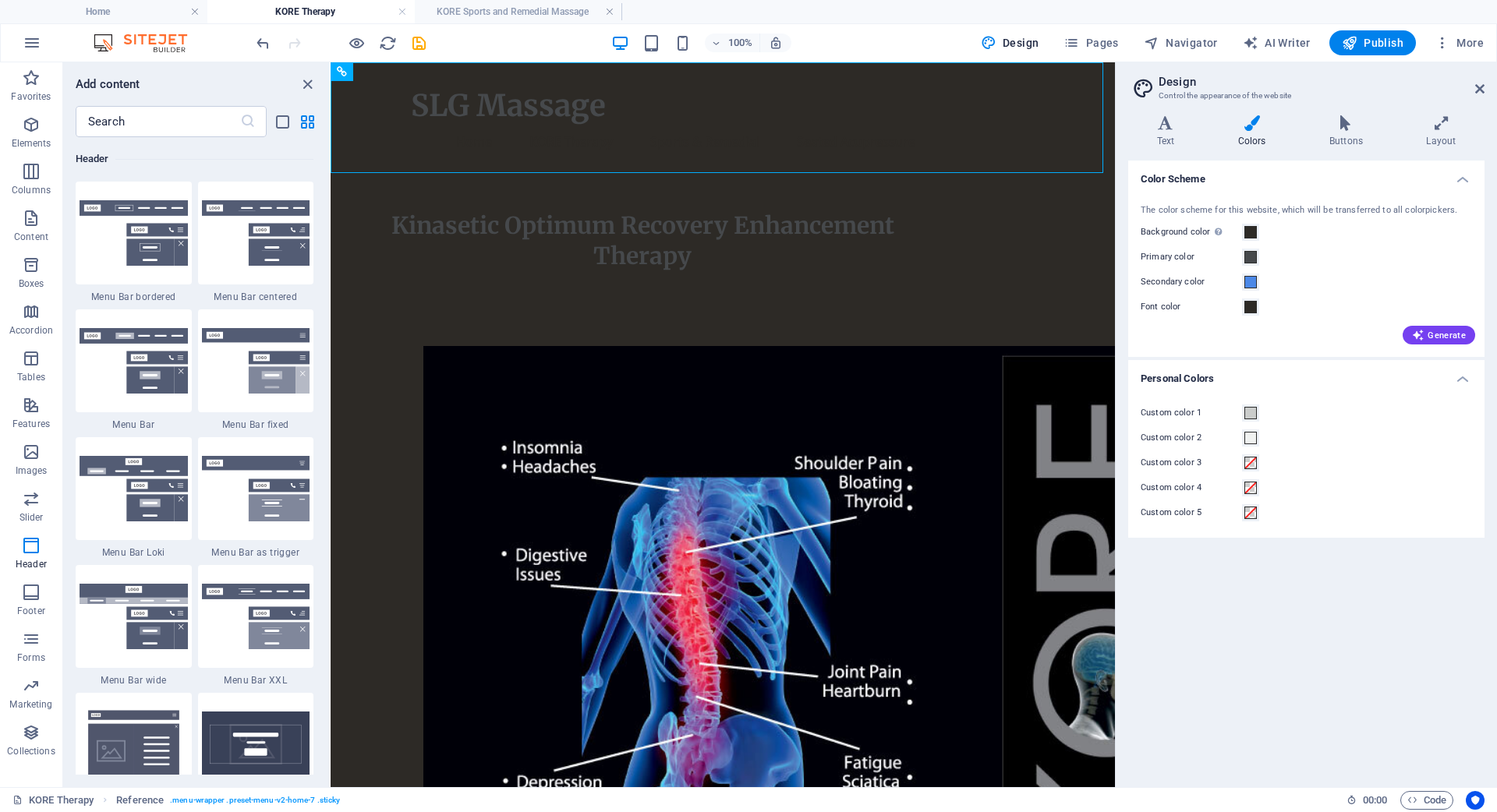
click at [1326, 617] on div "Color Scheme The color scheme for this website, which will be transferred to al…" at bounding box center [1306, 467] width 356 height 614
click at [1249, 124] on icon at bounding box center [1252, 123] width 85 height 16
click at [1008, 37] on span "Design" at bounding box center [1010, 42] width 59 height 16
click at [1011, 39] on span "Design" at bounding box center [1010, 42] width 59 height 16
click at [1307, 602] on div "Color Scheme The color scheme for this website, which will be transferred to al…" at bounding box center [1306, 467] width 356 height 614
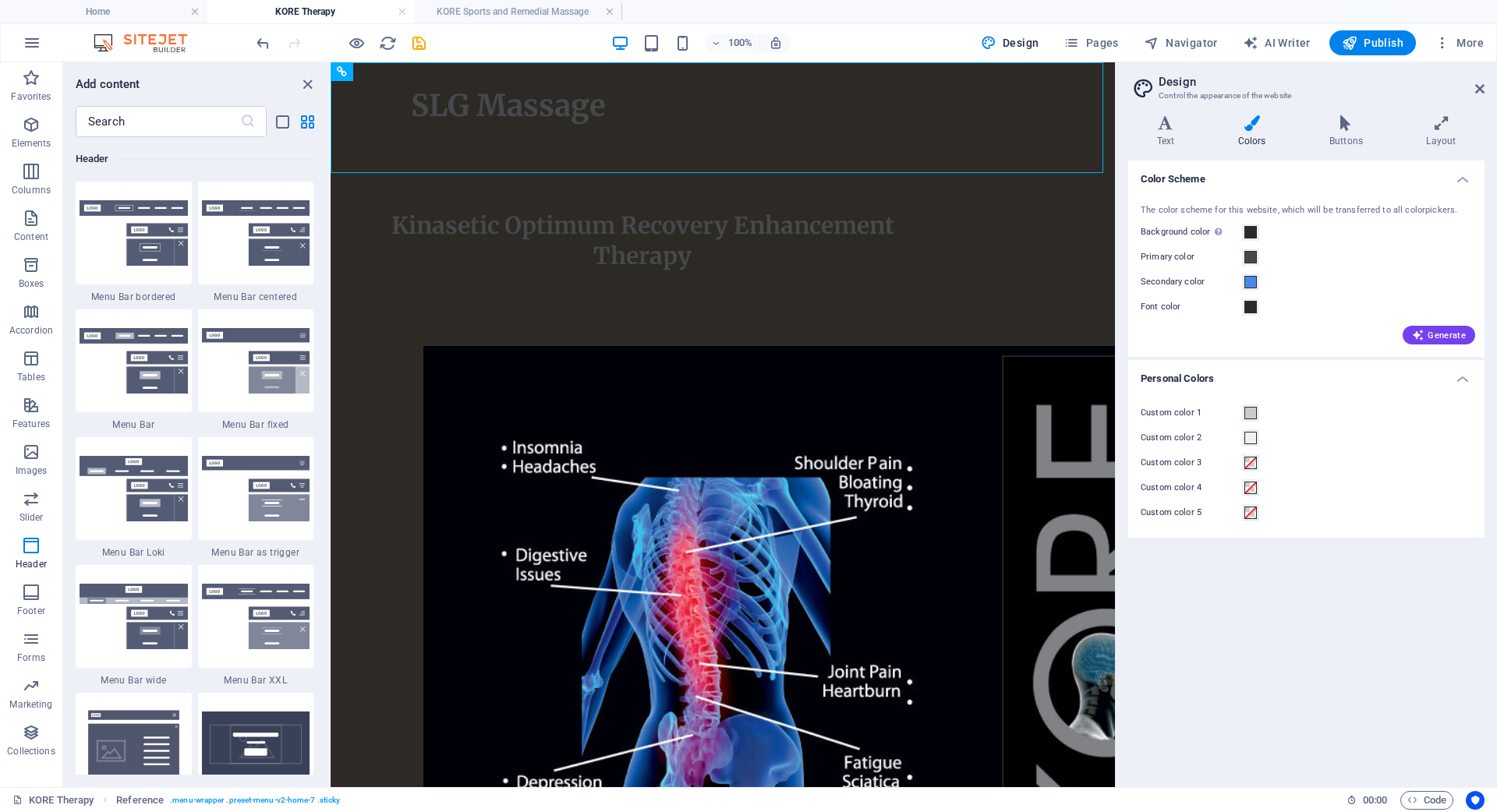
click at [1264, 627] on div "Color Scheme The color scheme for this website, which will be transferred to al…" at bounding box center [1306, 467] width 356 height 614
click at [1251, 233] on span at bounding box center [1251, 233] width 13 height 13
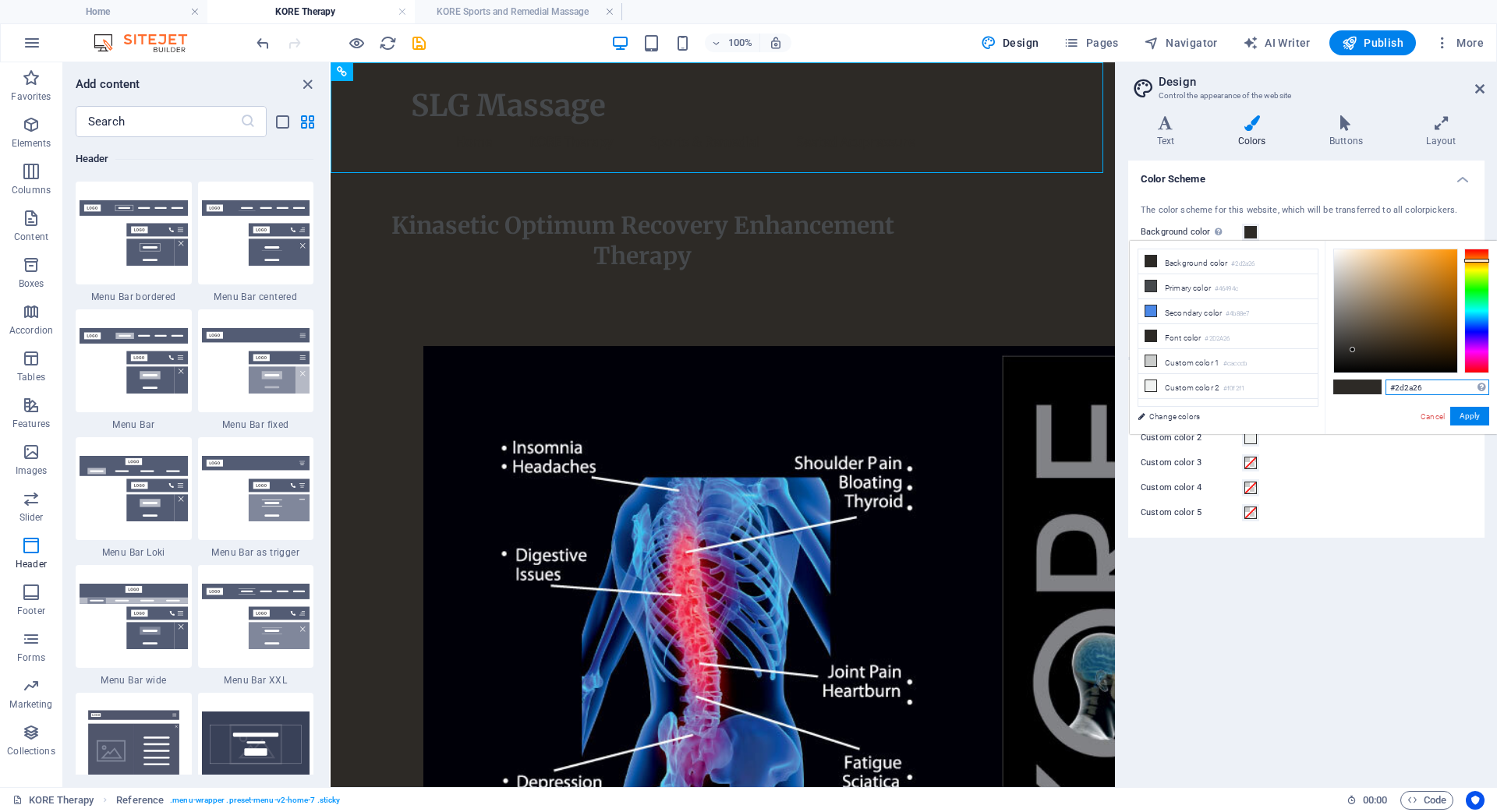
click at [1431, 387] on input "#2d2a26" at bounding box center [1437, 387] width 103 height 16
drag, startPoint x: 1396, startPoint y: 389, endPoint x: 1464, endPoint y: 397, distance: 68.5
click at [1464, 397] on div "#2d2a26 Supported formats #0852ed rgb(8, 82, 237) rgba(8, 82, 237, 90%) hsv(221…" at bounding box center [1411, 450] width 172 height 419
type input "#9dcdf4"
click at [1472, 417] on button "Apply" at bounding box center [1470, 417] width 39 height 18
